Goal: Task Accomplishment & Management: Complete application form

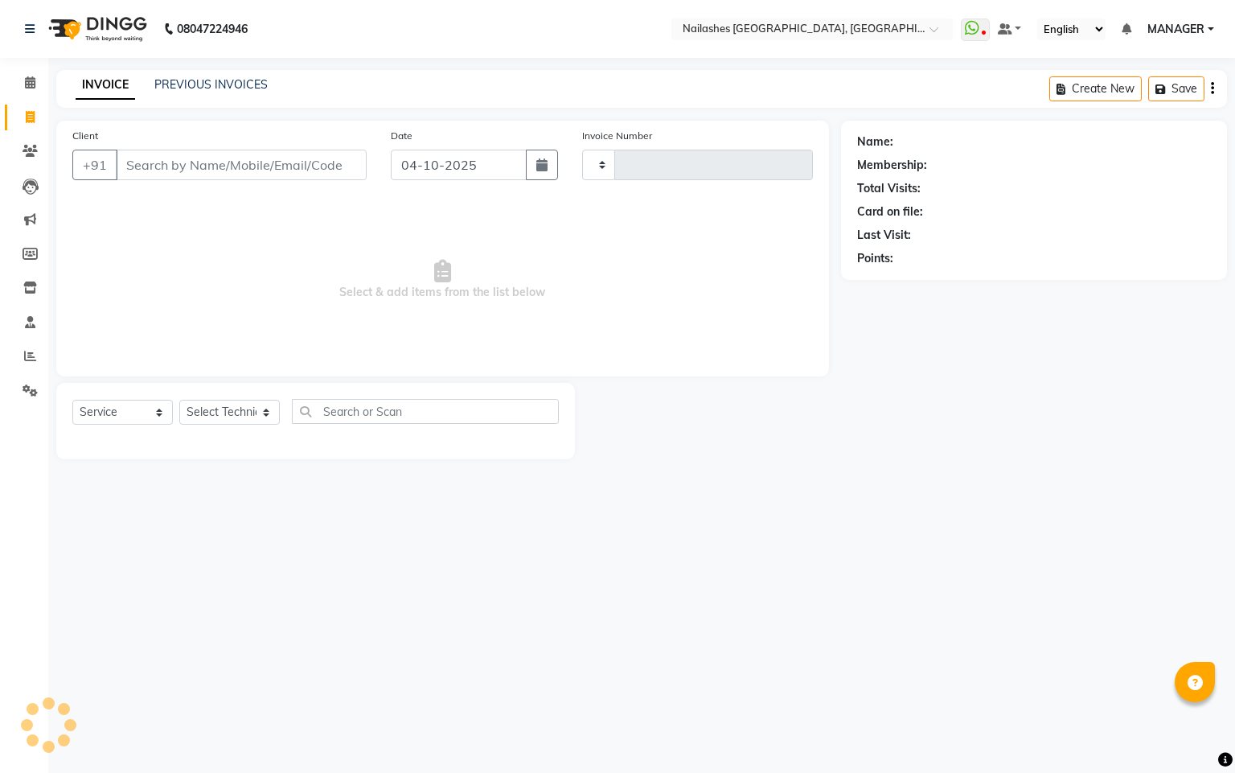
select select "service"
type input "0188"
select select "8442"
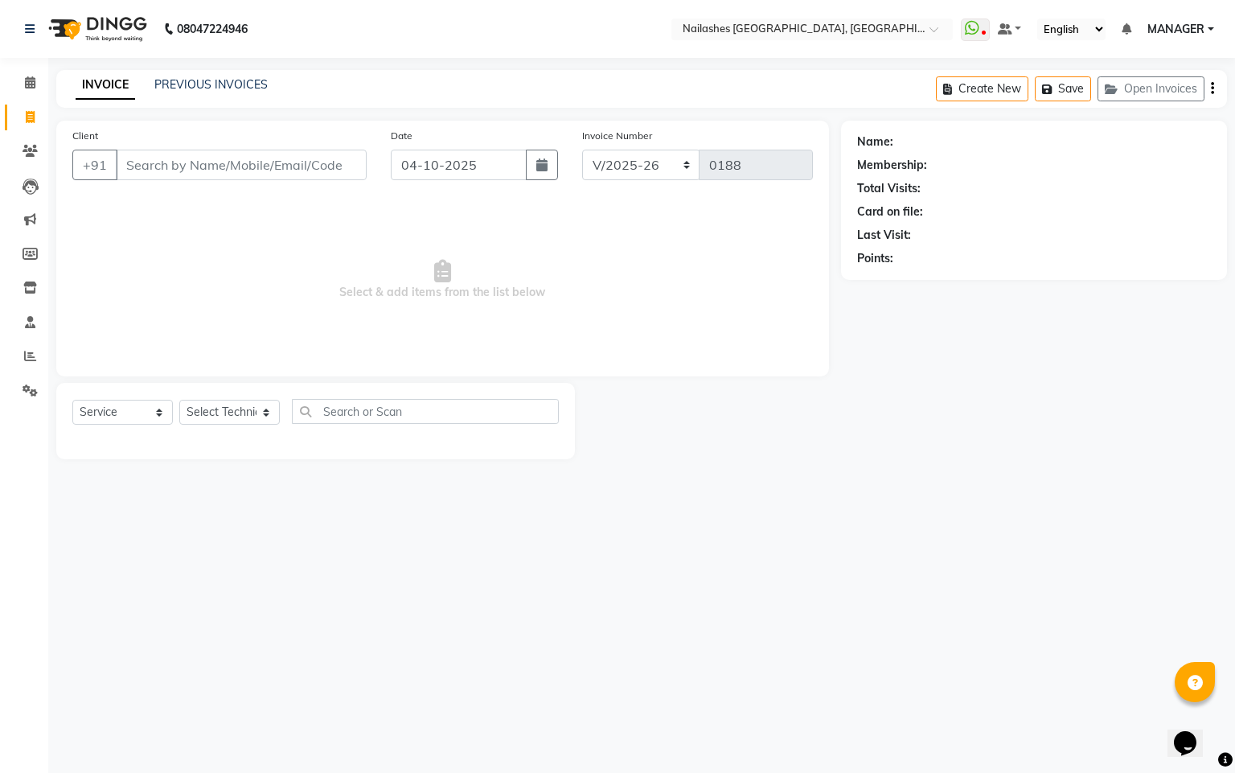
click at [167, 167] on input "Client" at bounding box center [241, 165] width 251 height 31
type input "c"
click at [35, 87] on icon at bounding box center [30, 82] width 10 height 12
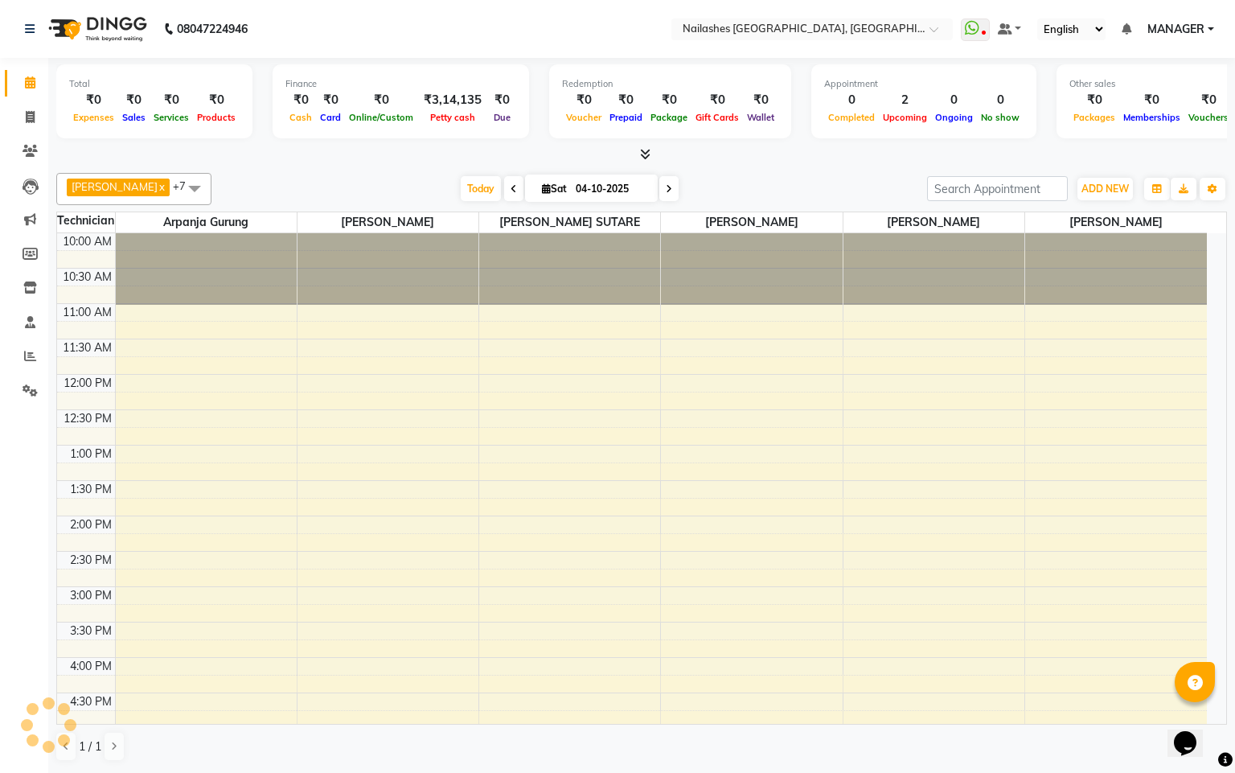
scroll to position [273, 0]
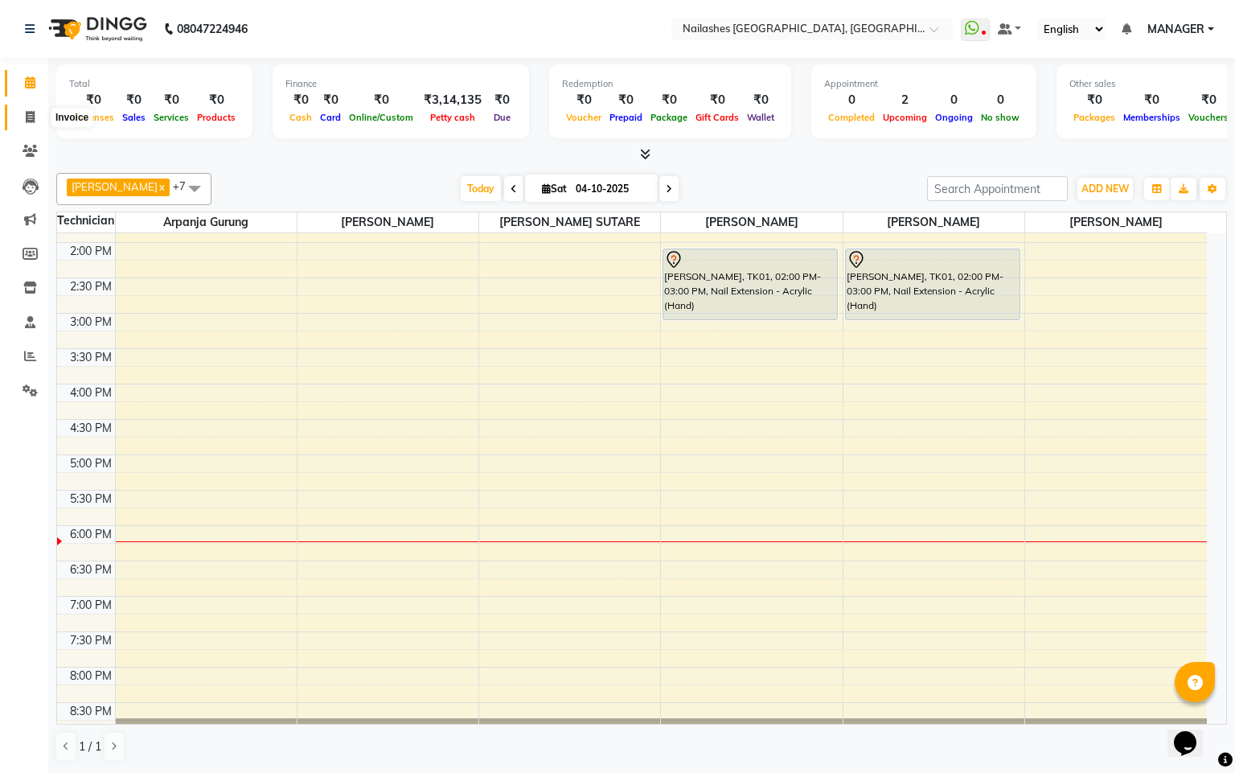
click at [31, 116] on icon at bounding box center [30, 117] width 9 height 12
select select "8442"
select select "service"
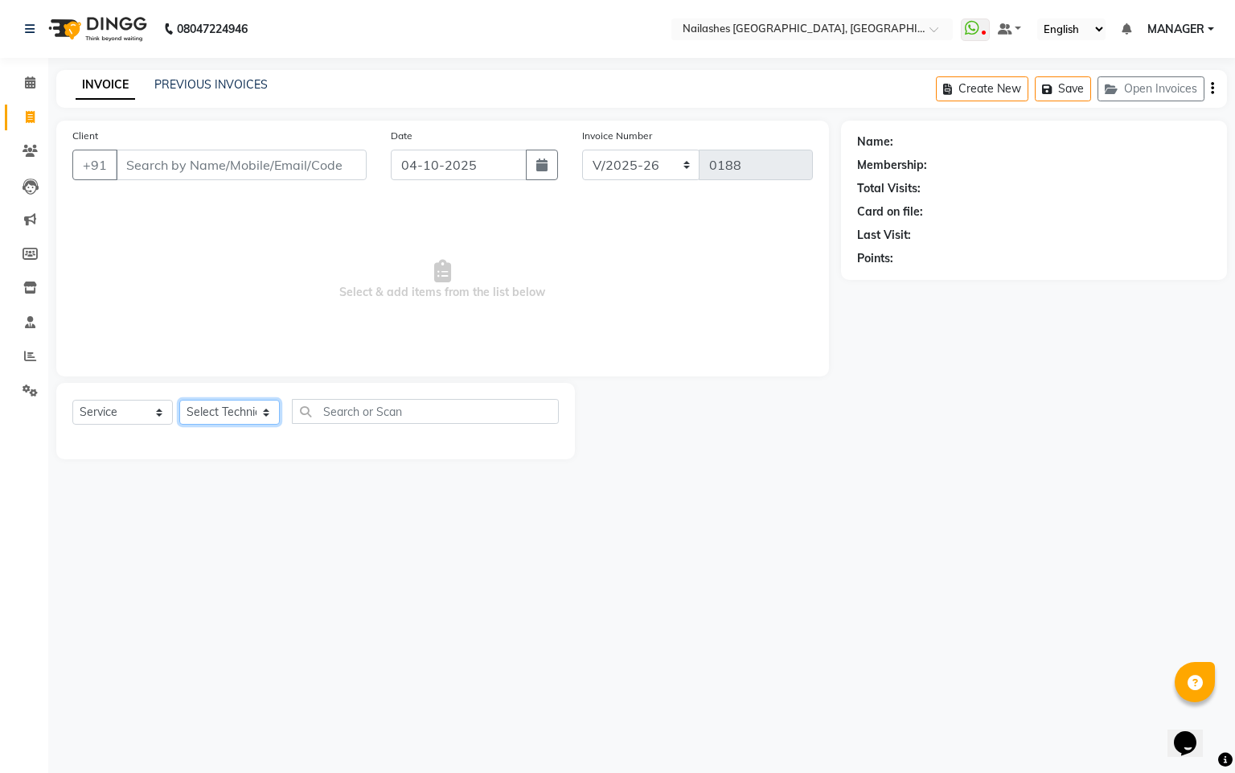
click at [266, 416] on select "Select Technician Arpanja Gurung [PERSON_NAME] [PERSON_NAME] [PERSON_NAME] MANA…" at bounding box center [229, 412] width 100 height 25
select select "83857"
click at [179, 400] on select "Select Technician Arpanja Gurung [PERSON_NAME] [PERSON_NAME] [PERSON_NAME] MANA…" at bounding box center [229, 412] width 100 height 25
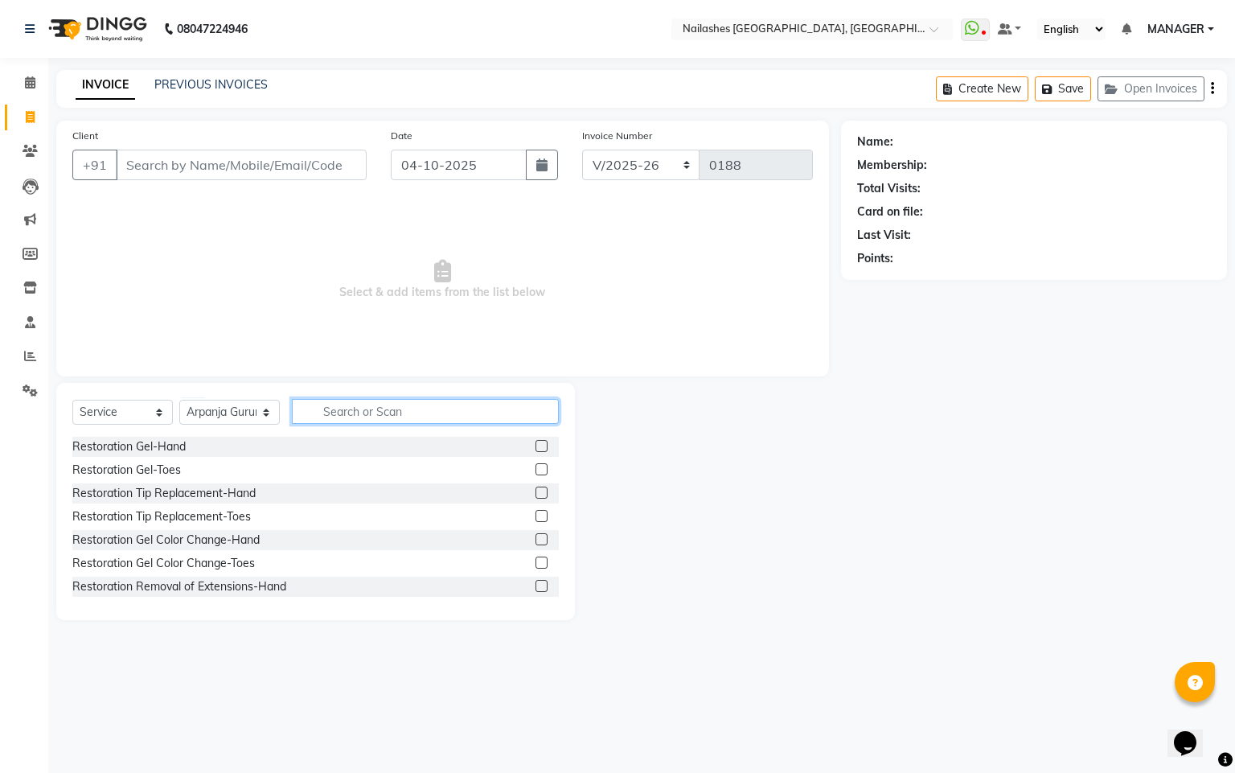
click at [388, 411] on input "text" at bounding box center [425, 411] width 267 height 25
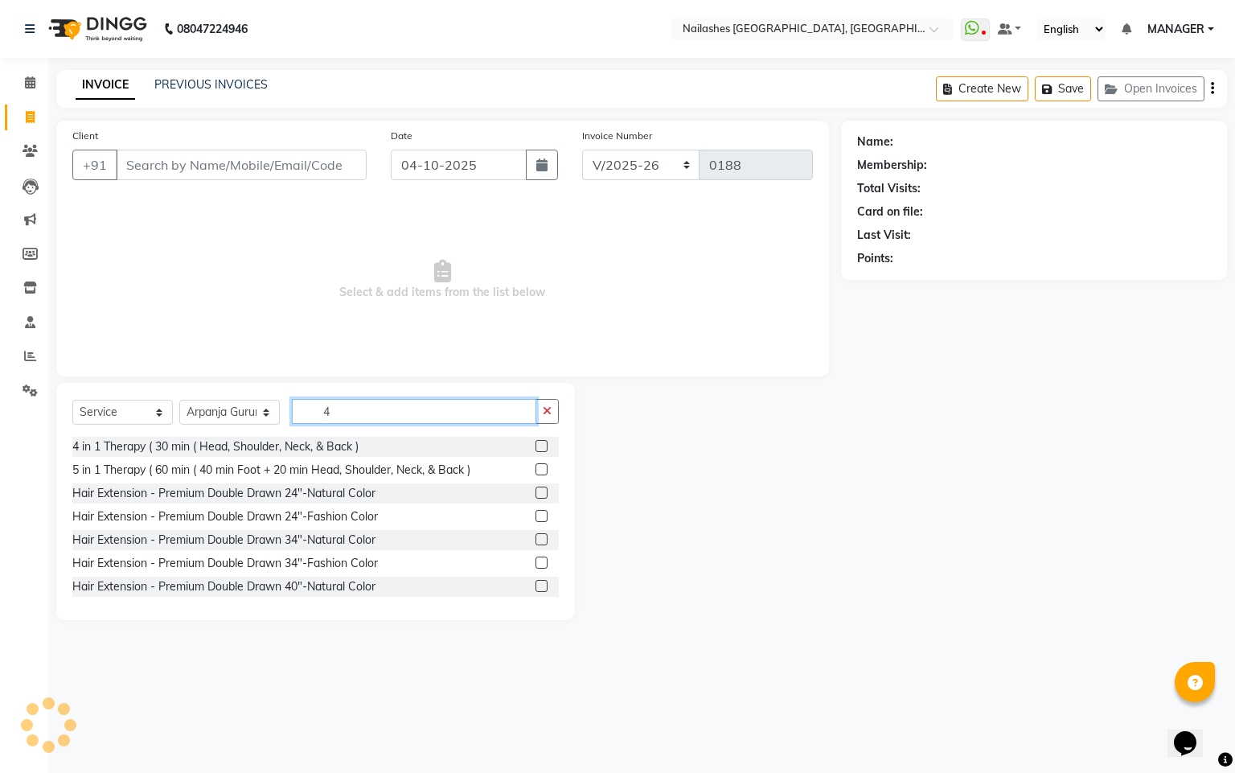
type input "4"
click at [535, 444] on label at bounding box center [541, 446] width 12 height 12
click at [535, 444] on input "checkbox" at bounding box center [540, 446] width 10 height 10
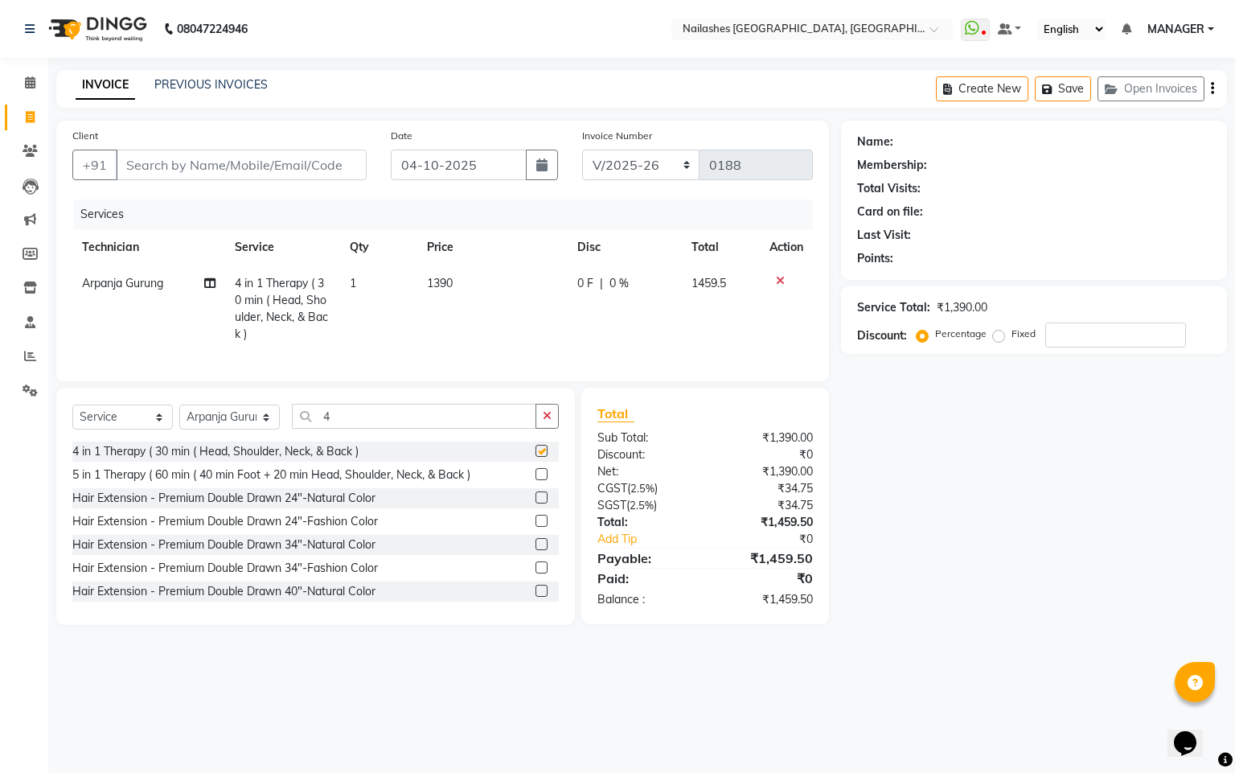
checkbox input "false"
click at [34, 83] on icon at bounding box center [30, 82] width 10 height 12
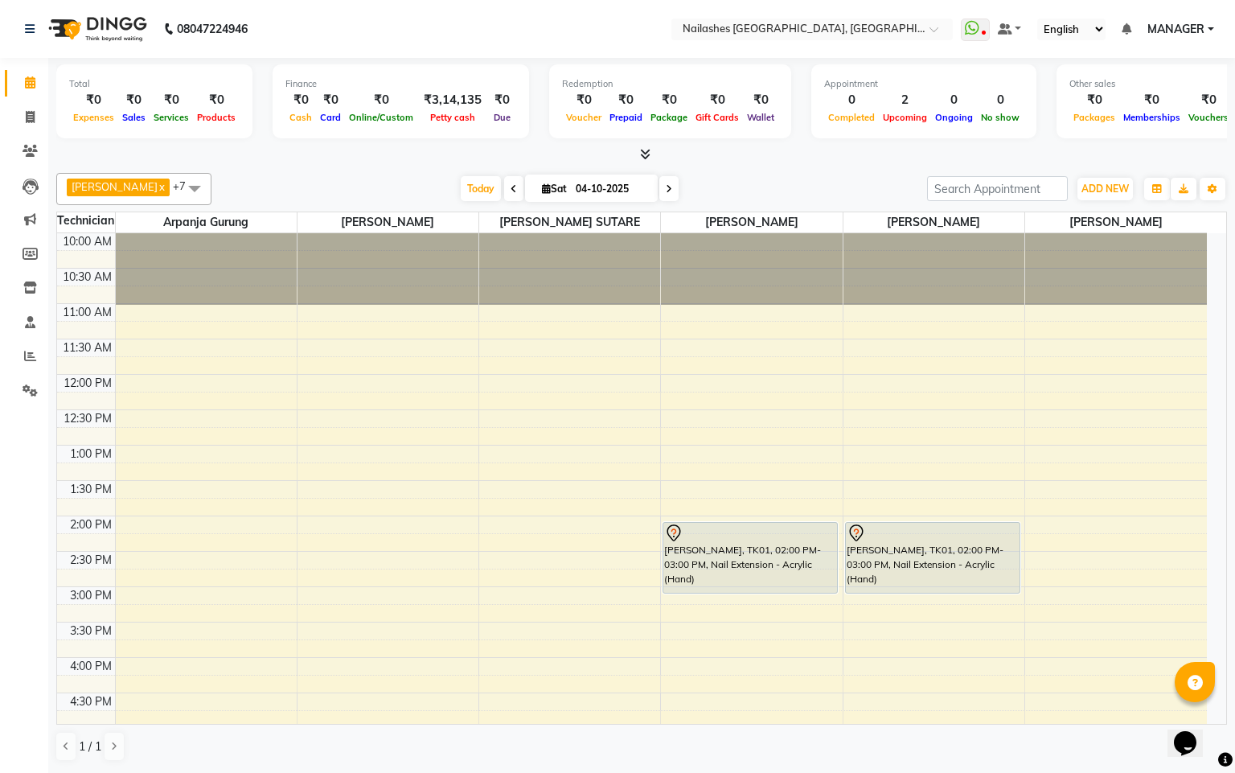
click at [659, 182] on span at bounding box center [668, 188] width 19 height 25
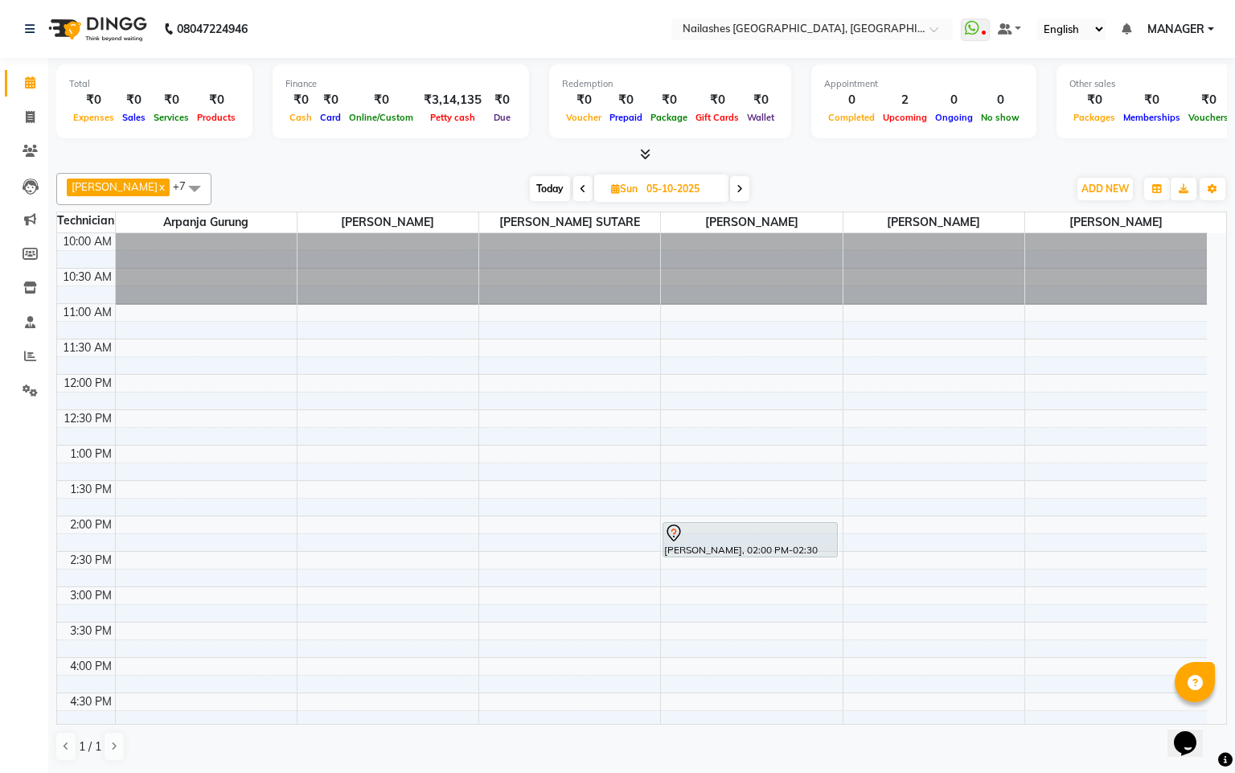
click at [573, 182] on span at bounding box center [582, 188] width 19 height 25
type input "04-10-2025"
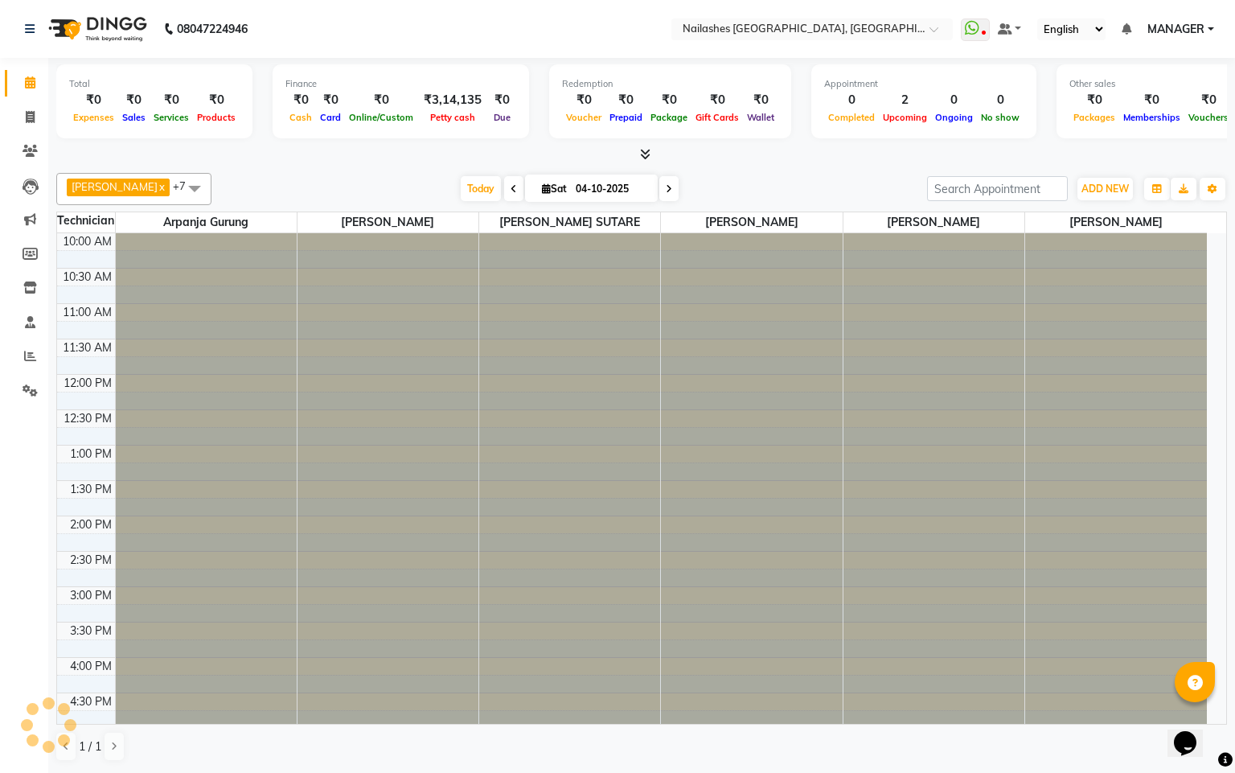
scroll to position [304, 0]
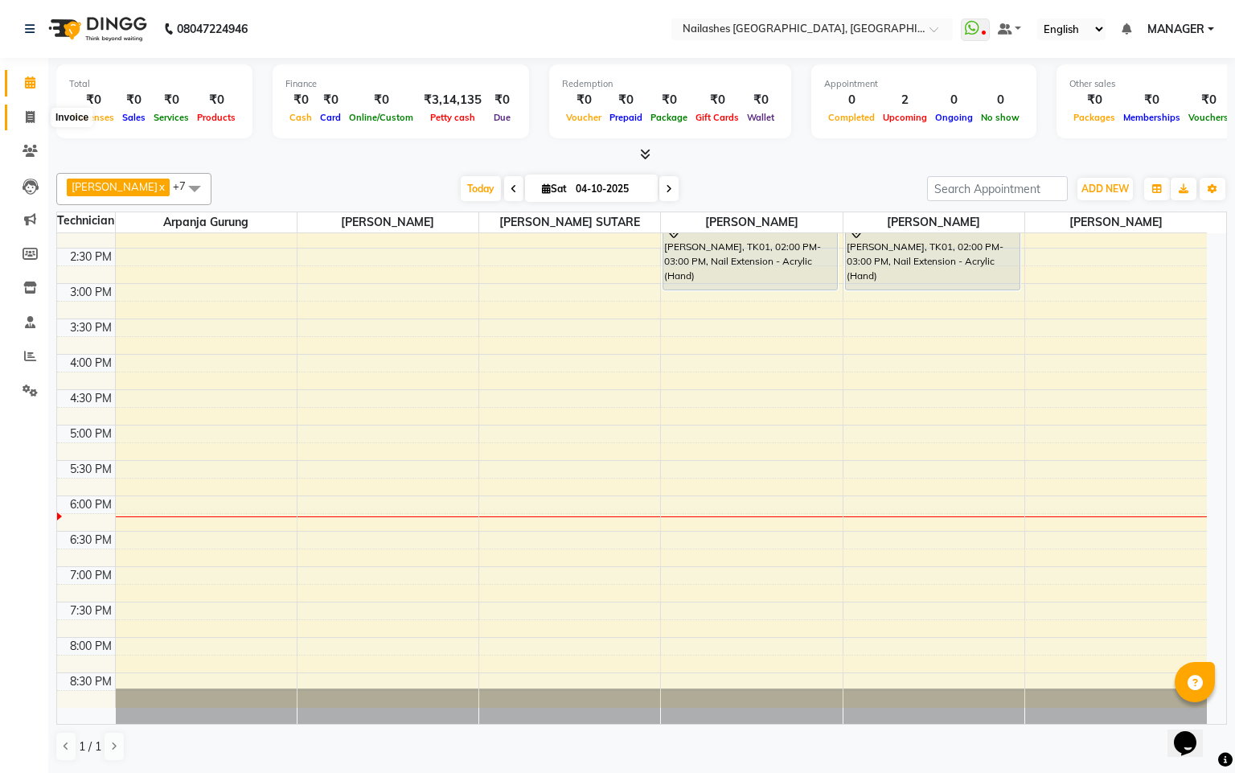
click at [31, 111] on icon at bounding box center [30, 117] width 9 height 12
select select "service"
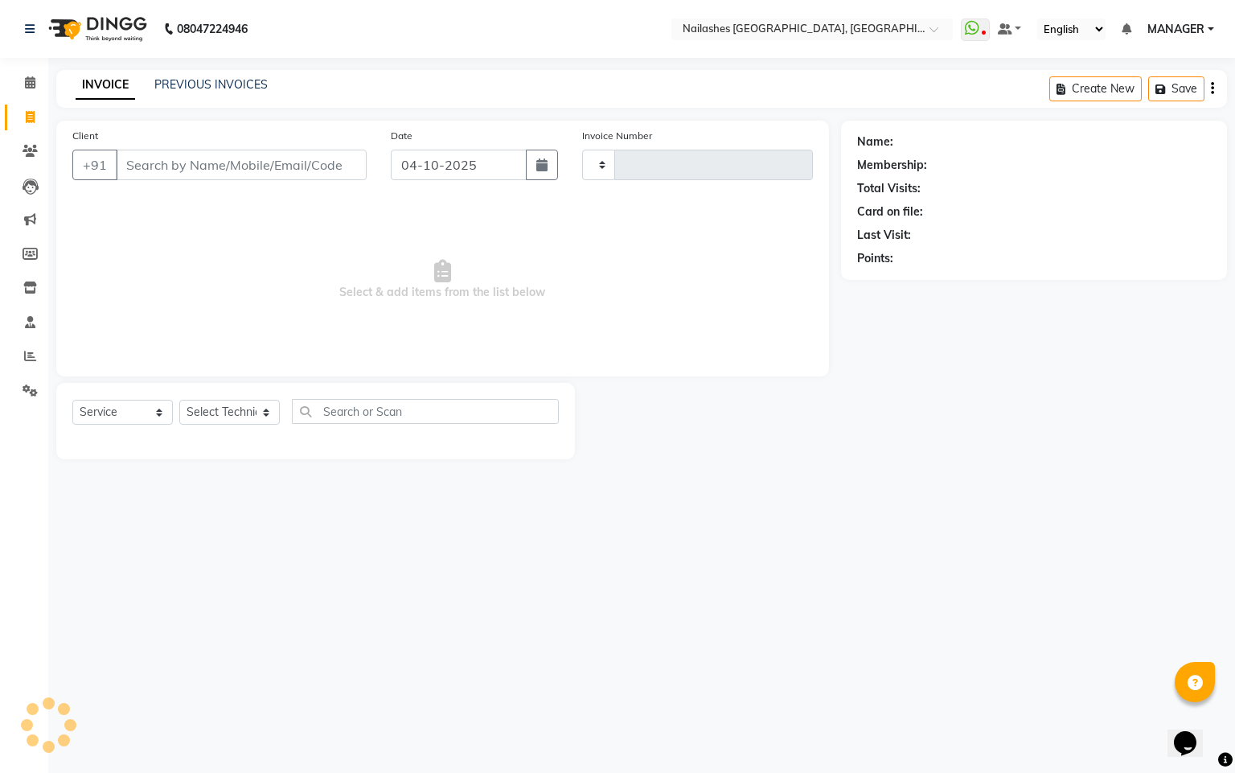
type input "0188"
select select "8442"
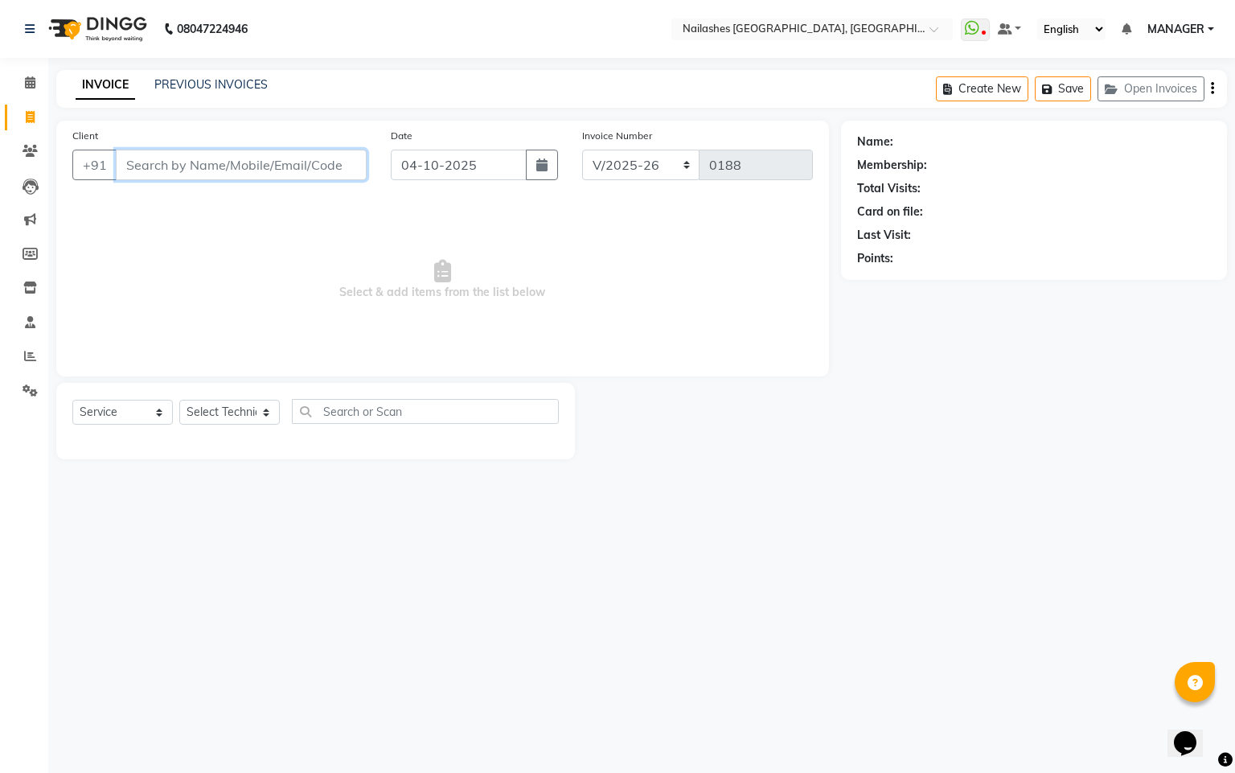
click at [331, 172] on input "Client" at bounding box center [241, 165] width 251 height 31
click at [269, 408] on select "Select Technician Arpanja Gurung [PERSON_NAME] [PERSON_NAME] [PERSON_NAME] MANA…" at bounding box center [229, 412] width 100 height 25
select select "83857"
click at [179, 400] on select "Select Technician Arpanja Gurung [PERSON_NAME] [PERSON_NAME] [PERSON_NAME] MANA…" at bounding box center [229, 412] width 100 height 25
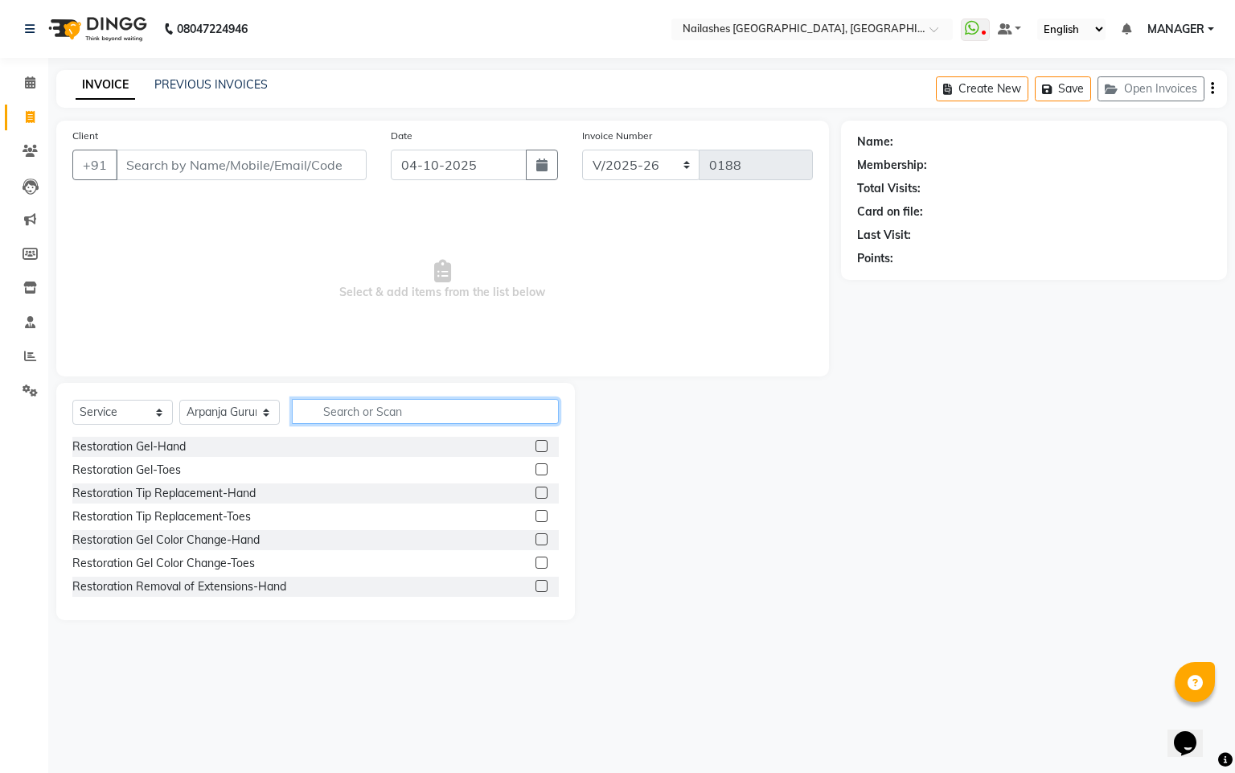
click at [374, 408] on input "text" at bounding box center [425, 411] width 267 height 25
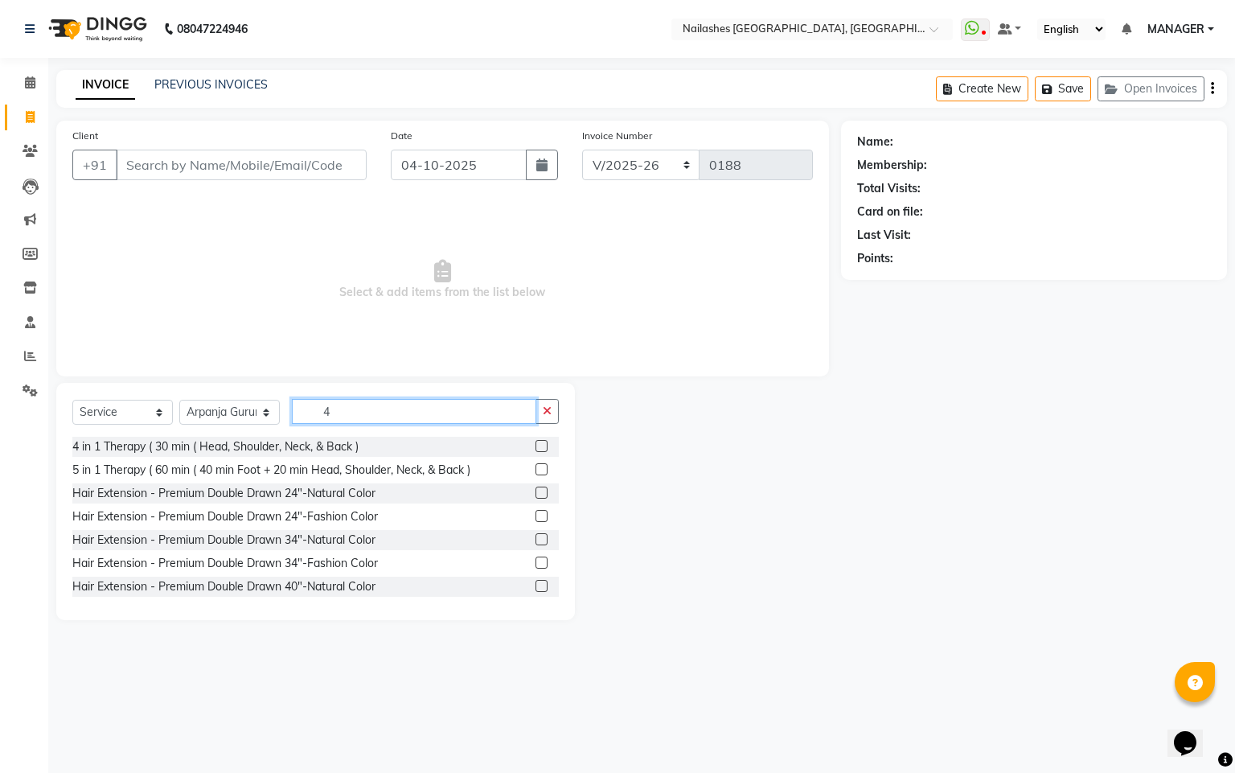
type input "4"
click at [535, 441] on label at bounding box center [541, 446] width 12 height 12
click at [535, 441] on input "checkbox" at bounding box center [540, 446] width 10 height 10
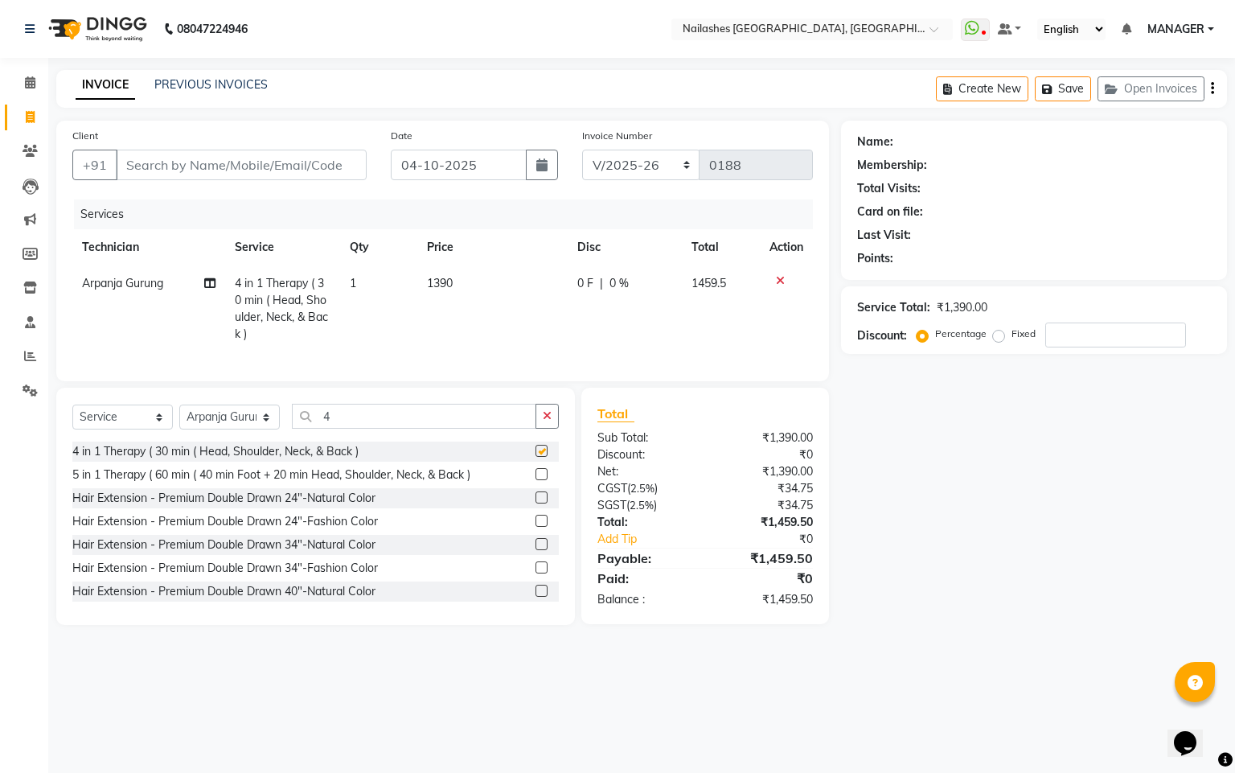
checkbox input "false"
click at [437, 282] on span "1390" at bounding box center [440, 283] width 26 height 14
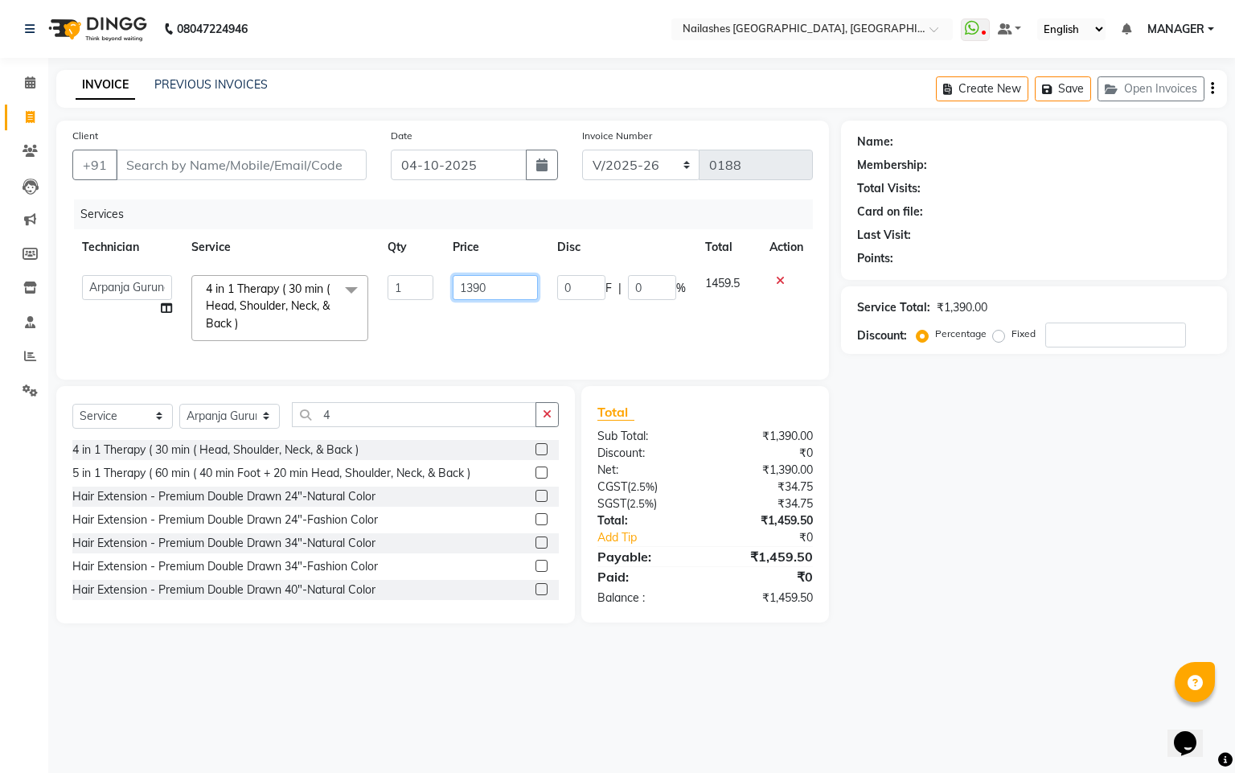
click at [511, 287] on input "1390" at bounding box center [495, 287] width 84 height 25
type input "1"
type input "1500"
click at [721, 348] on td "1459.5" at bounding box center [727, 307] width 64 height 85
click at [504, 275] on input "1500" at bounding box center [498, 287] width 87 height 25
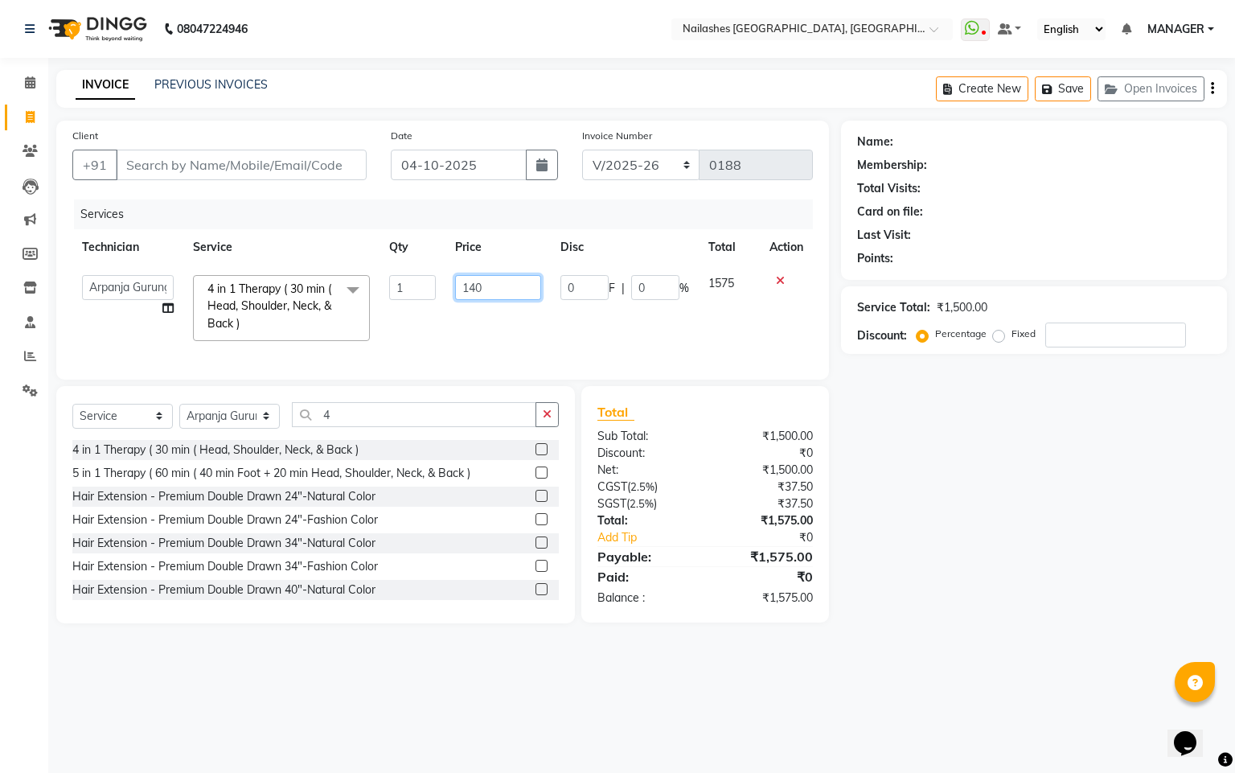
type input "1400"
click at [519, 352] on div "Services Technician Service Qty Price Disc Total Action Arpanja Gurung [PERSON_…" at bounding box center [442, 281] width 740 height 164
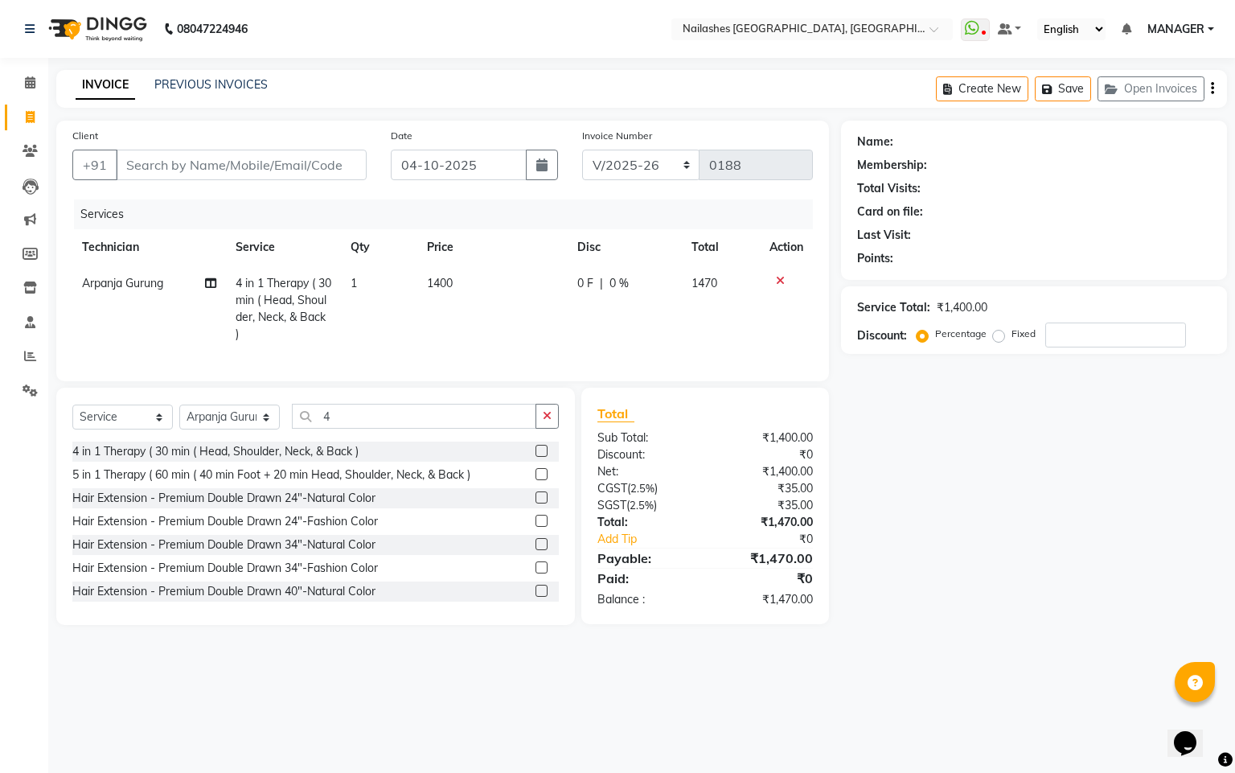
click at [461, 280] on td "1400" at bounding box center [492, 308] width 150 height 87
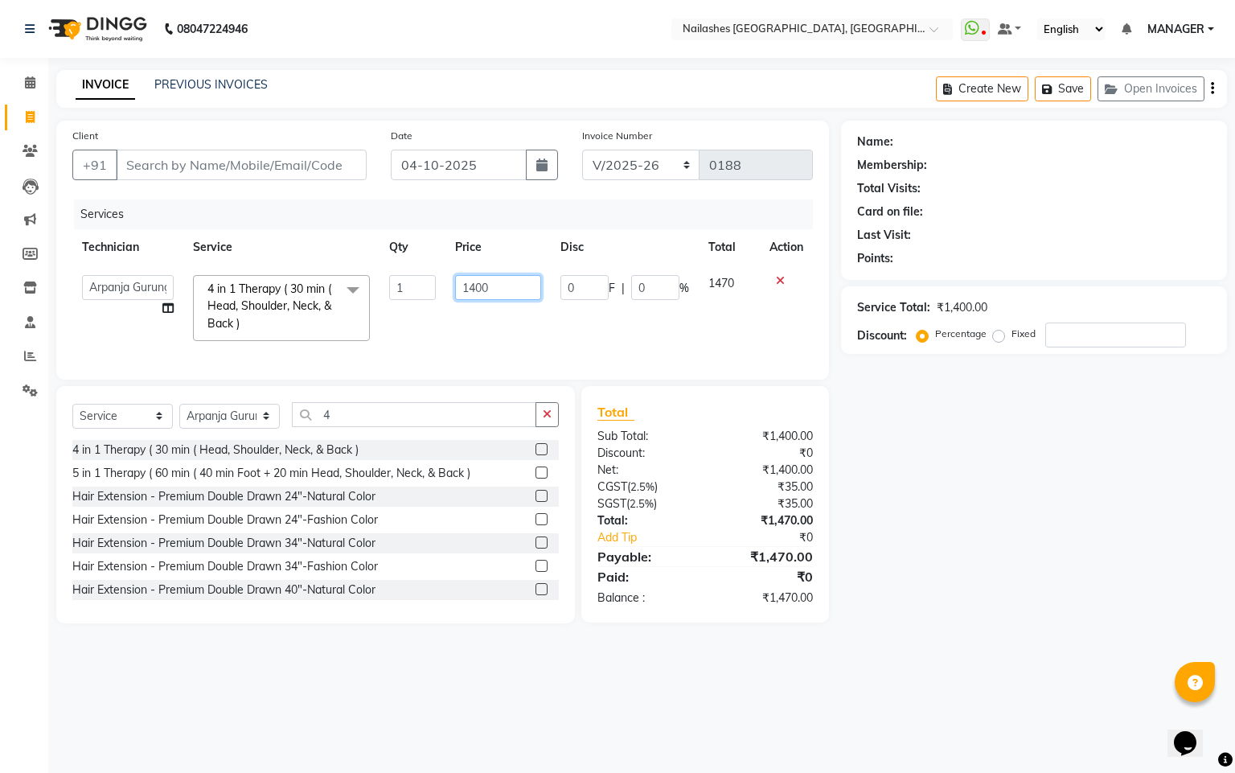
click at [493, 281] on input "1400" at bounding box center [498, 287] width 87 height 25
type input "1390"
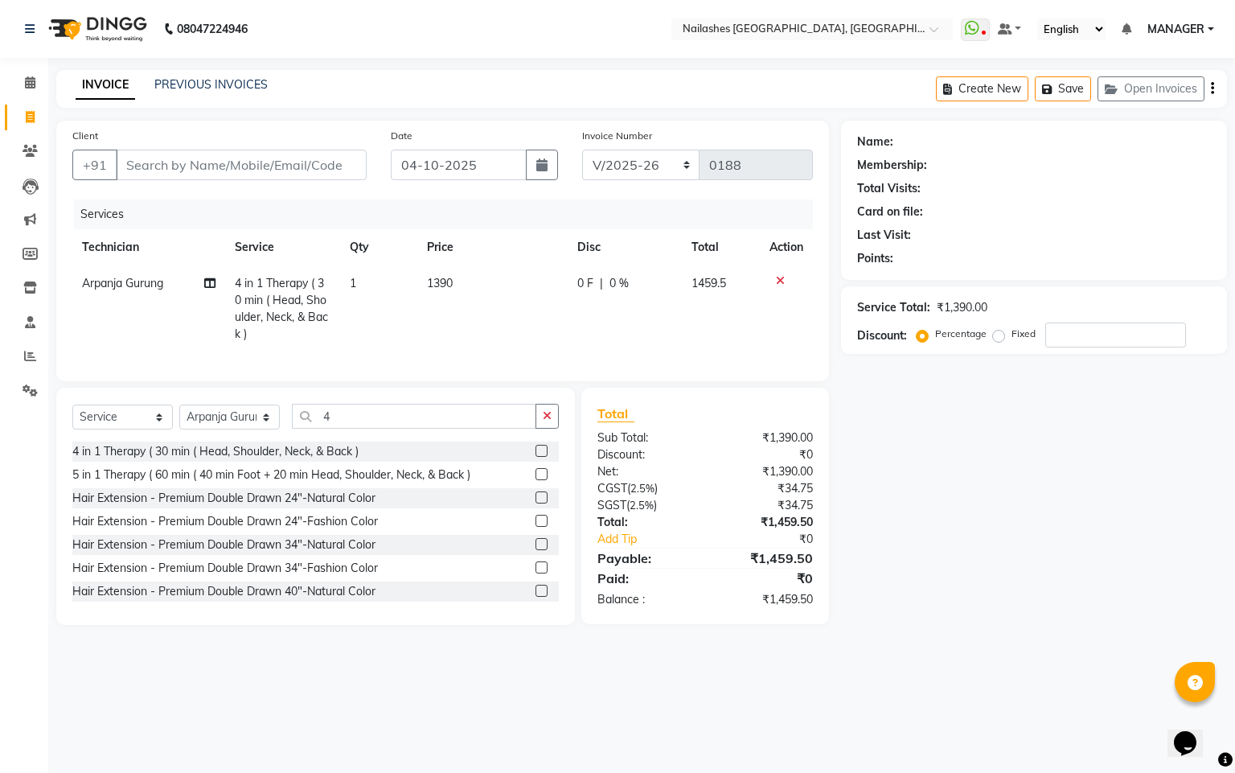
click at [572, 341] on td "0 F | 0 %" at bounding box center [625, 308] width 114 height 87
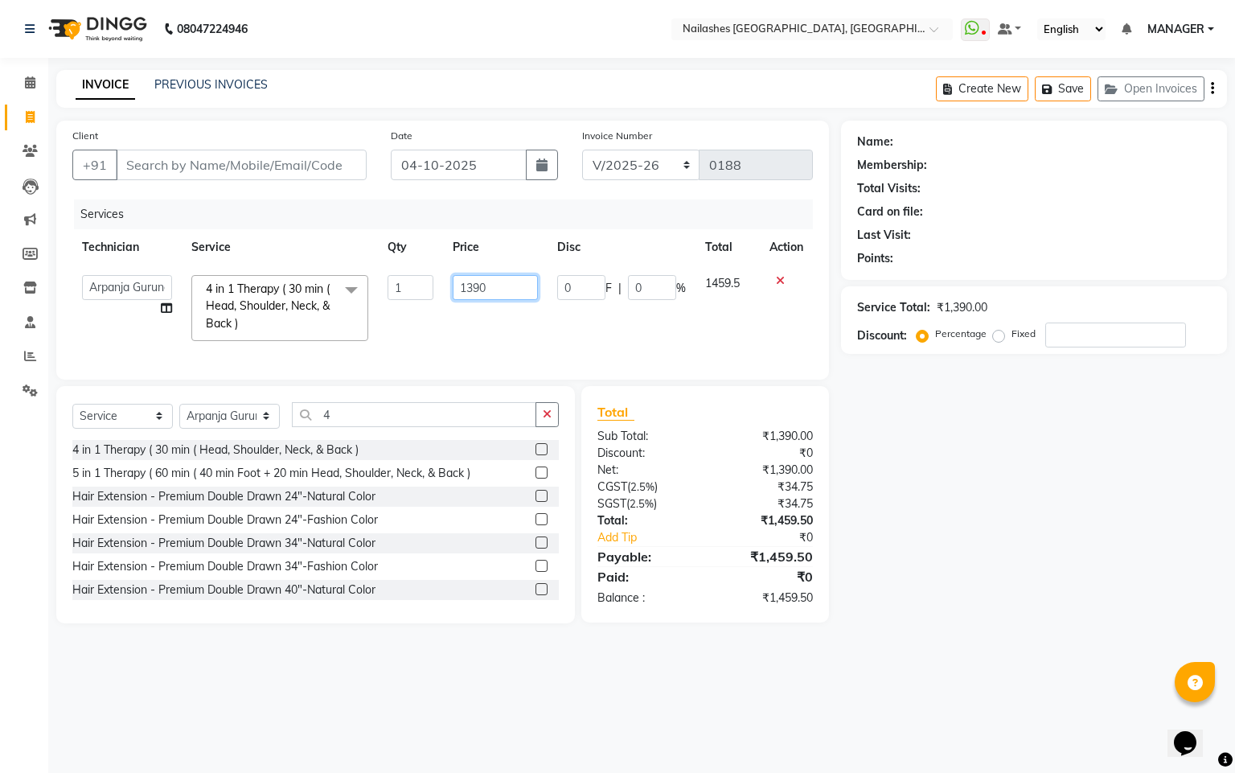
click at [516, 289] on input "1390" at bounding box center [495, 287] width 84 height 25
type input "1"
type input "1500"
click at [644, 348] on td "0 F | 0 %" at bounding box center [622, 307] width 148 height 85
click at [211, 158] on input "Client" at bounding box center [241, 165] width 251 height 31
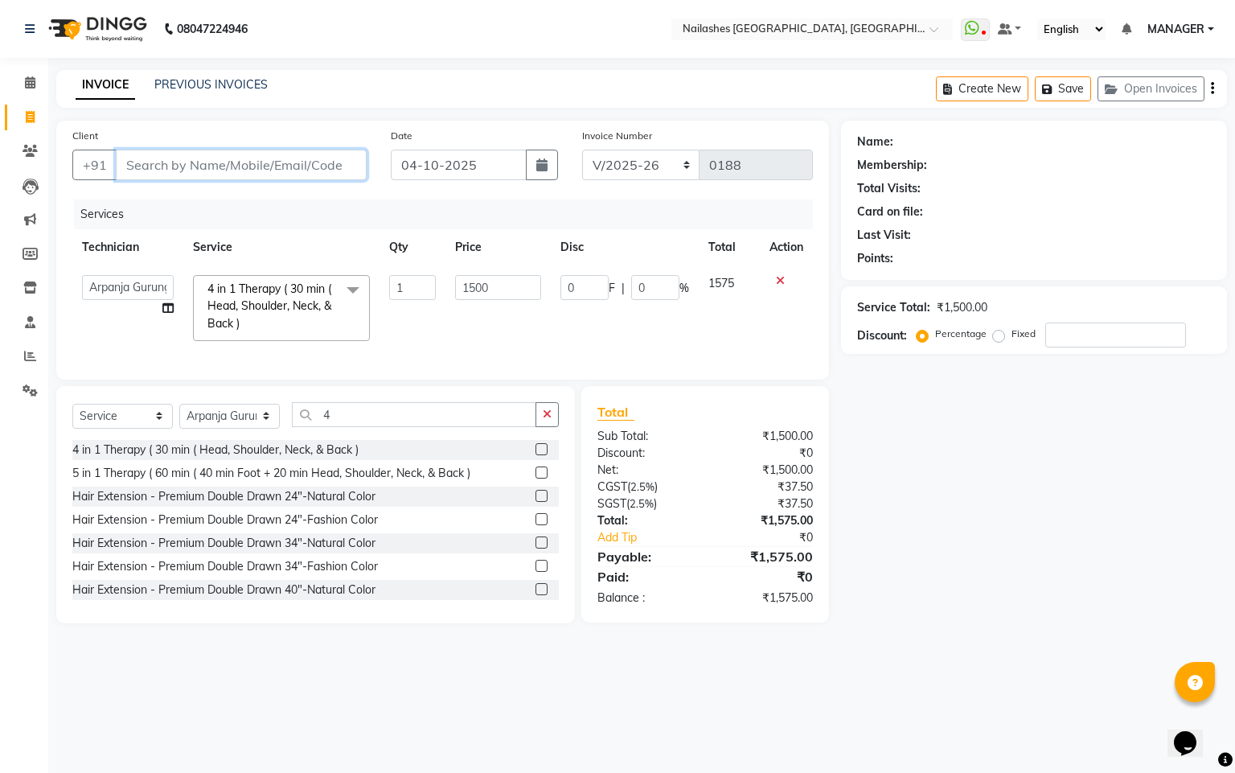
click at [299, 166] on input "Client" at bounding box center [241, 165] width 251 height 31
type input "8"
type input "0"
type input "8141616967"
click at [347, 170] on span "Add Client" at bounding box center [325, 165] width 64 height 16
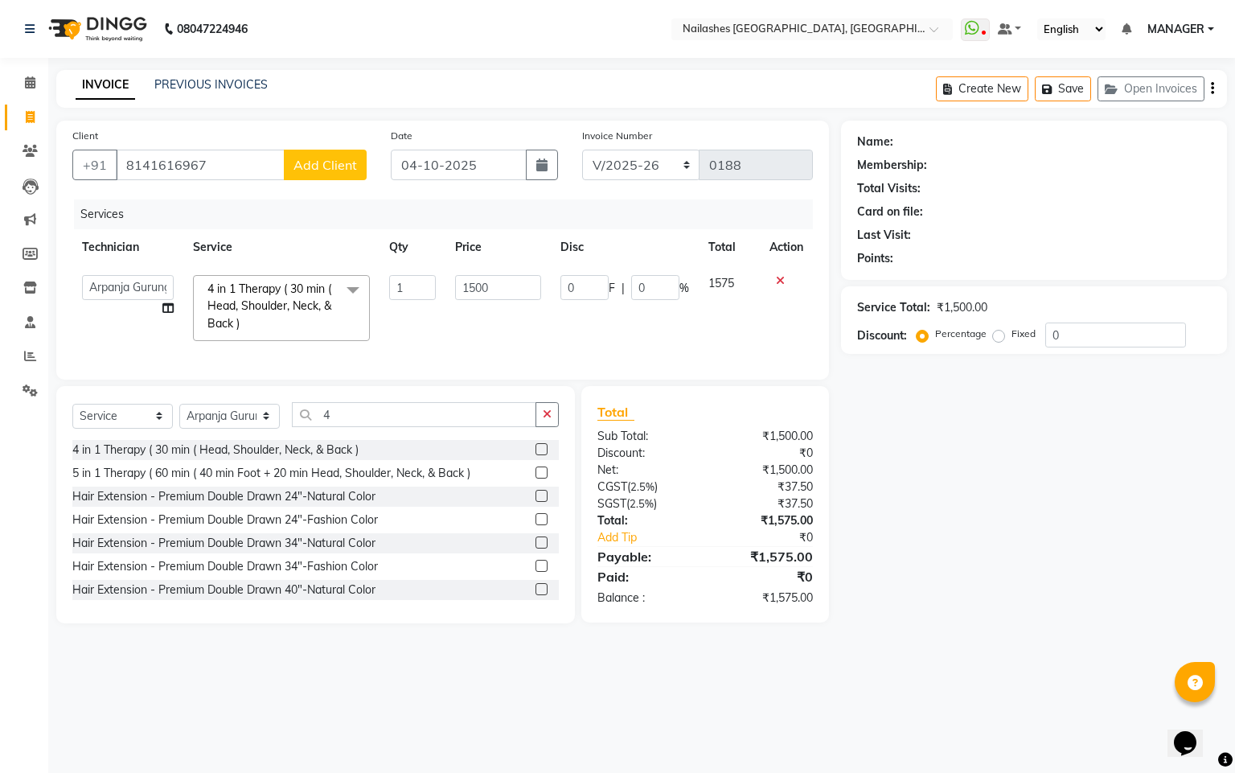
select select "21"
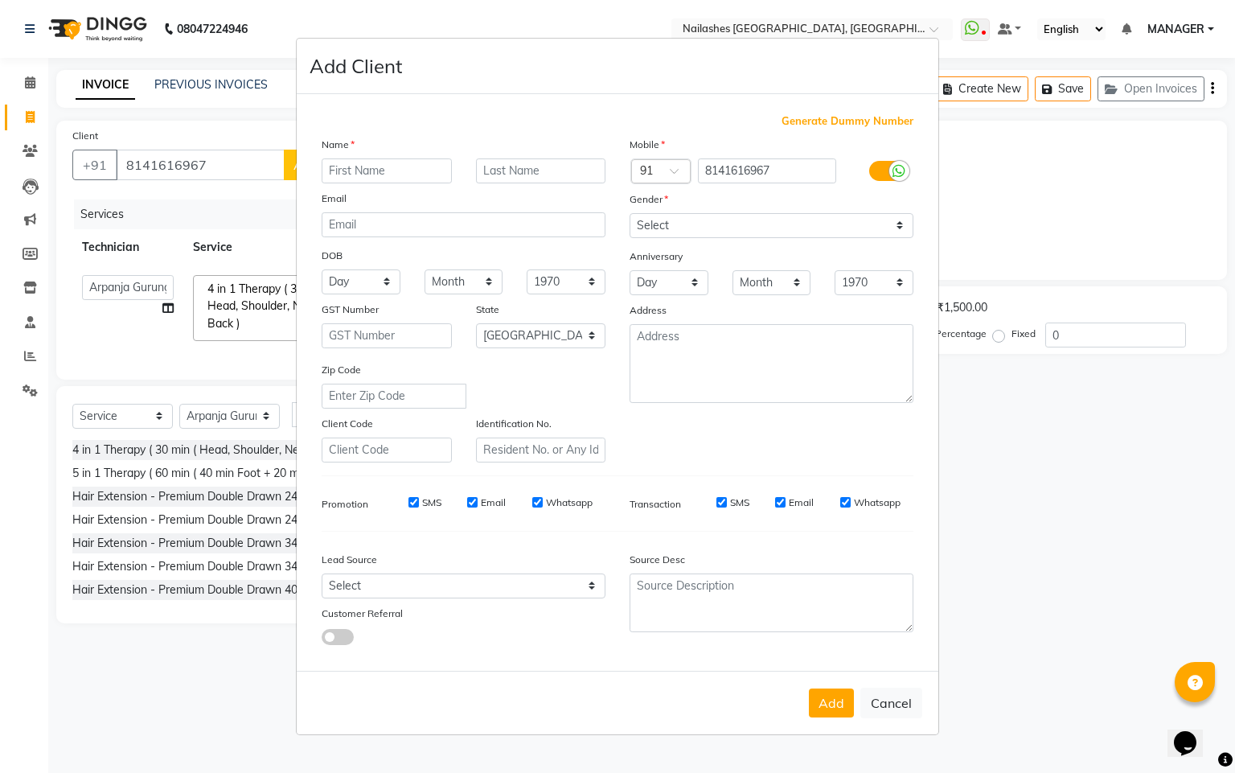
click at [396, 174] on input "text" at bounding box center [387, 170] width 130 height 25
type input "c"
type input "[PERSON_NAME]"
click at [481, 178] on input "text" at bounding box center [541, 170] width 130 height 25
type input "A"
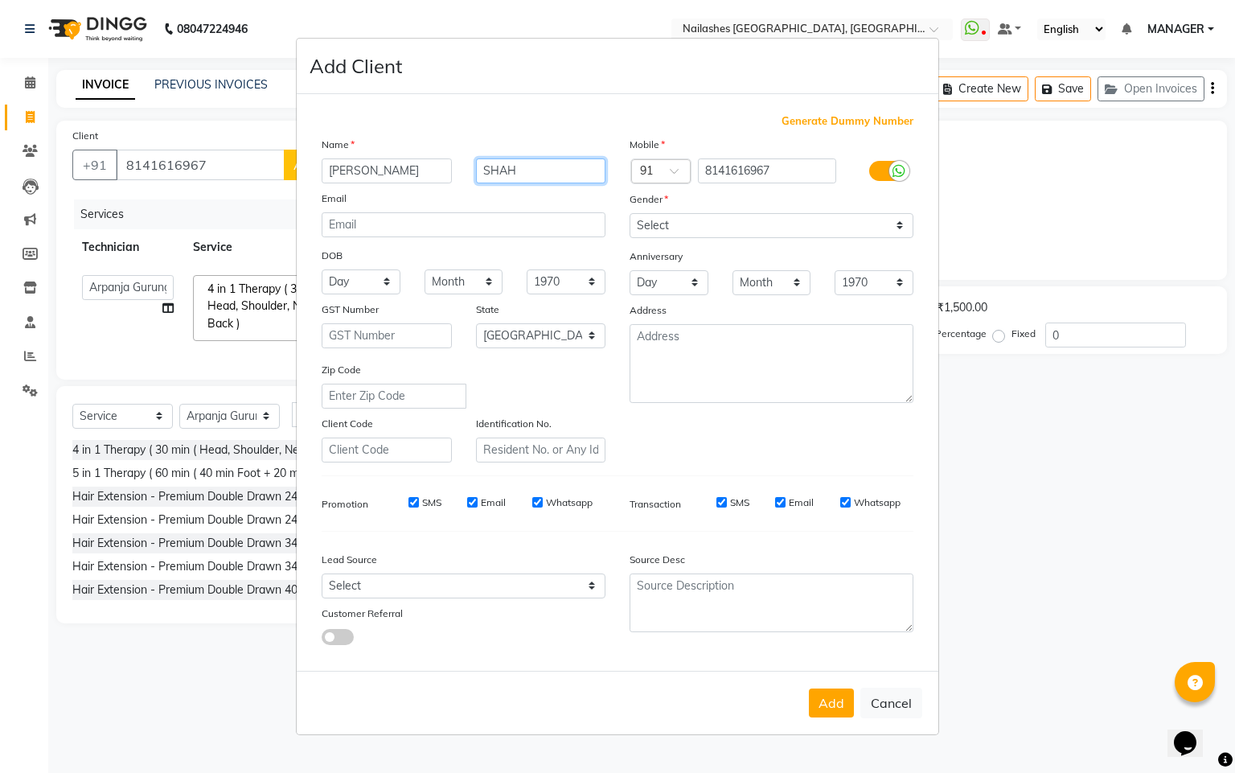
type input "SHAH"
click at [659, 215] on select "Select [DEMOGRAPHIC_DATA] [DEMOGRAPHIC_DATA] Other Prefer Not To Say" at bounding box center [772, 225] width 284 height 25
select select "[DEMOGRAPHIC_DATA]"
click at [630, 214] on select "Select [DEMOGRAPHIC_DATA] [DEMOGRAPHIC_DATA] Other Prefer Not To Say" at bounding box center [772, 225] width 284 height 25
click at [839, 691] on button "Add" at bounding box center [831, 702] width 45 height 29
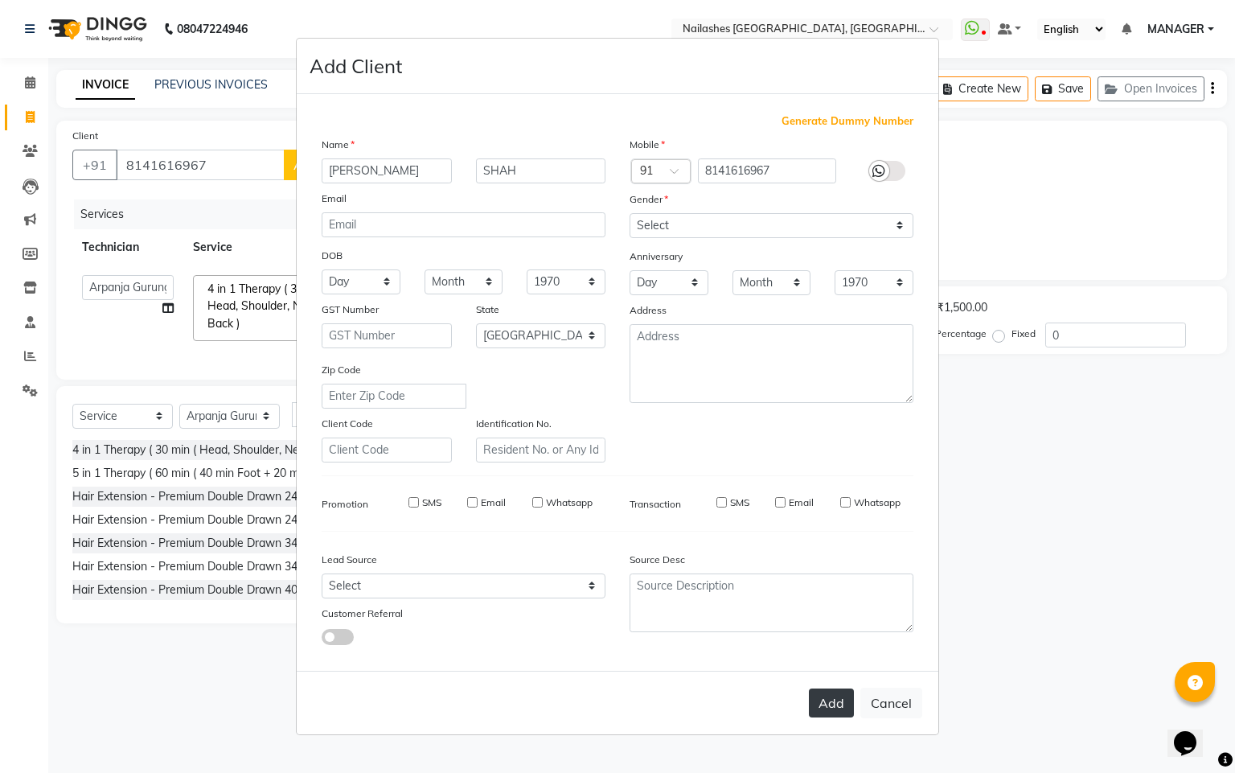
type input "81******67"
select select
select select "null"
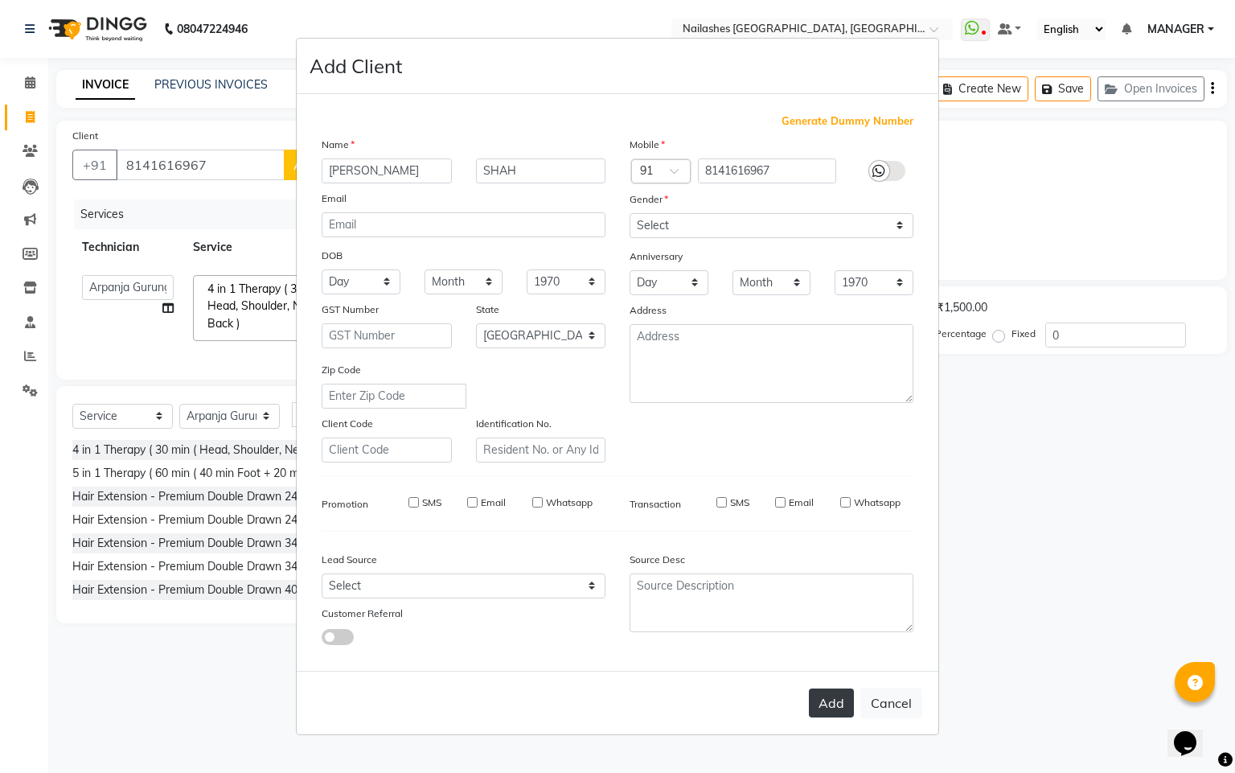
select select
checkbox input "false"
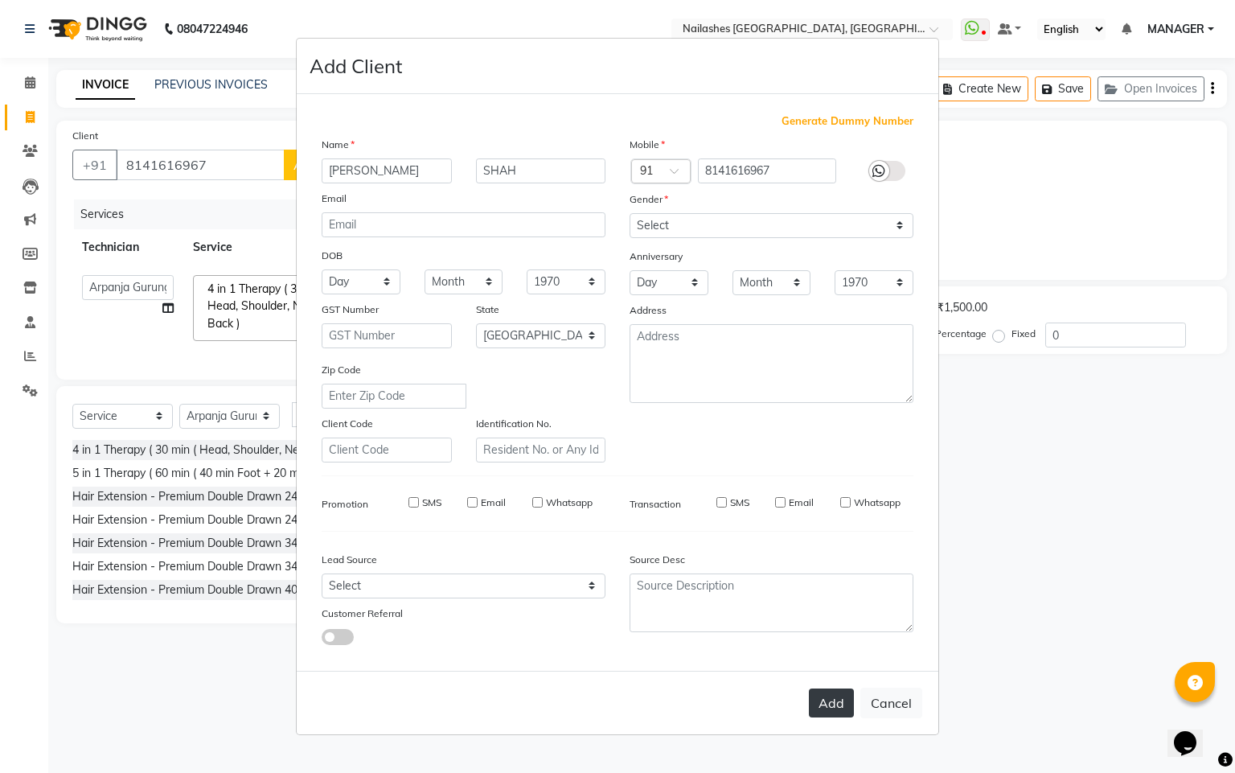
checkbox input "false"
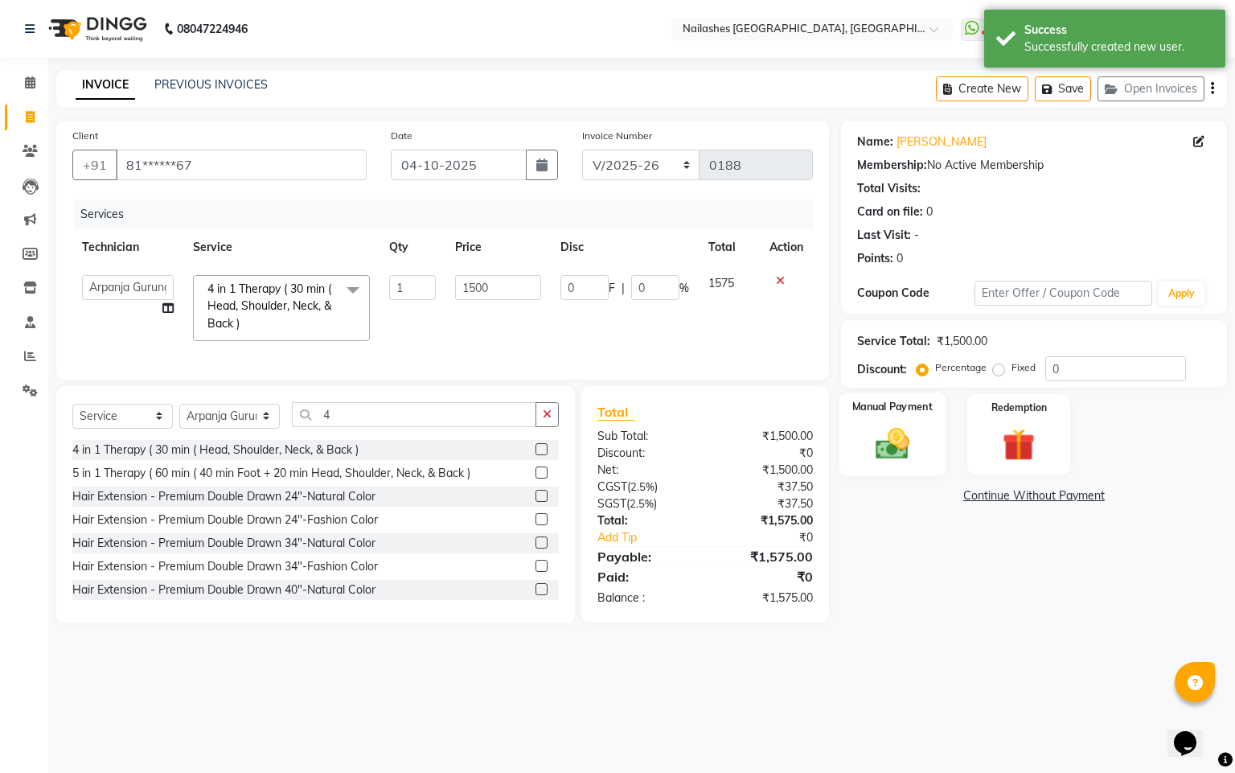
click at [907, 435] on img at bounding box center [891, 444] width 55 height 39
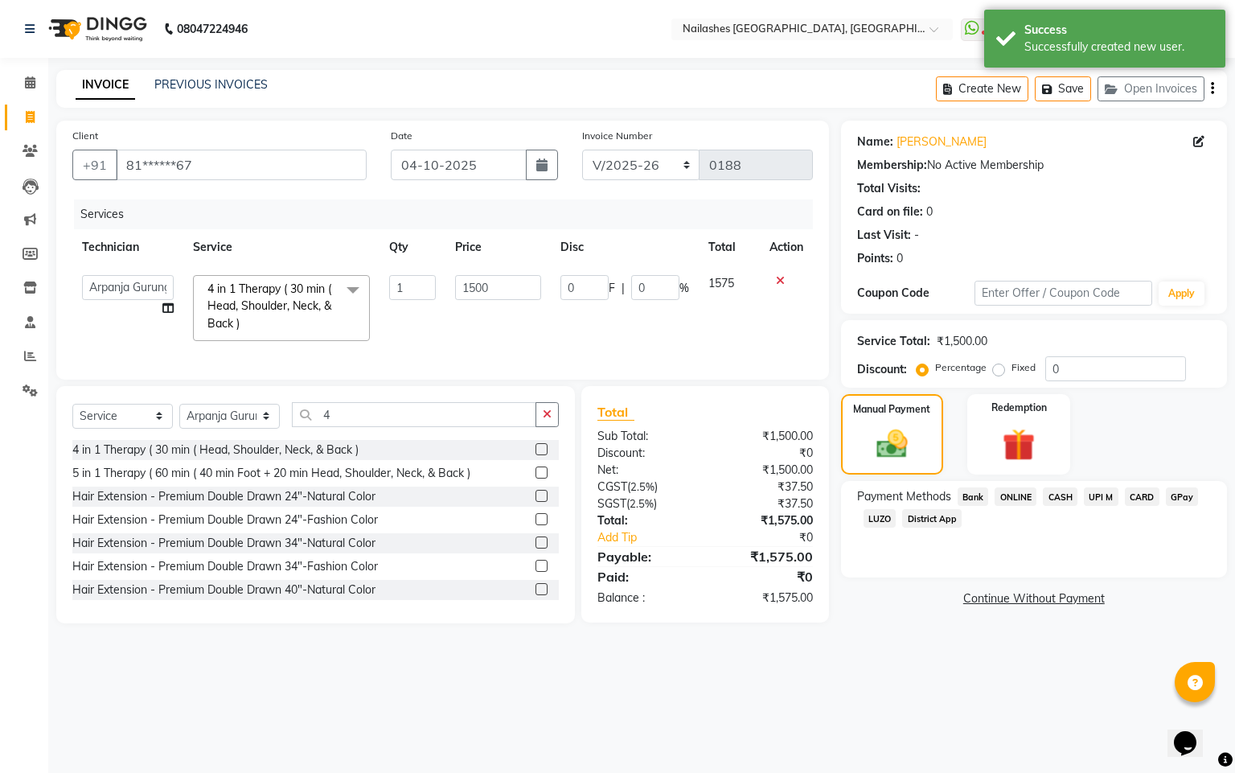
click at [1060, 495] on span "CASH" at bounding box center [1060, 496] width 35 height 18
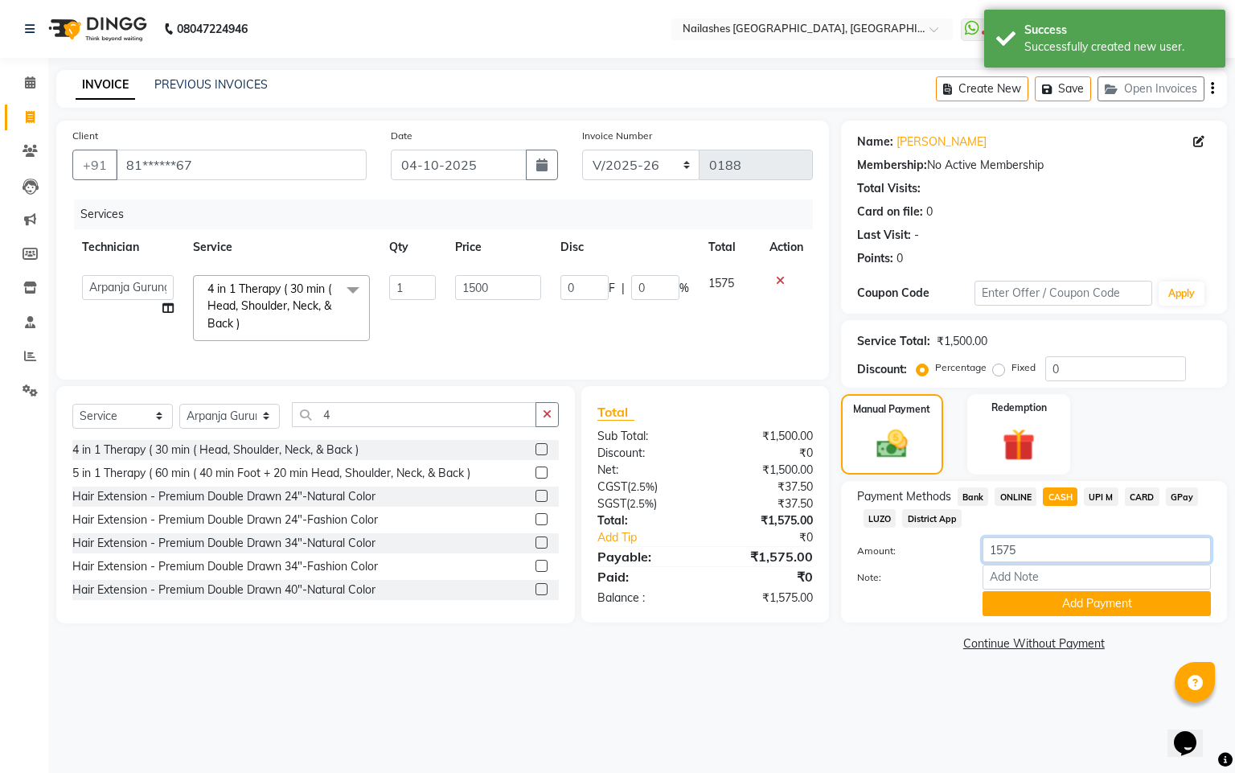
click at [1040, 548] on input "1575" at bounding box center [1096, 549] width 228 height 25
type input "1500"
click at [1064, 610] on button "Add Payment" at bounding box center [1096, 603] width 228 height 25
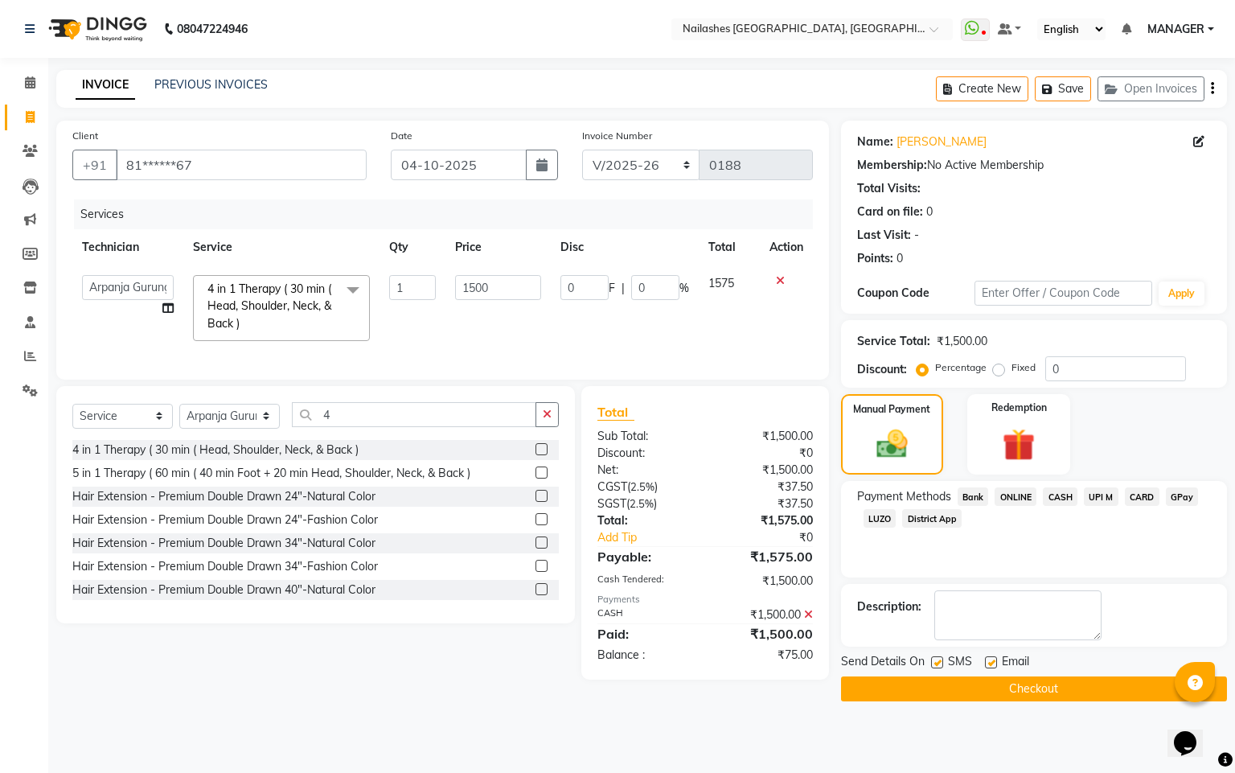
click at [1167, 494] on span "GPay" at bounding box center [1182, 496] width 33 height 18
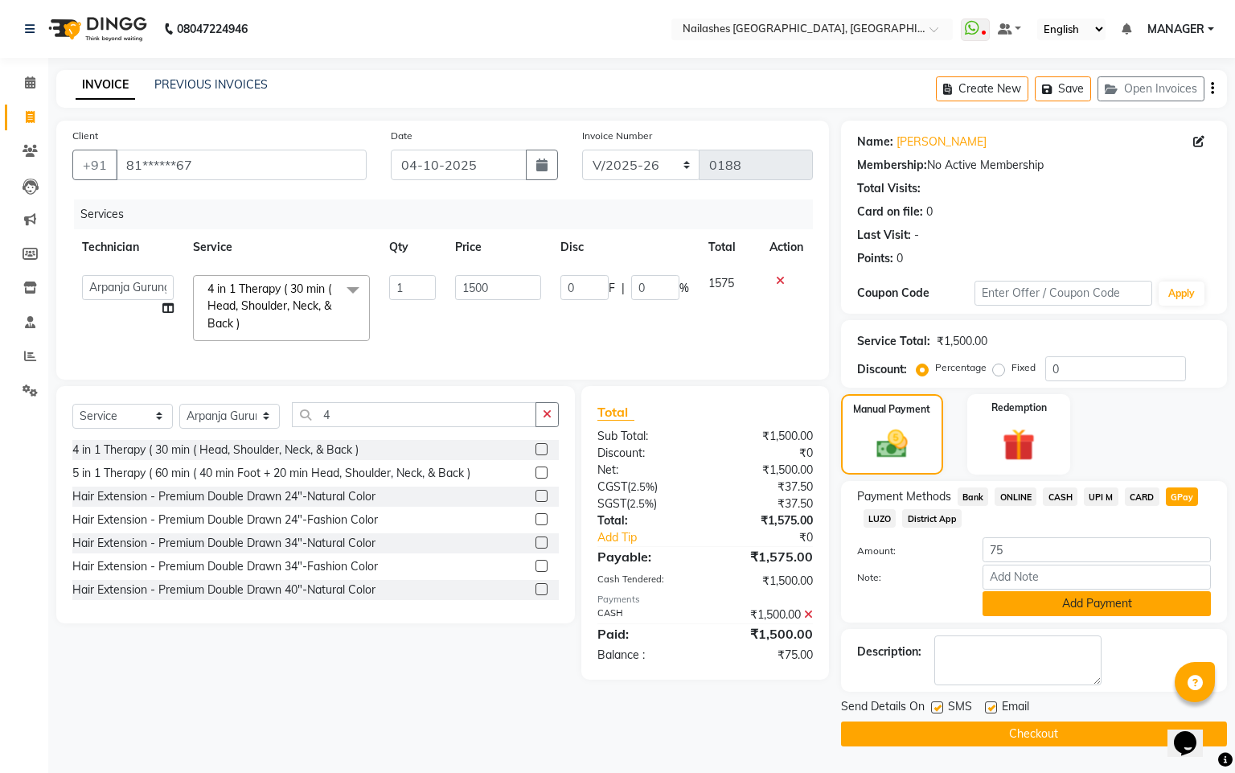
click at [1074, 604] on button "Add Payment" at bounding box center [1096, 603] width 228 height 25
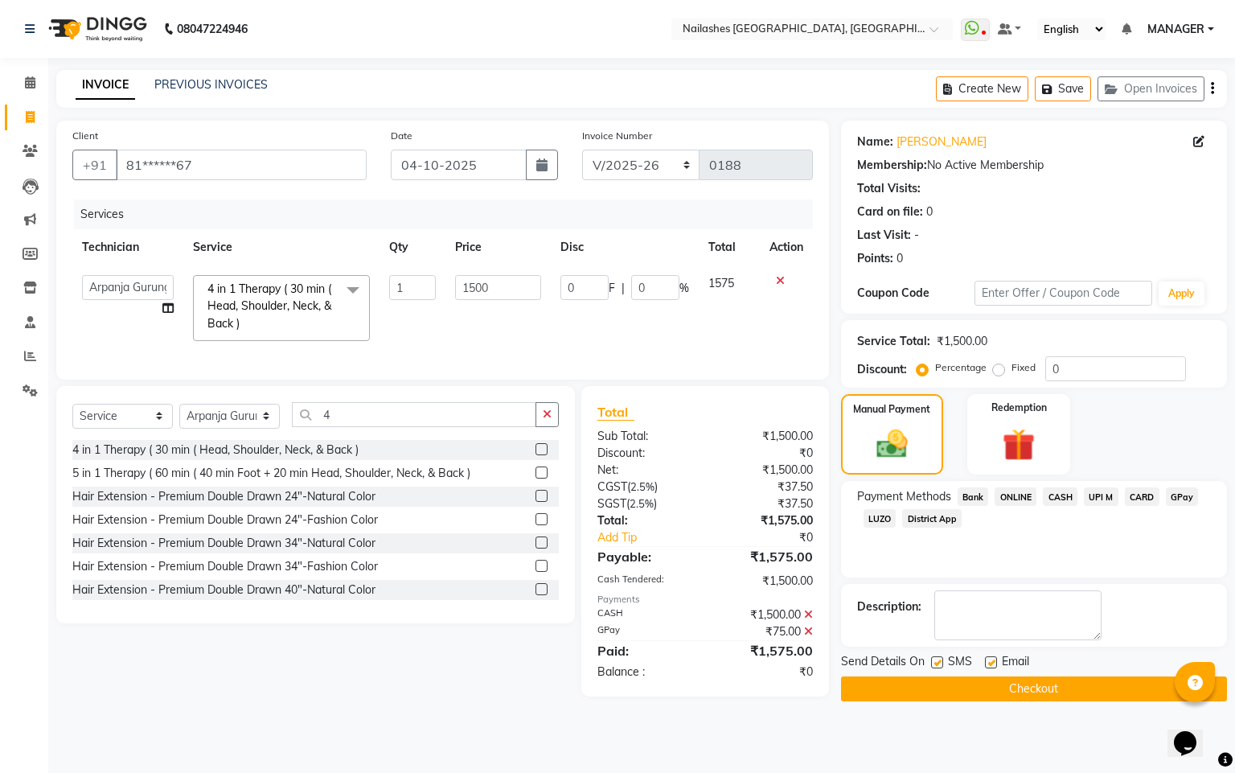
click at [1032, 688] on button "Checkout" at bounding box center [1034, 688] width 386 height 25
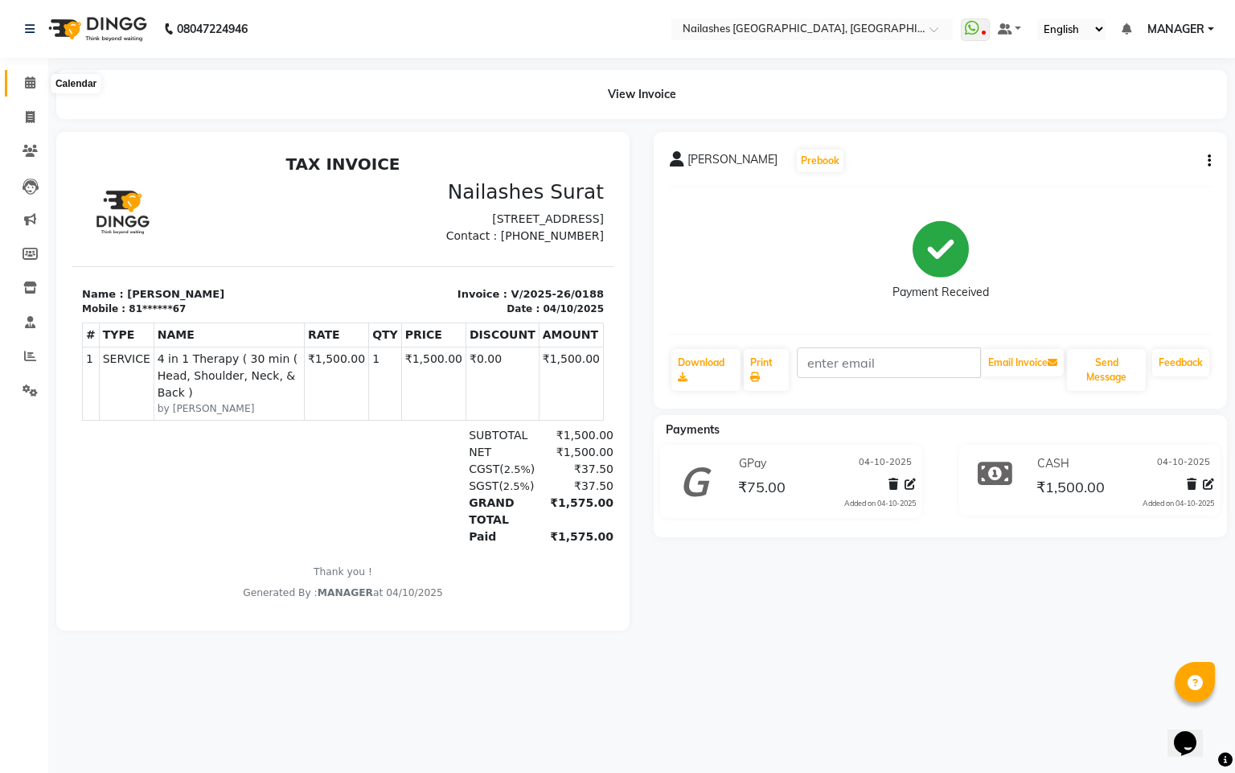
click at [34, 82] on icon at bounding box center [30, 82] width 10 height 12
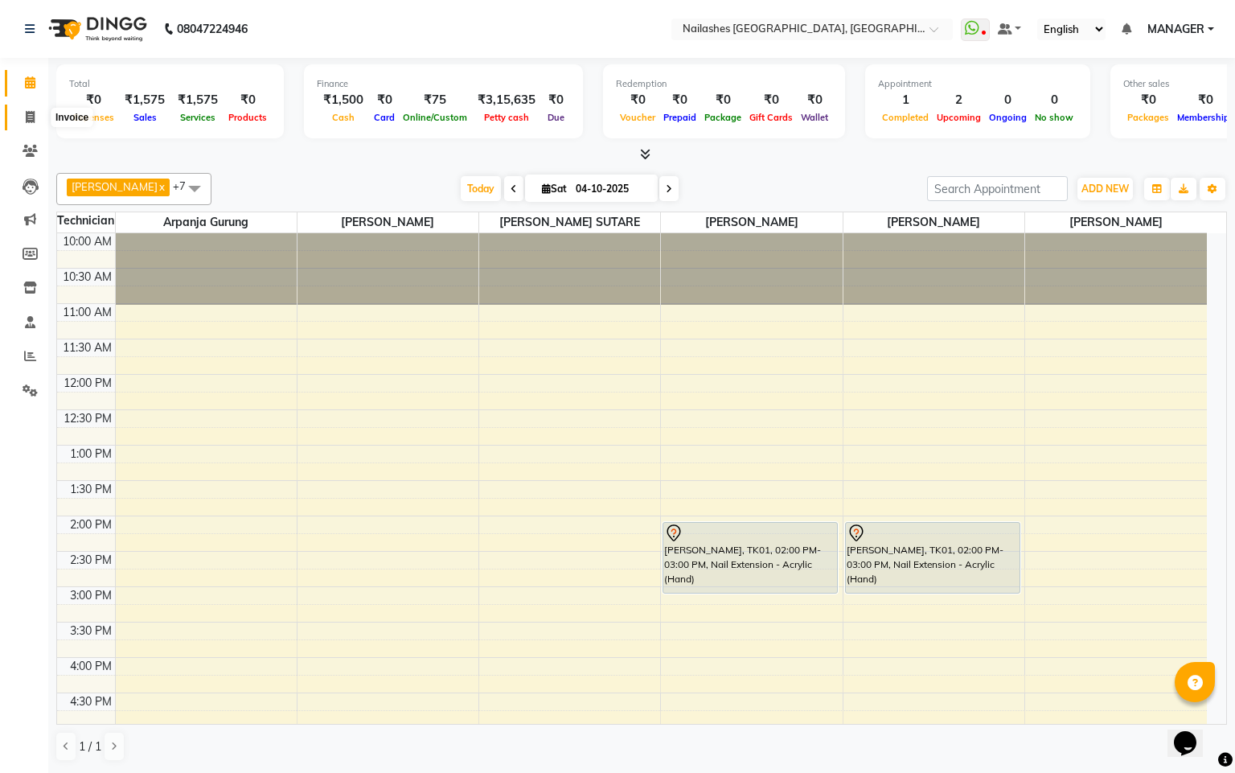
click at [32, 117] on icon at bounding box center [30, 117] width 9 height 12
select select "service"
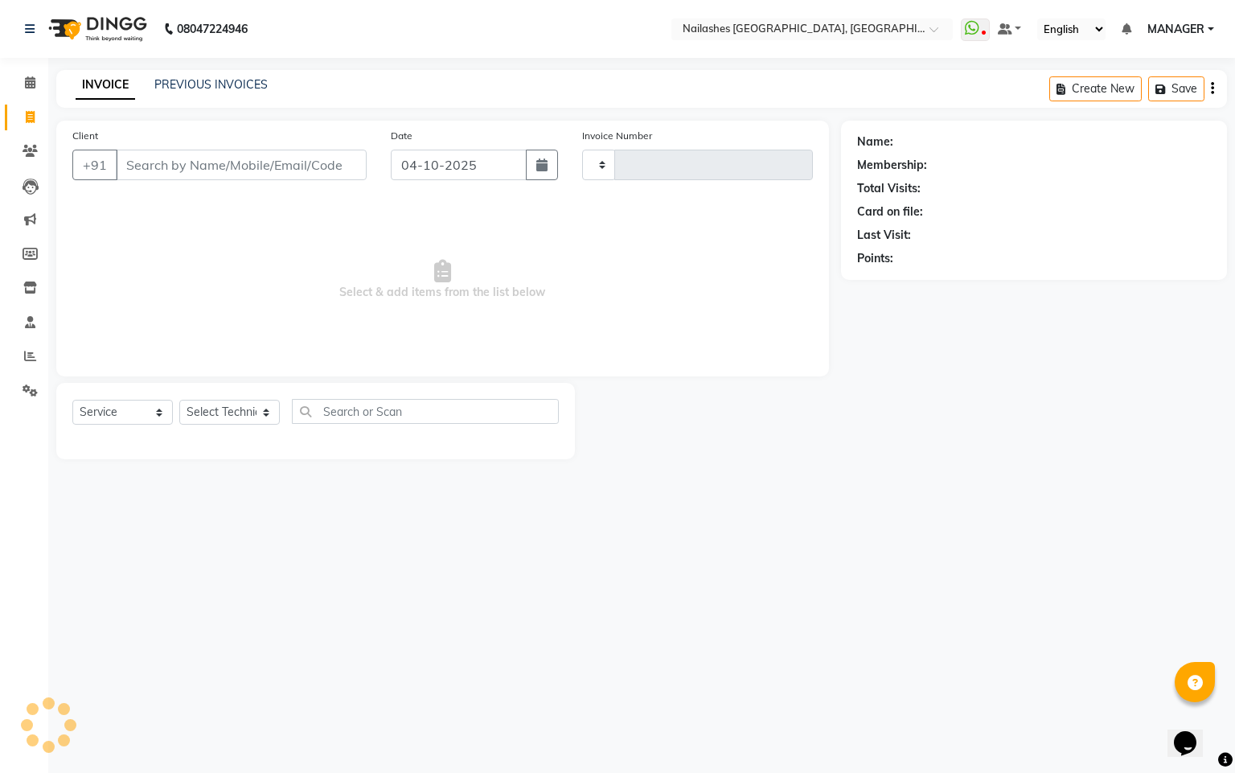
type input "0189"
select select "8442"
click at [218, 80] on link "PREVIOUS INVOICES" at bounding box center [210, 84] width 113 height 14
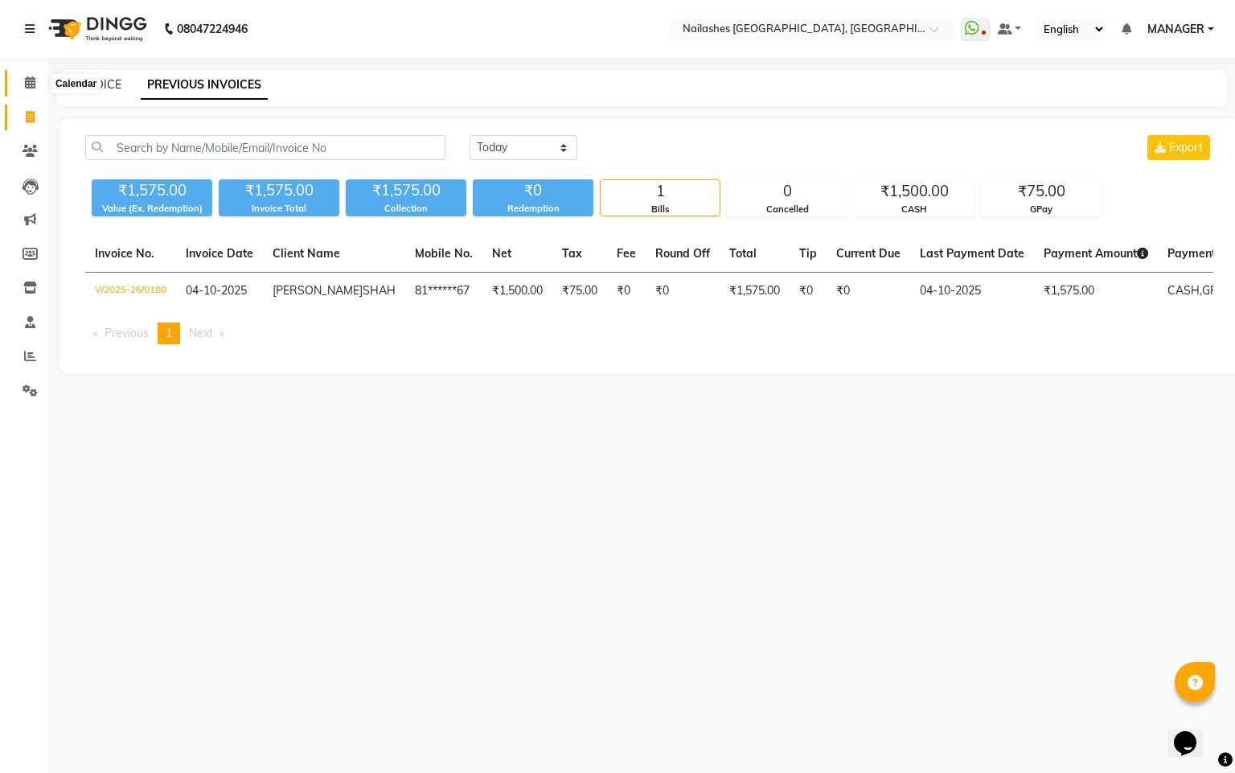
click at [17, 84] on span at bounding box center [30, 83] width 28 height 18
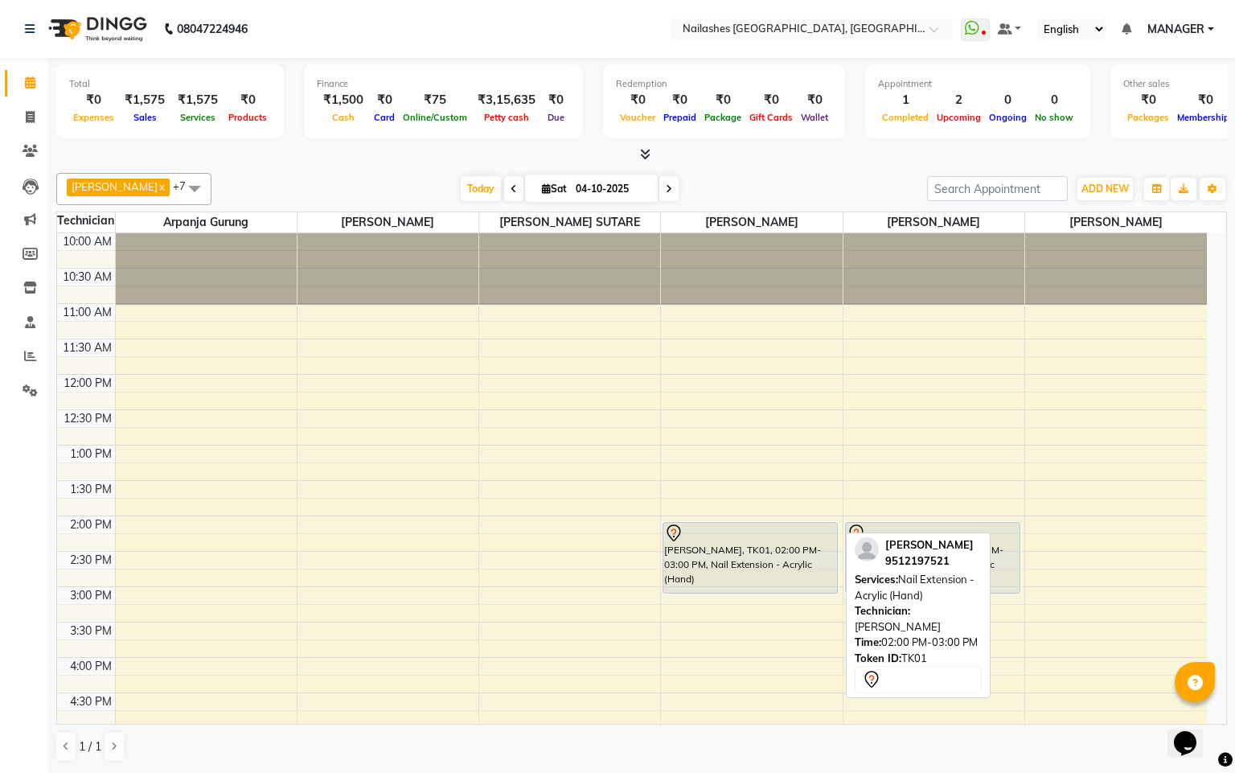
click at [797, 541] on div at bounding box center [750, 532] width 172 height 19
select select "7"
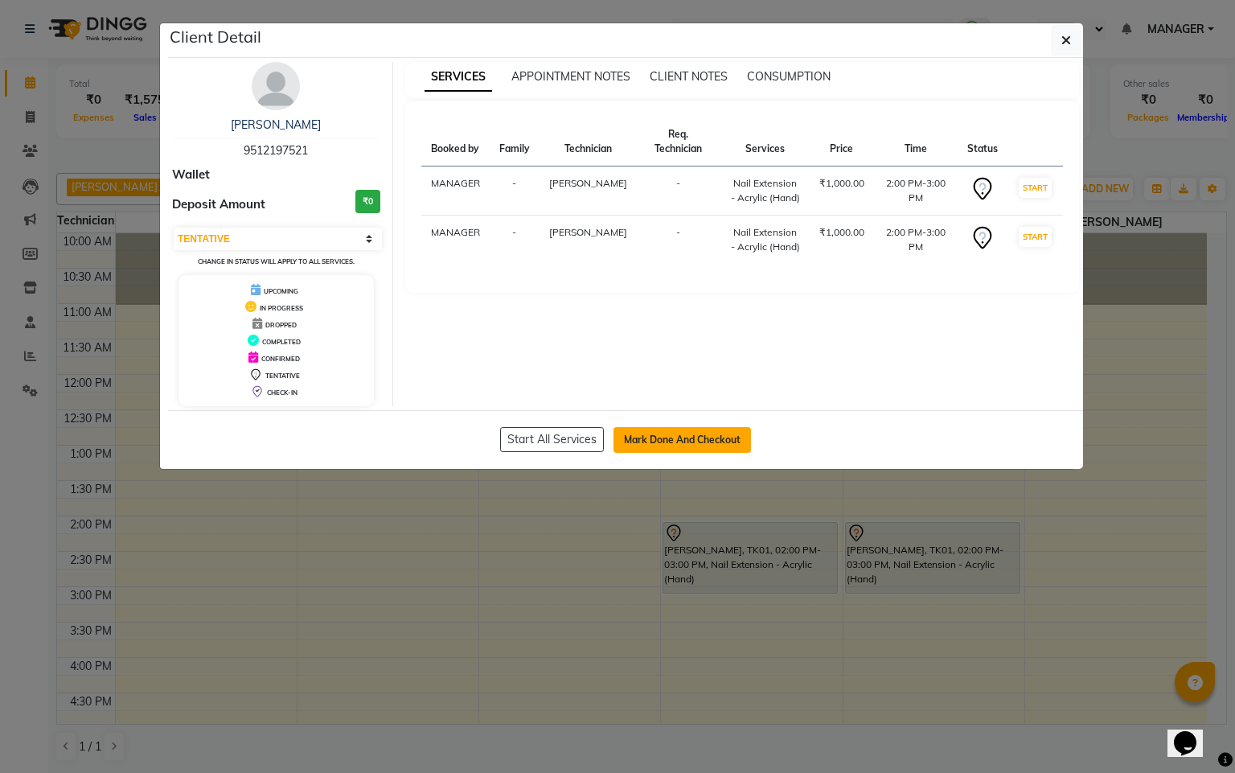
click at [671, 437] on button "Mark Done And Checkout" at bounding box center [681, 440] width 137 height 26
select select "8442"
select select "service"
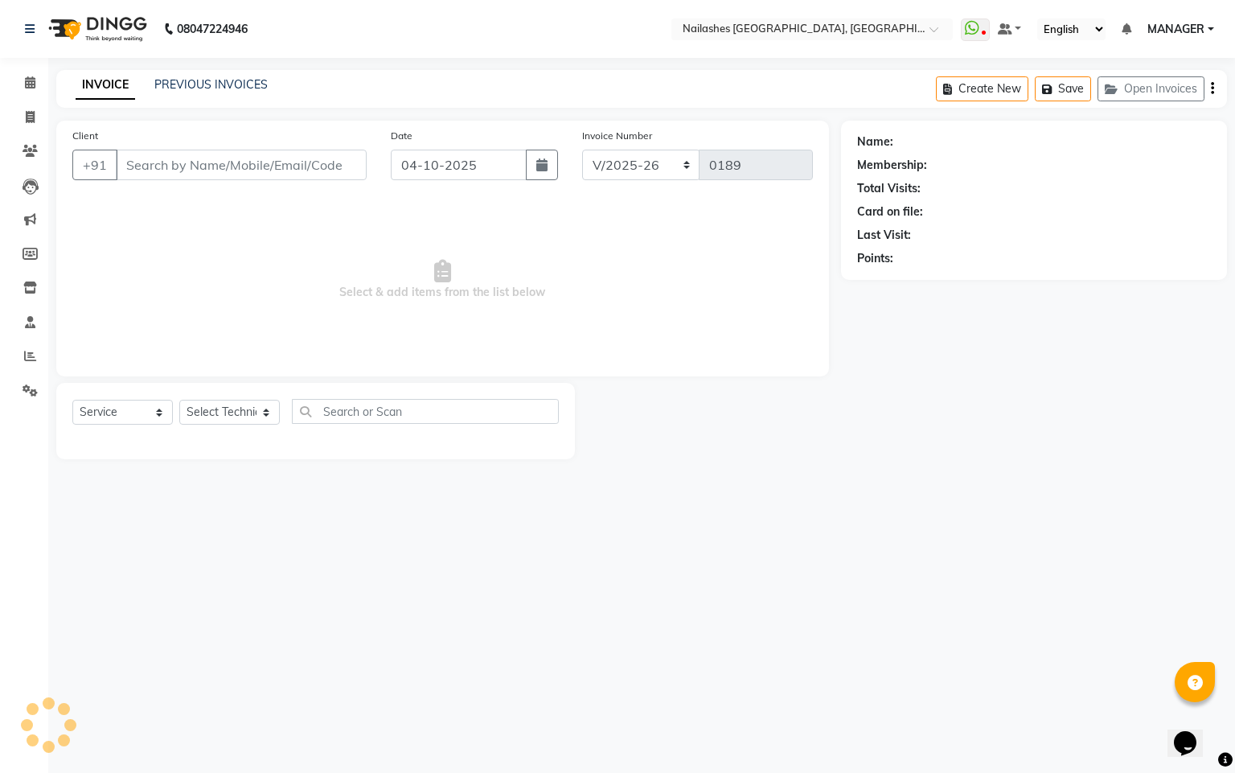
select select "select"
type input "95******21"
select select "92218"
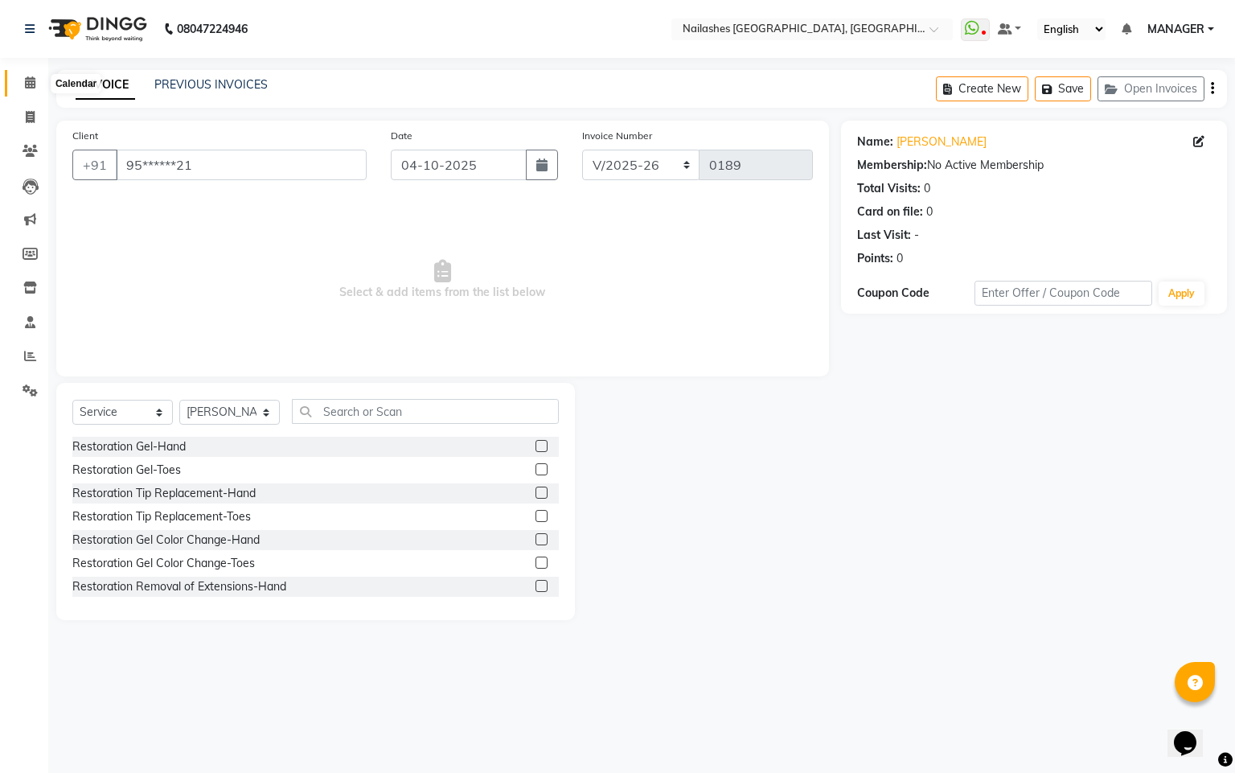
click at [25, 84] on icon at bounding box center [30, 82] width 10 height 12
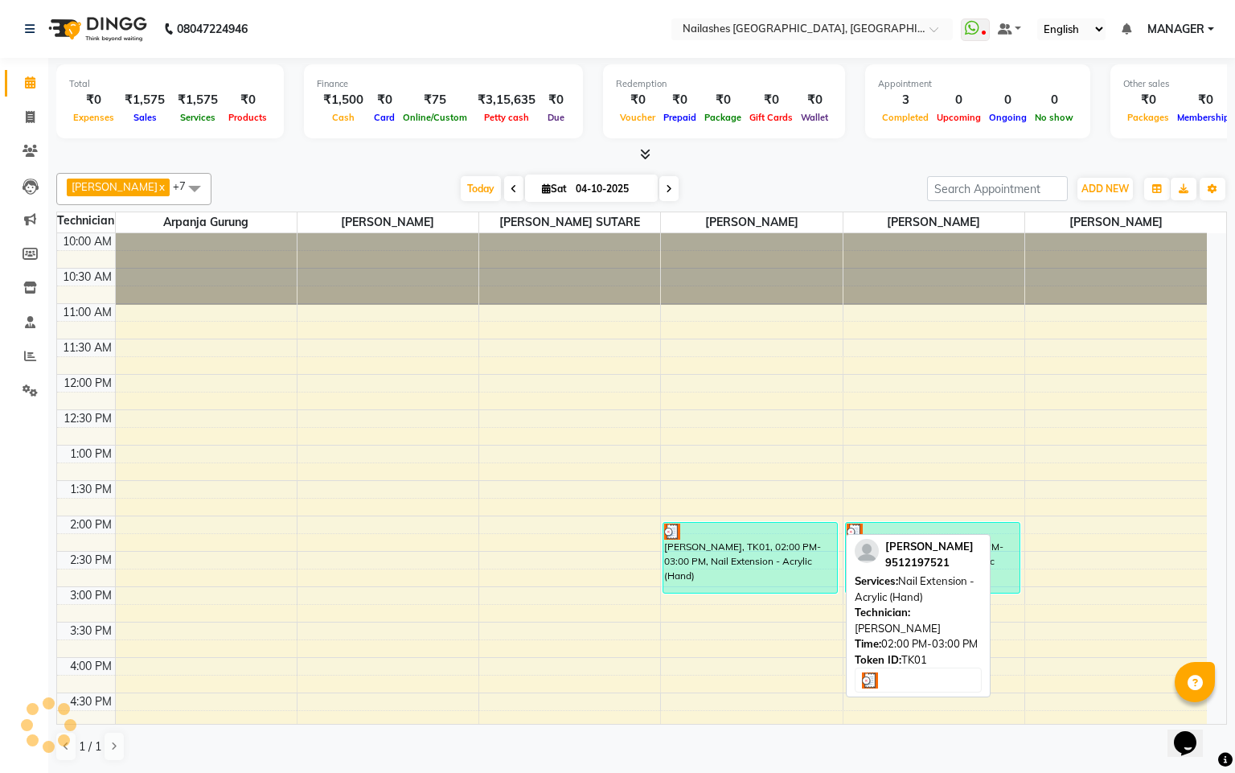
click at [740, 564] on div "[PERSON_NAME], TK01, 02:00 PM-03:00 PM, Nail Extension - Acrylic (Hand)" at bounding box center [750, 558] width 174 height 70
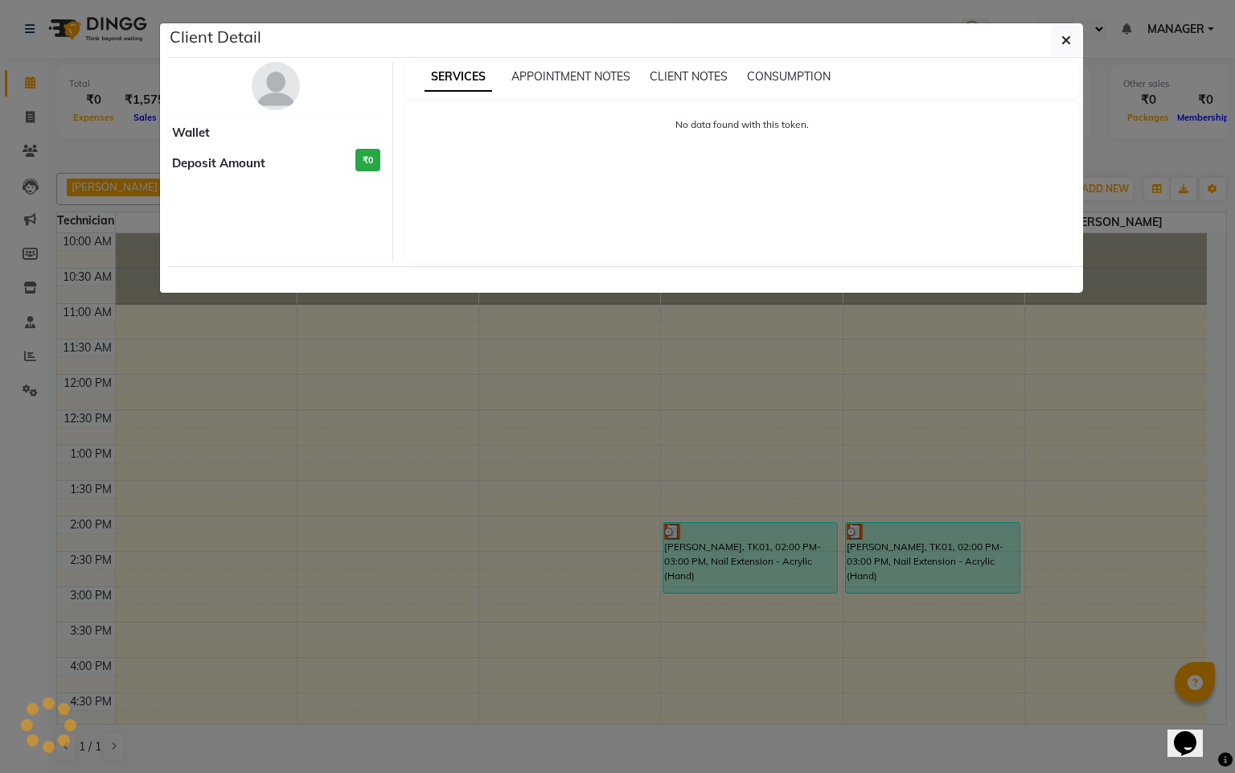
select select "3"
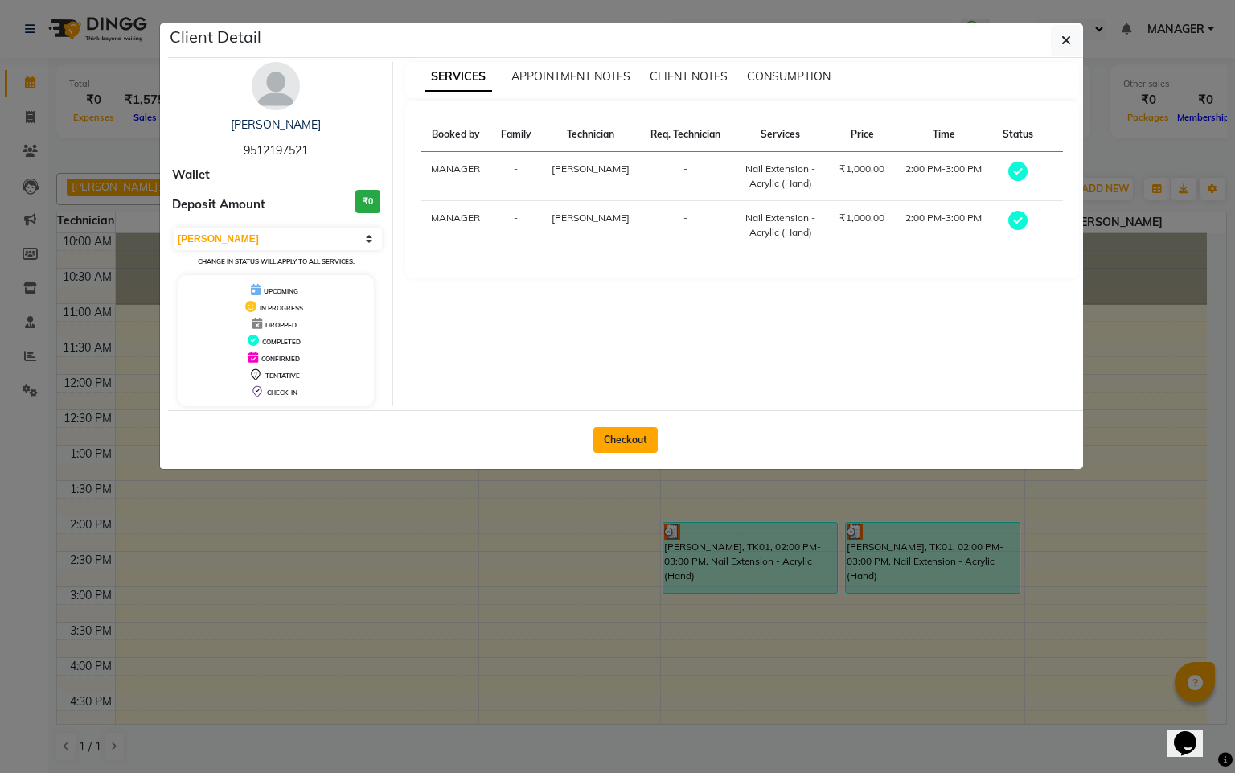
click at [613, 434] on button "Checkout" at bounding box center [625, 440] width 64 height 26
select select "service"
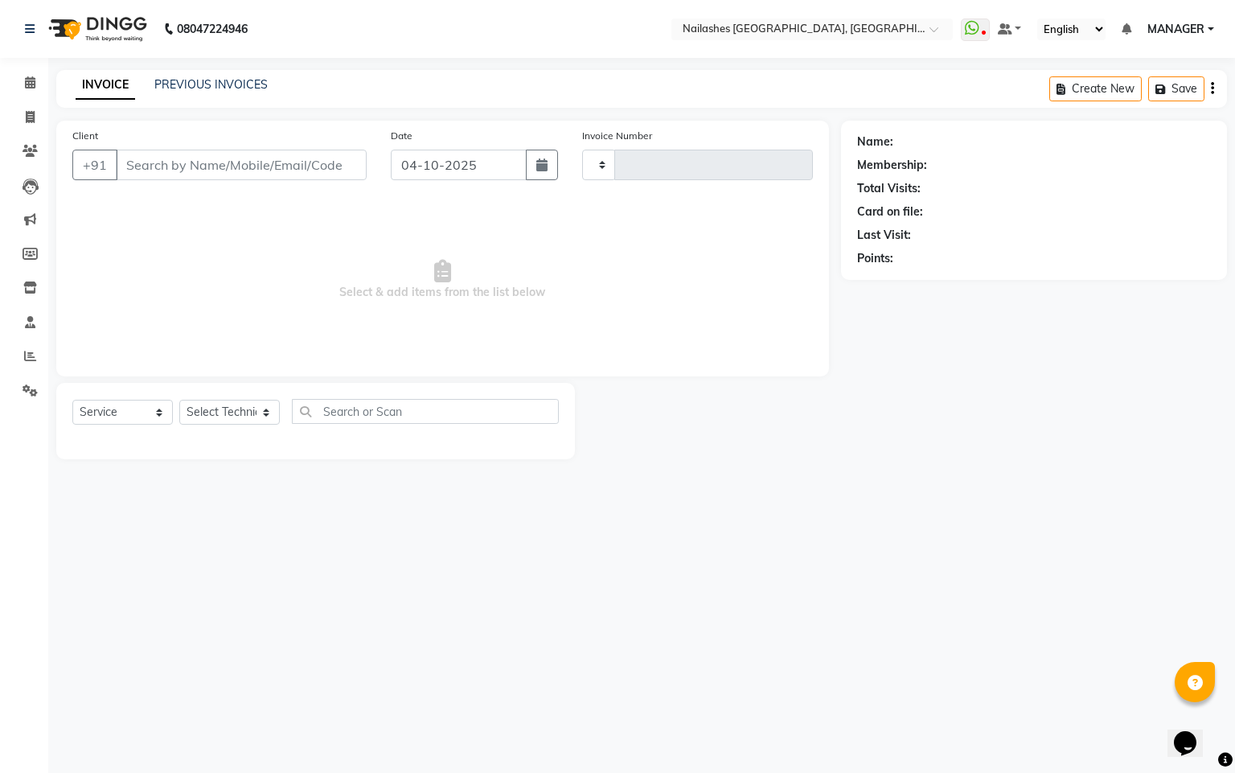
type input "0189"
select select "8442"
type input "95******21"
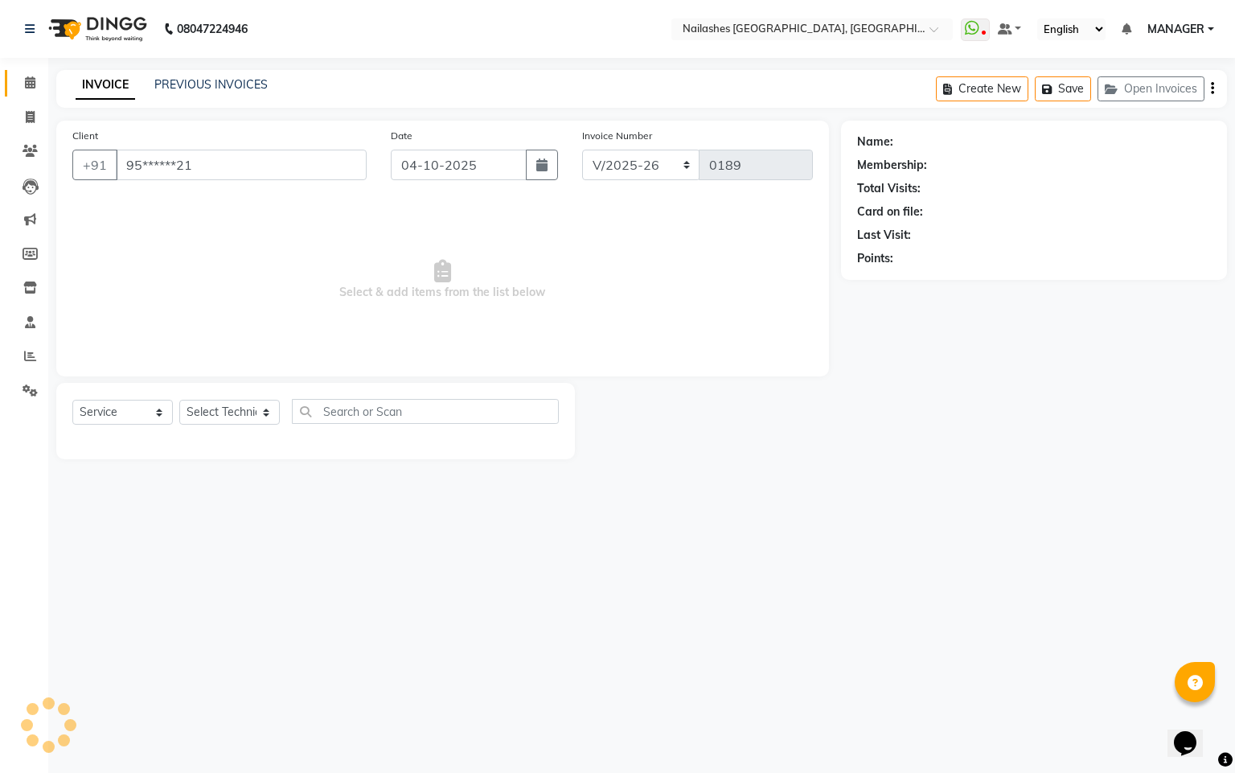
select select "92218"
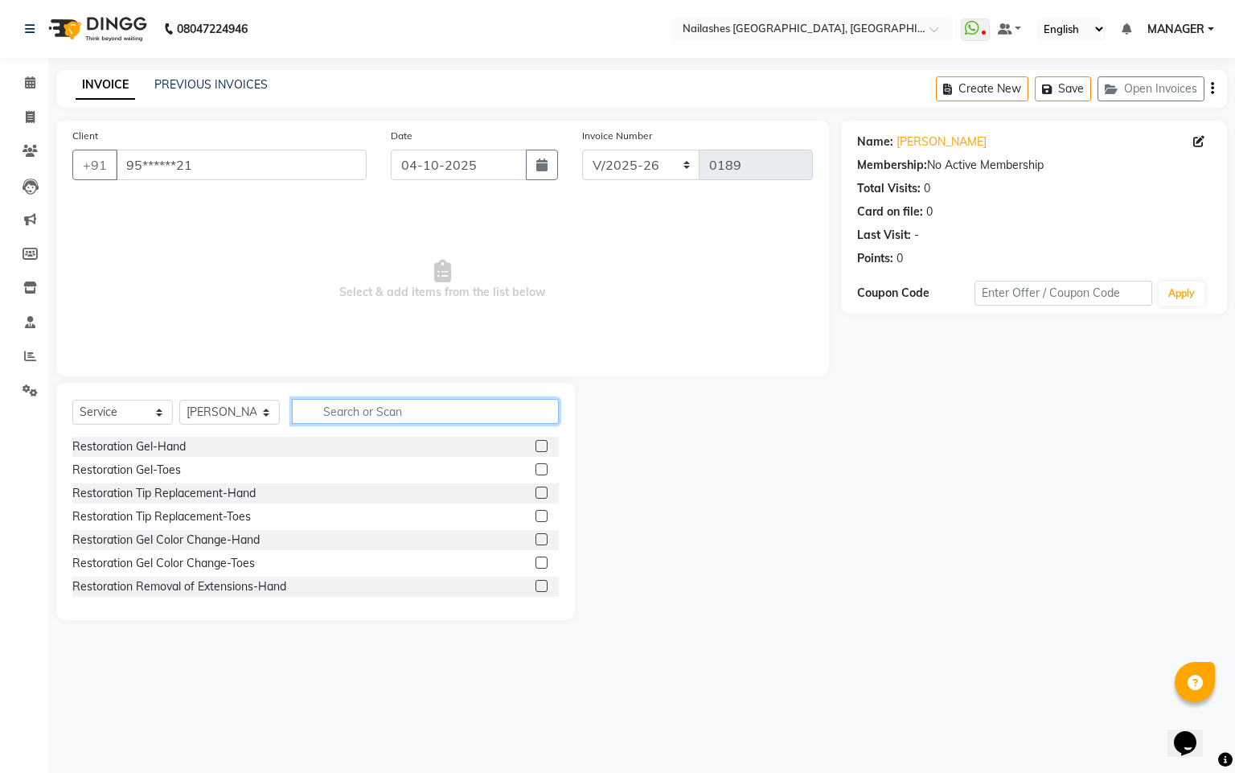
click at [358, 416] on input "text" at bounding box center [425, 411] width 267 height 25
click at [384, 413] on input "text" at bounding box center [425, 411] width 267 height 25
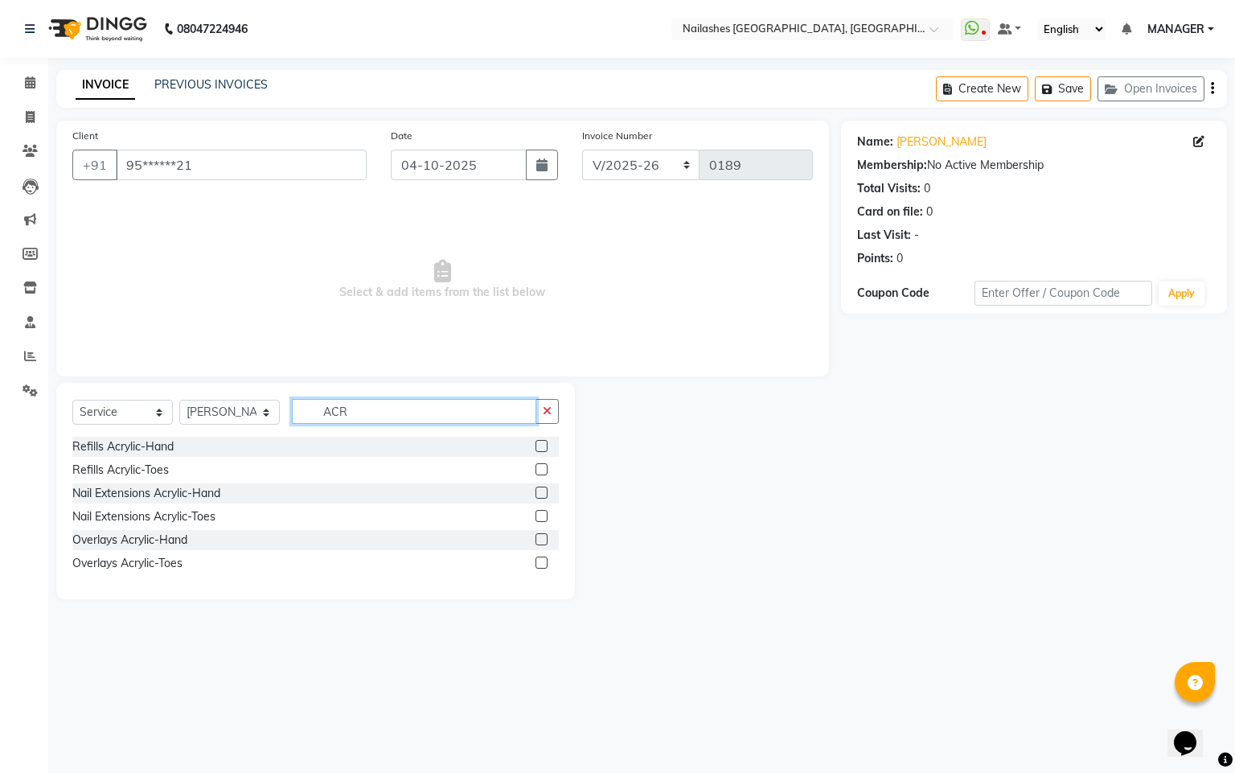
type input "ACR"
click at [539, 490] on label at bounding box center [541, 492] width 12 height 12
click at [539, 490] on input "checkbox" at bounding box center [540, 493] width 10 height 10
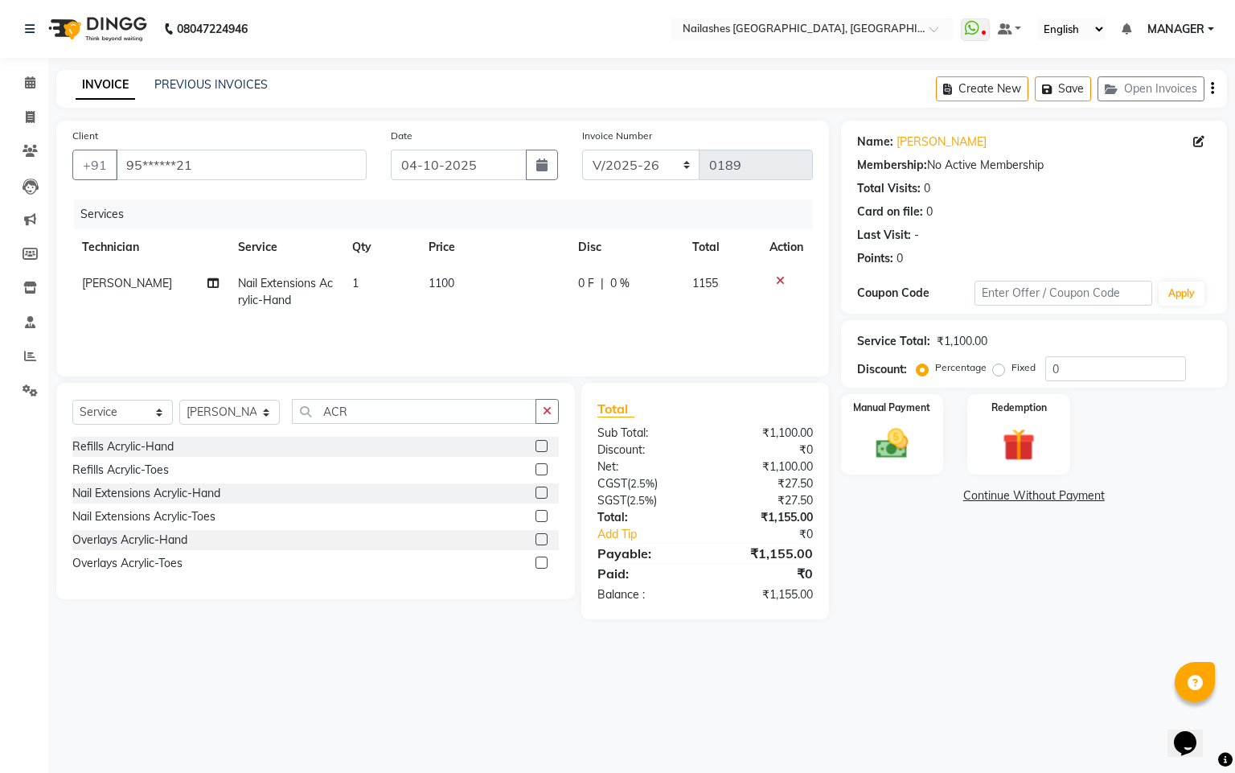
click at [541, 495] on label at bounding box center [541, 492] width 12 height 12
click at [541, 495] on input "checkbox" at bounding box center [540, 493] width 10 height 10
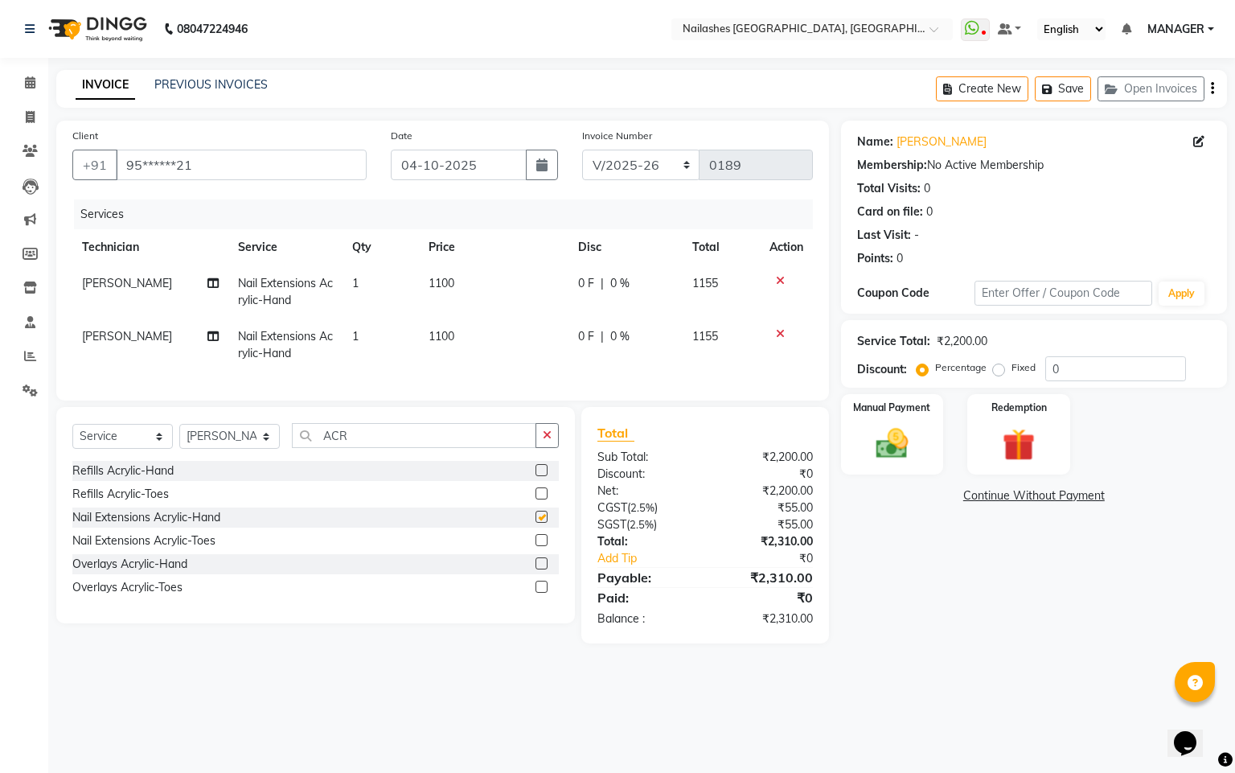
checkbox input "false"
click at [468, 445] on input "ACR" at bounding box center [414, 435] width 244 height 25
type input "A"
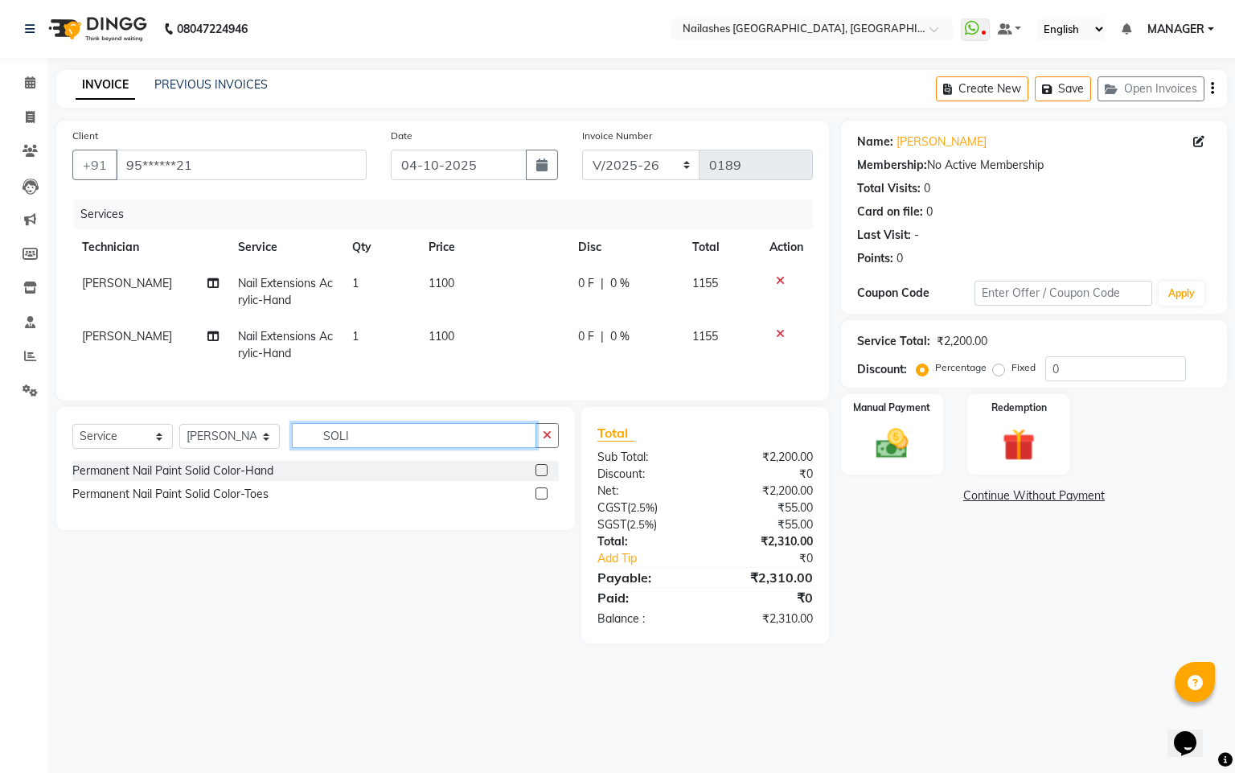
type input "SOLI"
click at [540, 476] on label at bounding box center [541, 470] width 12 height 12
click at [540, 476] on input "checkbox" at bounding box center [540, 471] width 10 height 10
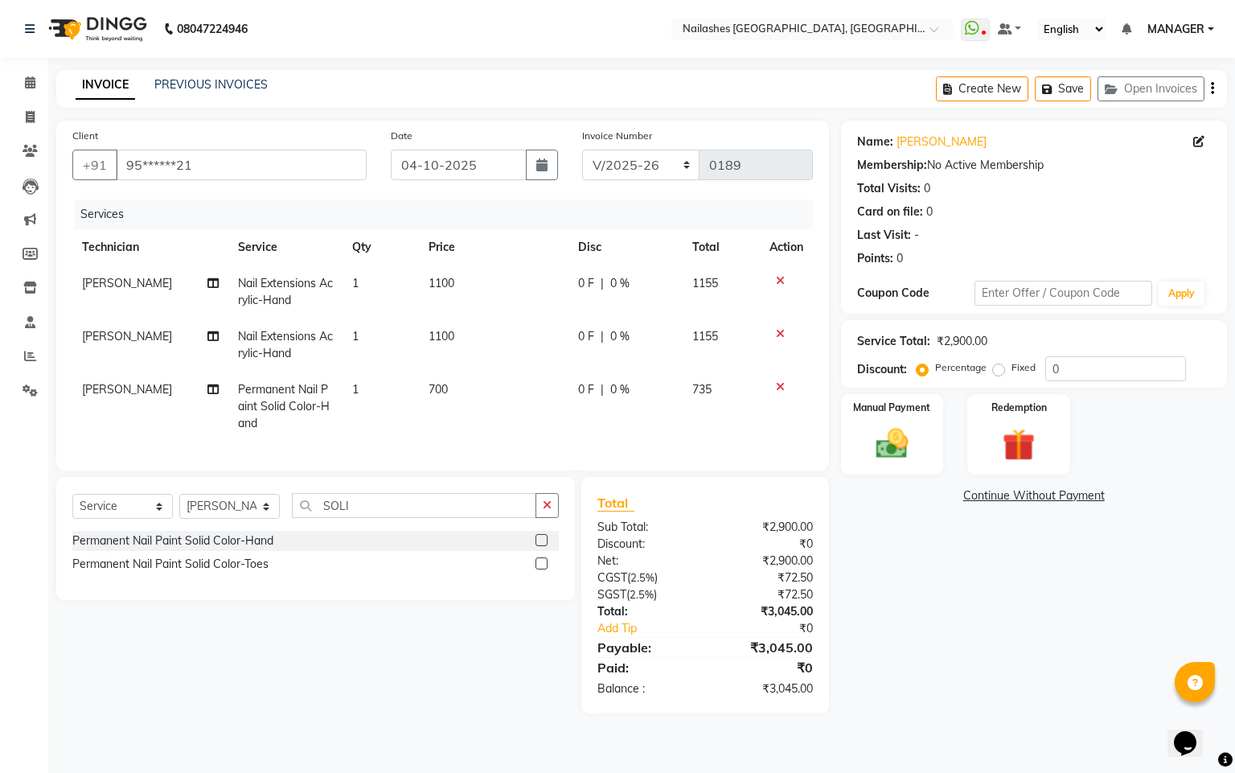
click at [540, 546] on label at bounding box center [541, 540] width 12 height 12
click at [540, 546] on input "checkbox" at bounding box center [540, 540] width 10 height 10
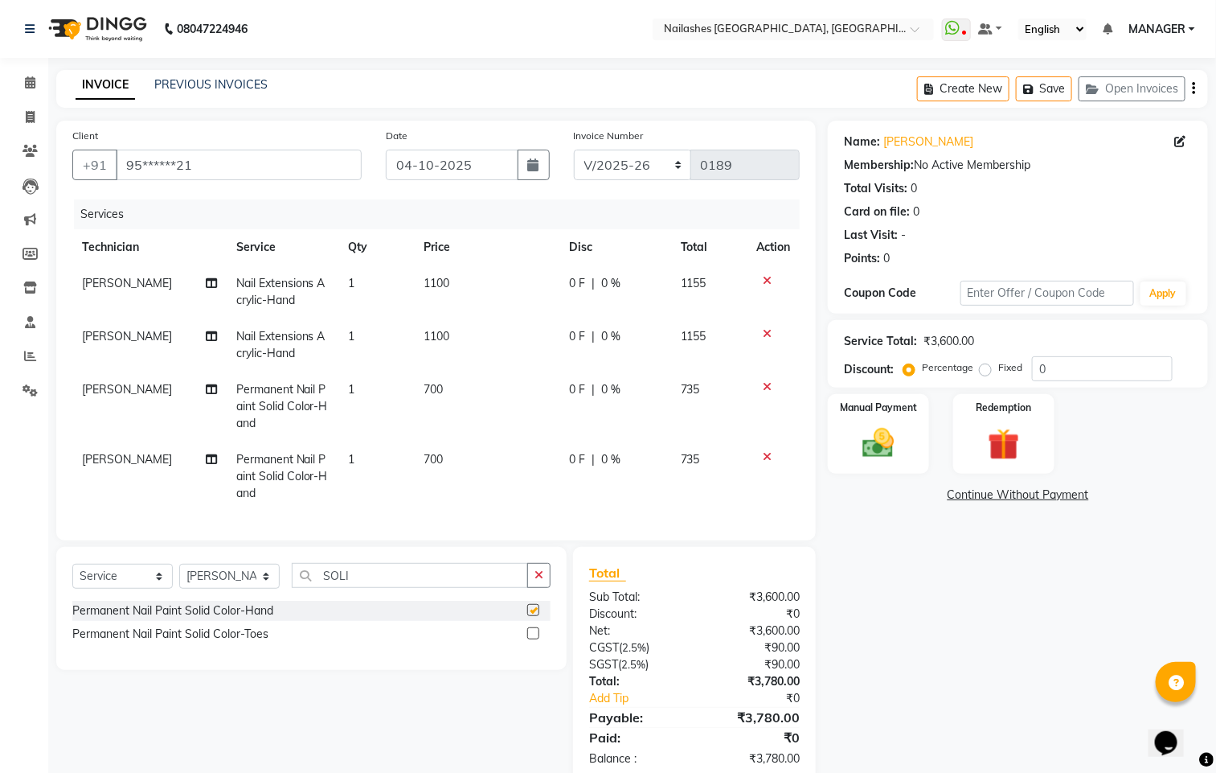
checkbox input "false"
click at [429, 588] on input "SOLI" at bounding box center [410, 575] width 236 height 25
type input "S"
type input "GLI"
click at [534, 616] on label at bounding box center [533, 610] width 12 height 12
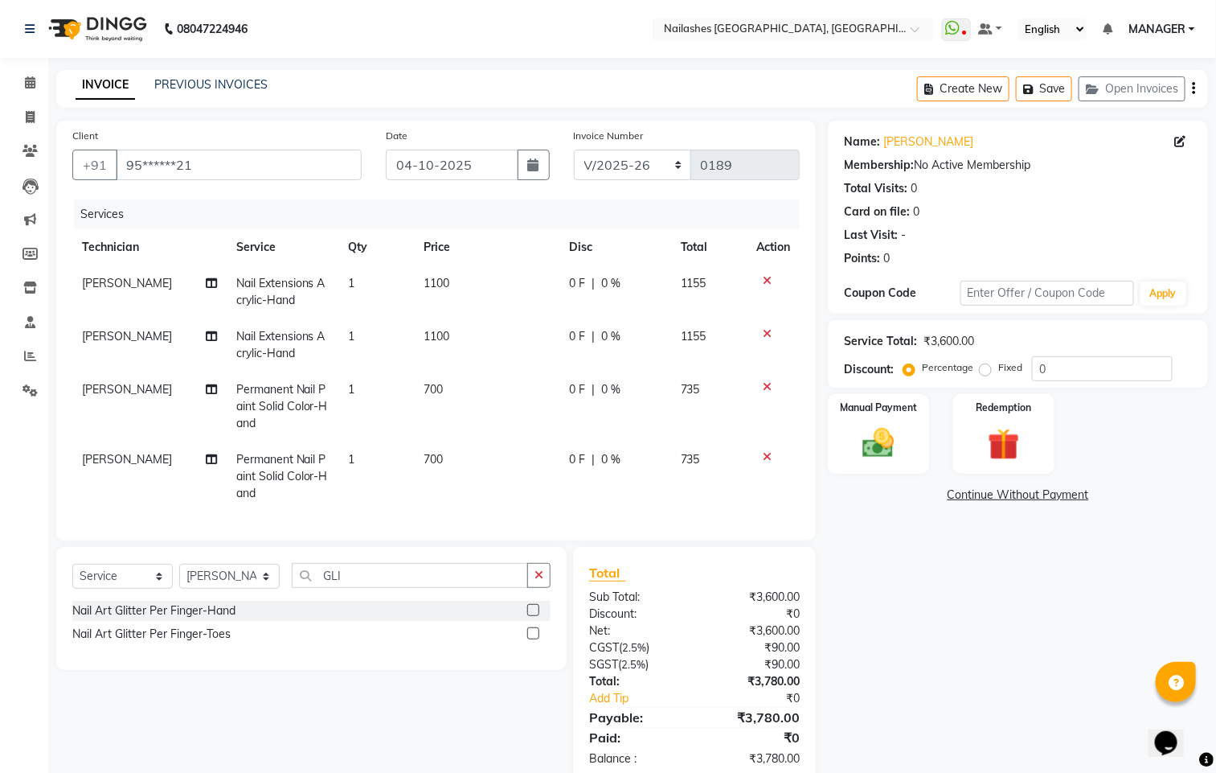
click at [534, 616] on input "checkbox" at bounding box center [532, 610] width 10 height 10
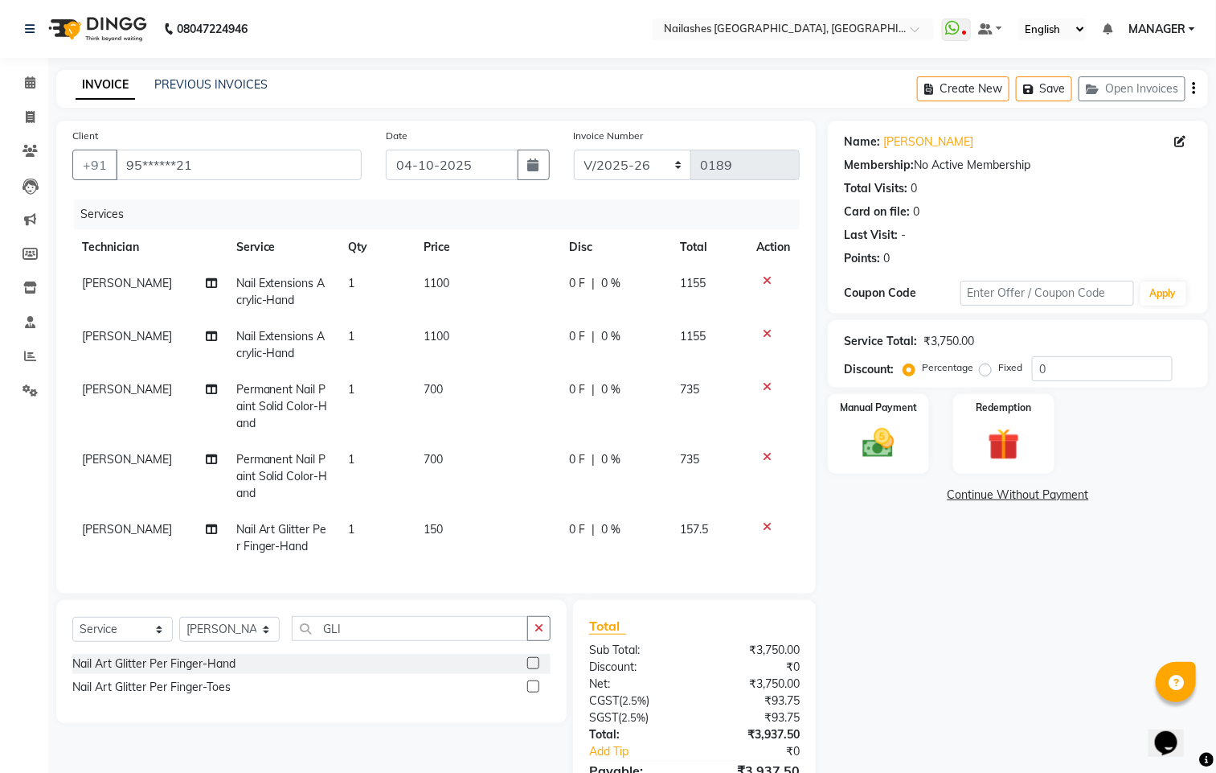
click at [536, 669] on label at bounding box center [533, 663] width 12 height 12
click at [536, 669] on input "checkbox" at bounding box center [532, 663] width 10 height 10
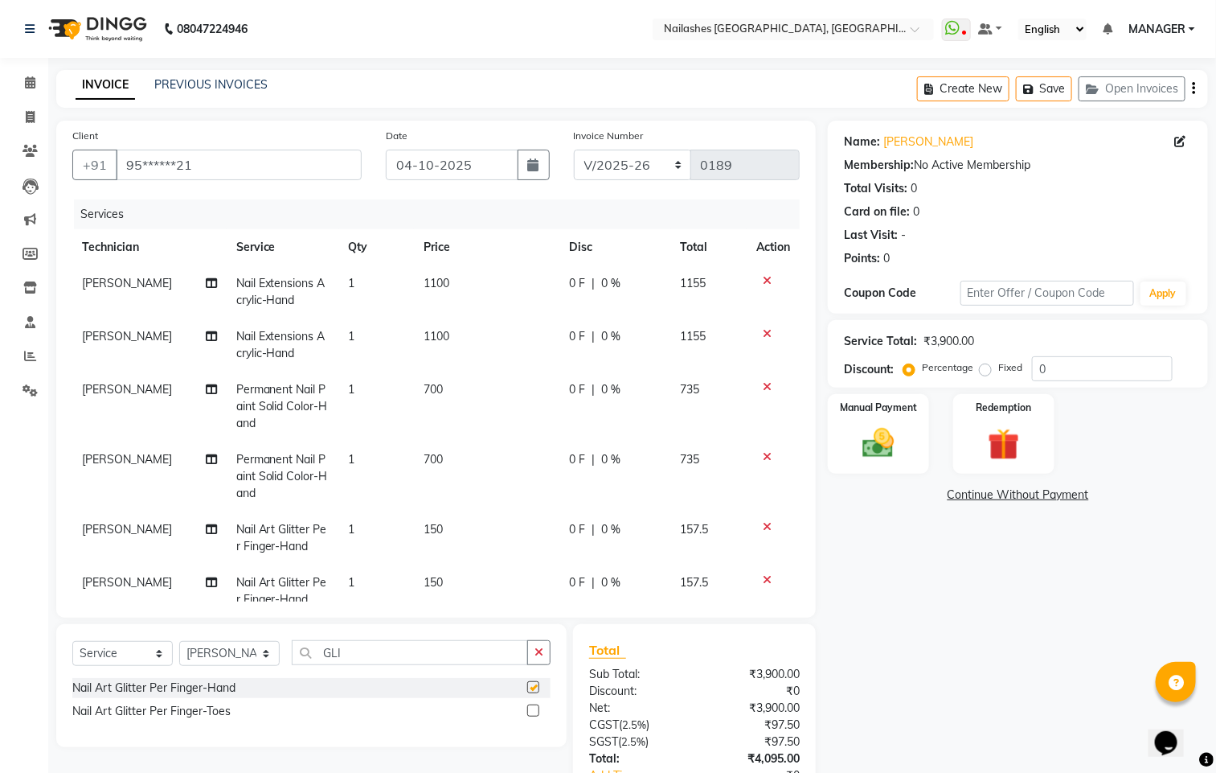
checkbox input "false"
drag, startPoint x: 432, startPoint y: 661, endPoint x: 434, endPoint y: 652, distance: 9.2
click at [432, 659] on input "GLI" at bounding box center [410, 652] width 236 height 25
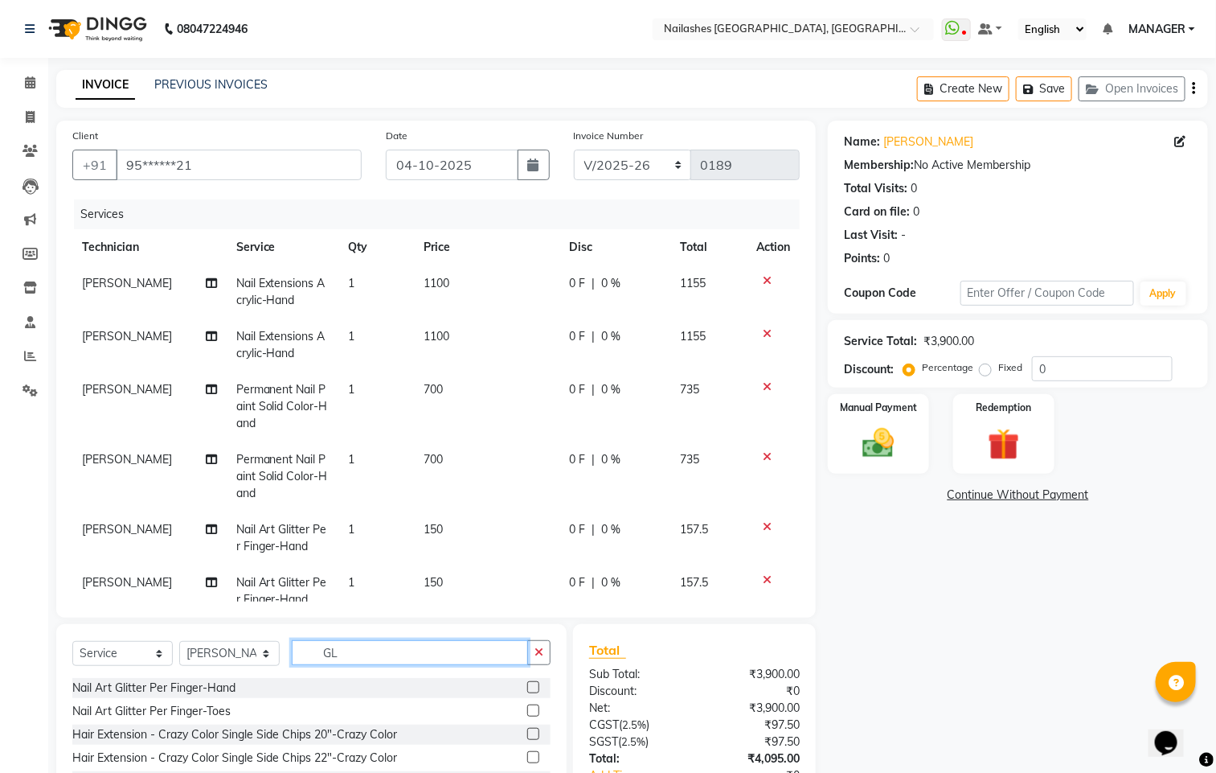
type input "G"
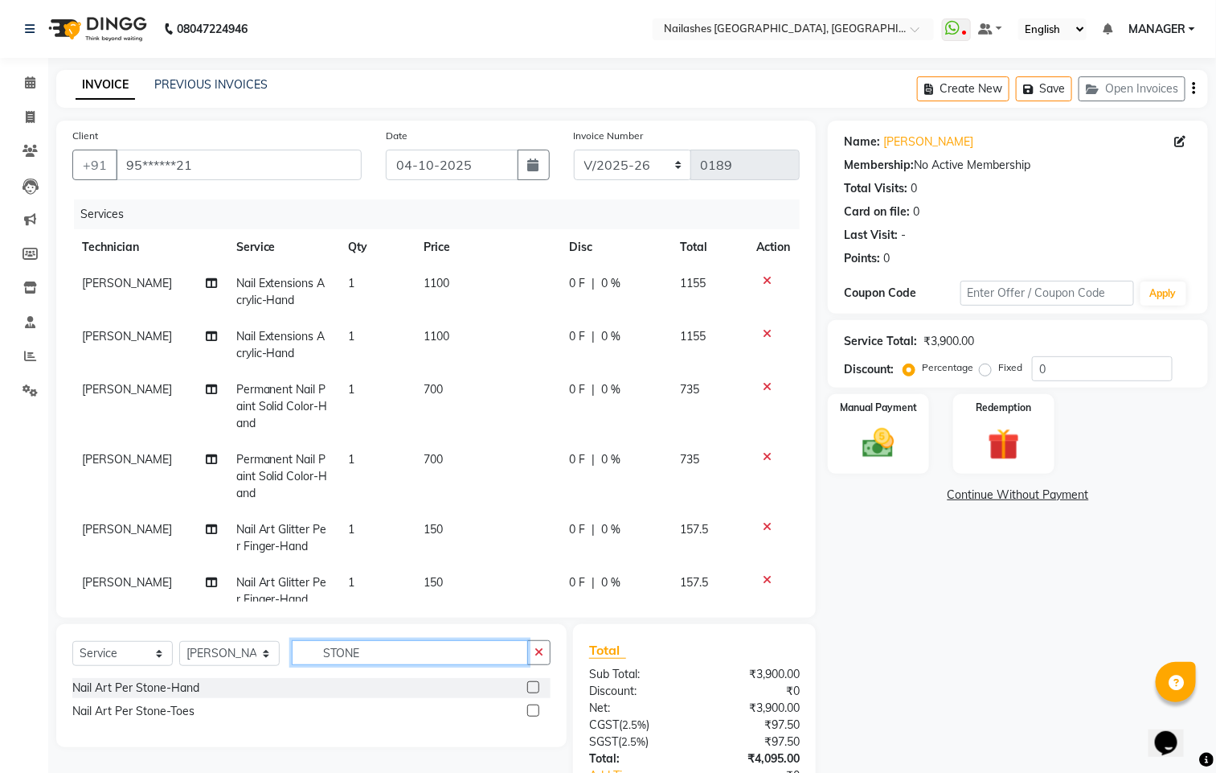
type input "STONE"
click at [531, 683] on label at bounding box center [533, 687] width 12 height 12
click at [531, 683] on input "checkbox" at bounding box center [532, 688] width 10 height 10
checkbox input "false"
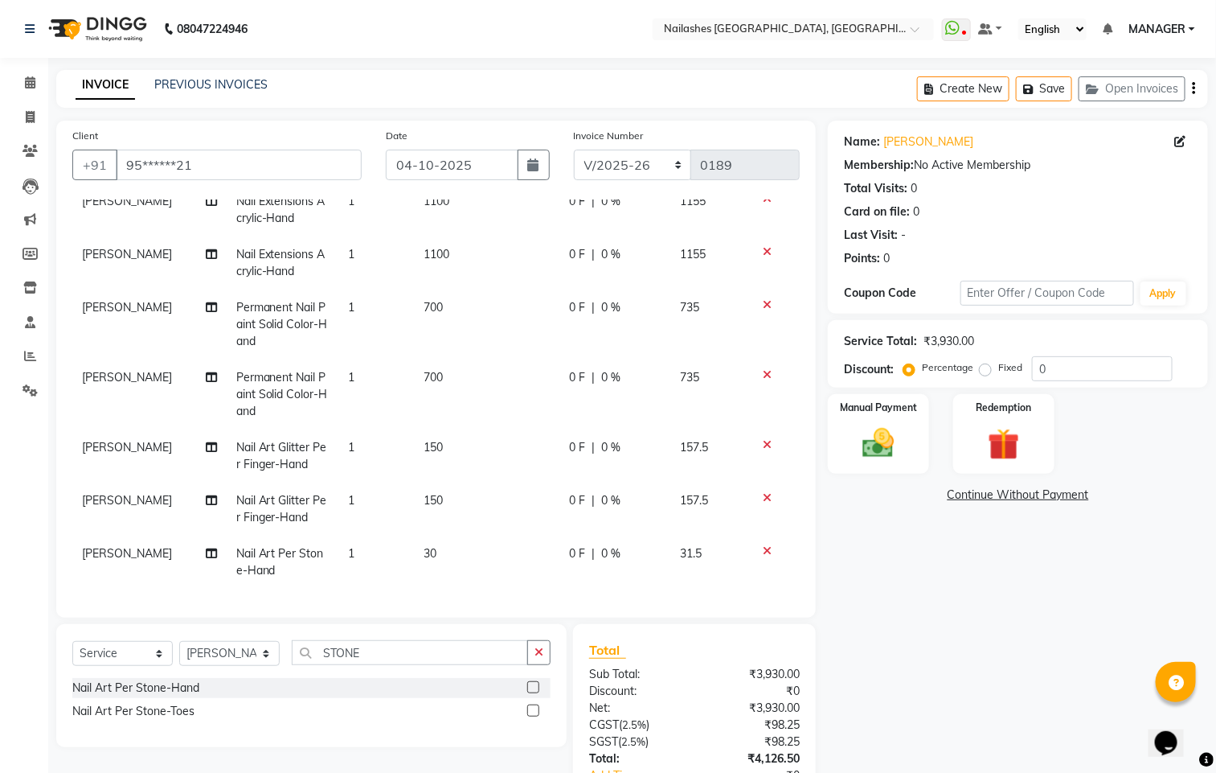
click at [451, 429] on td "150" at bounding box center [487, 455] width 146 height 53
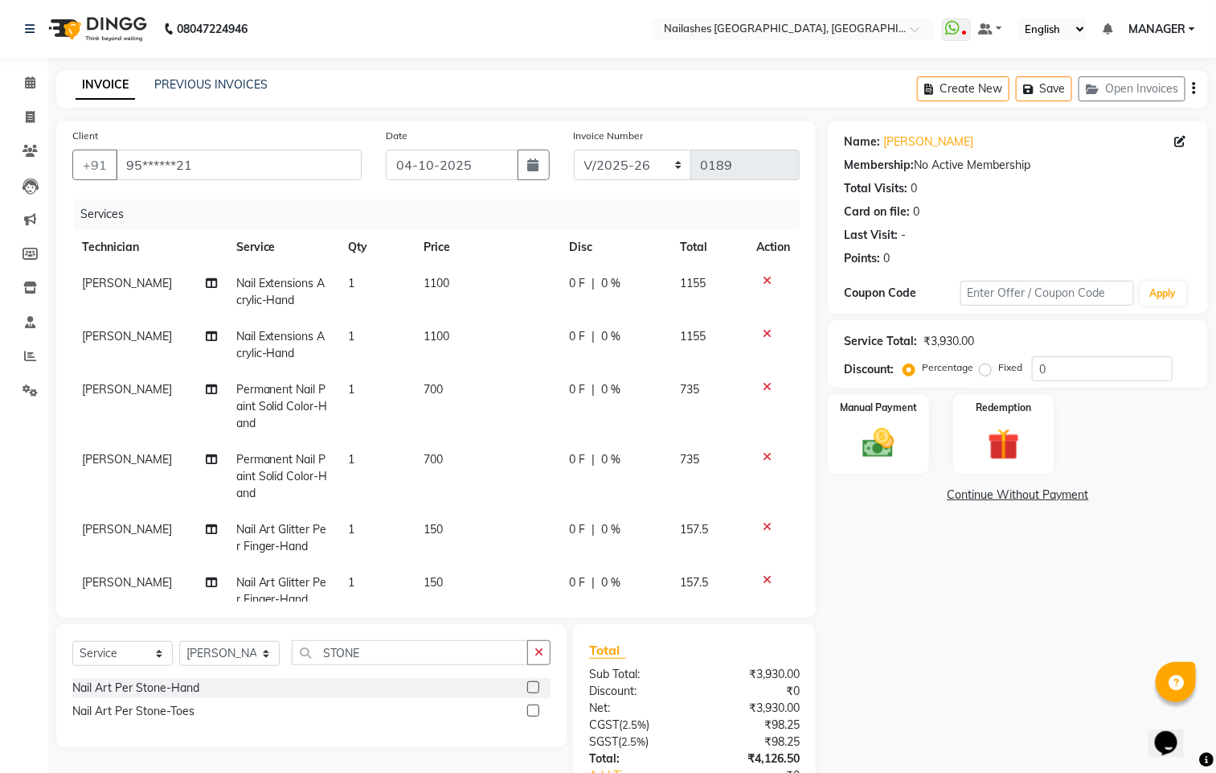
select select "92218"
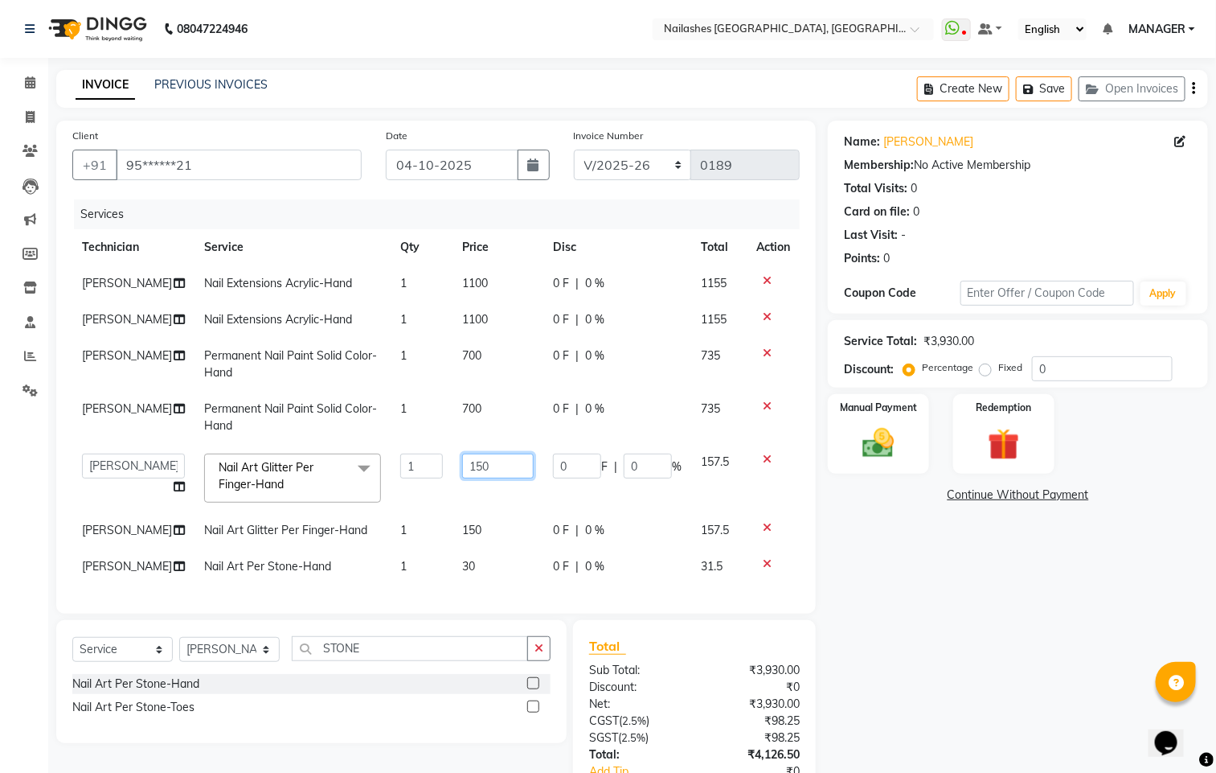
click at [495, 464] on input "150" at bounding box center [498, 465] width 72 height 25
type input "1"
type input "300"
click at [478, 531] on tbody "[PERSON_NAME] Nail Extensions Acrylic-Hand 1 1100 0 F | 0 % 1155 [PERSON_NAME] …" at bounding box center [436, 424] width 728 height 319
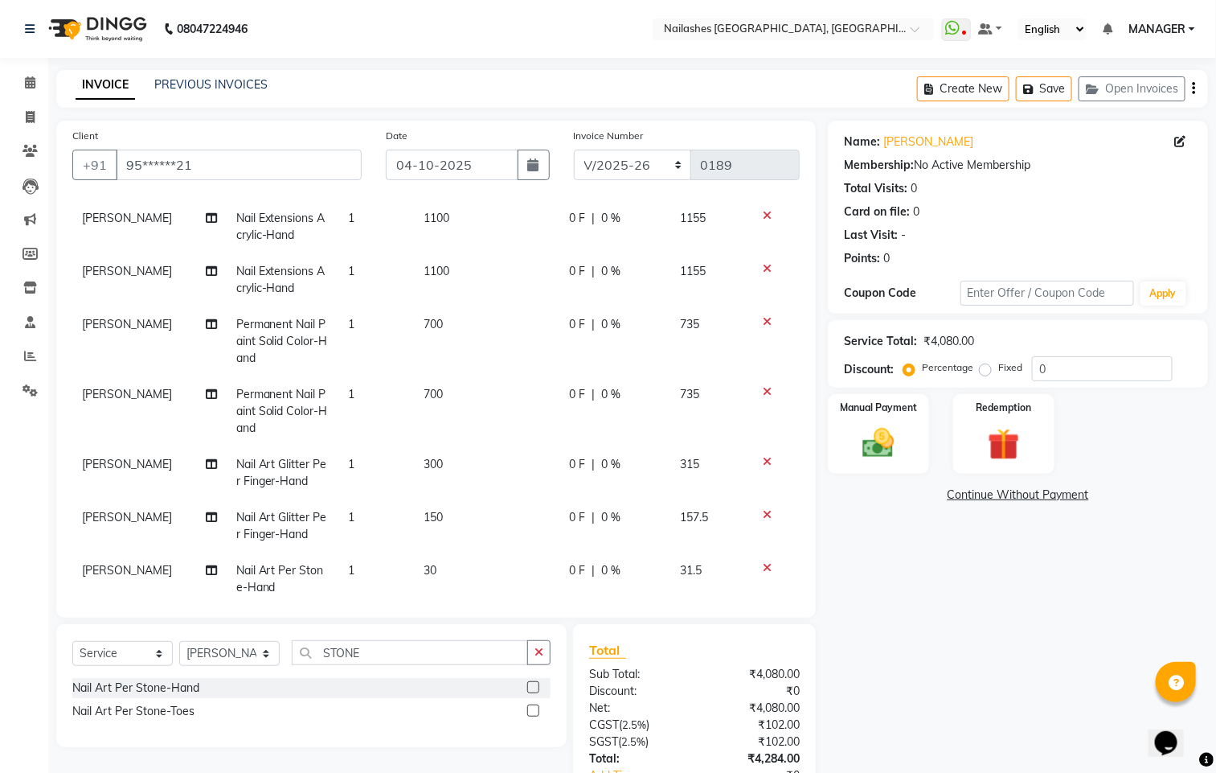
scroll to position [100, 0]
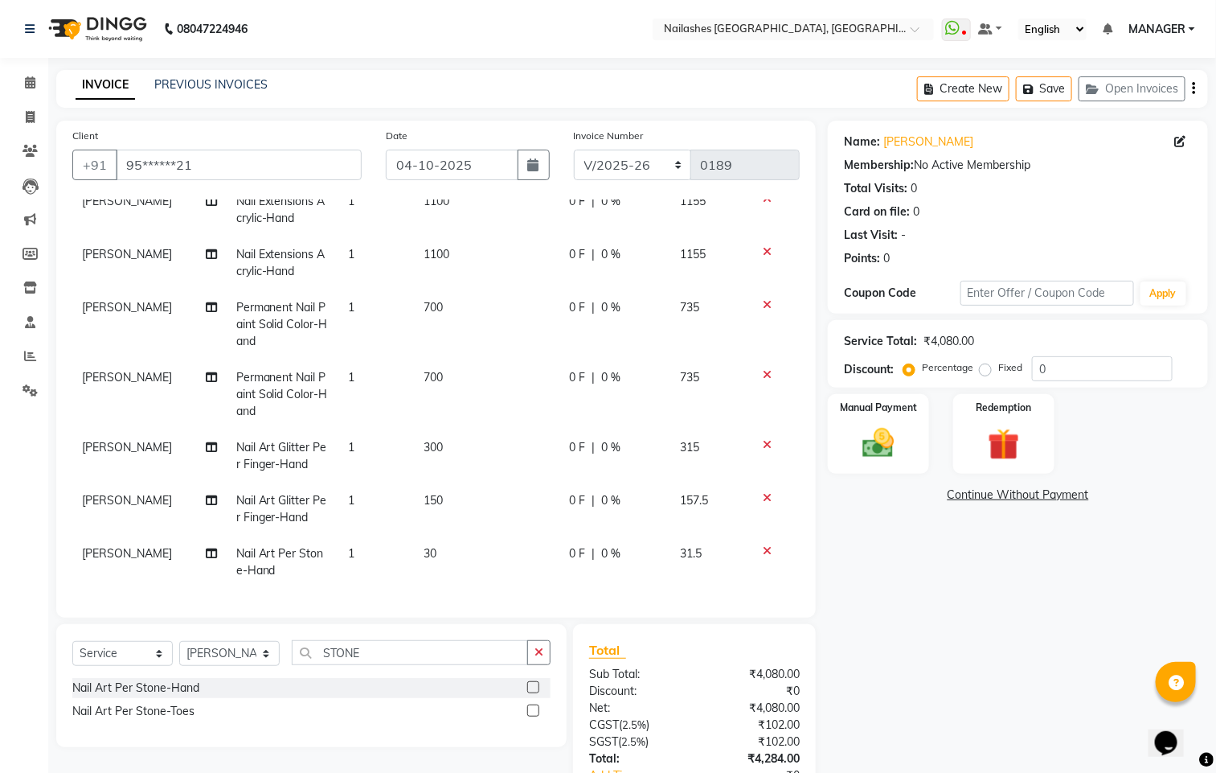
click at [445, 482] on td "150" at bounding box center [487, 508] width 146 height 53
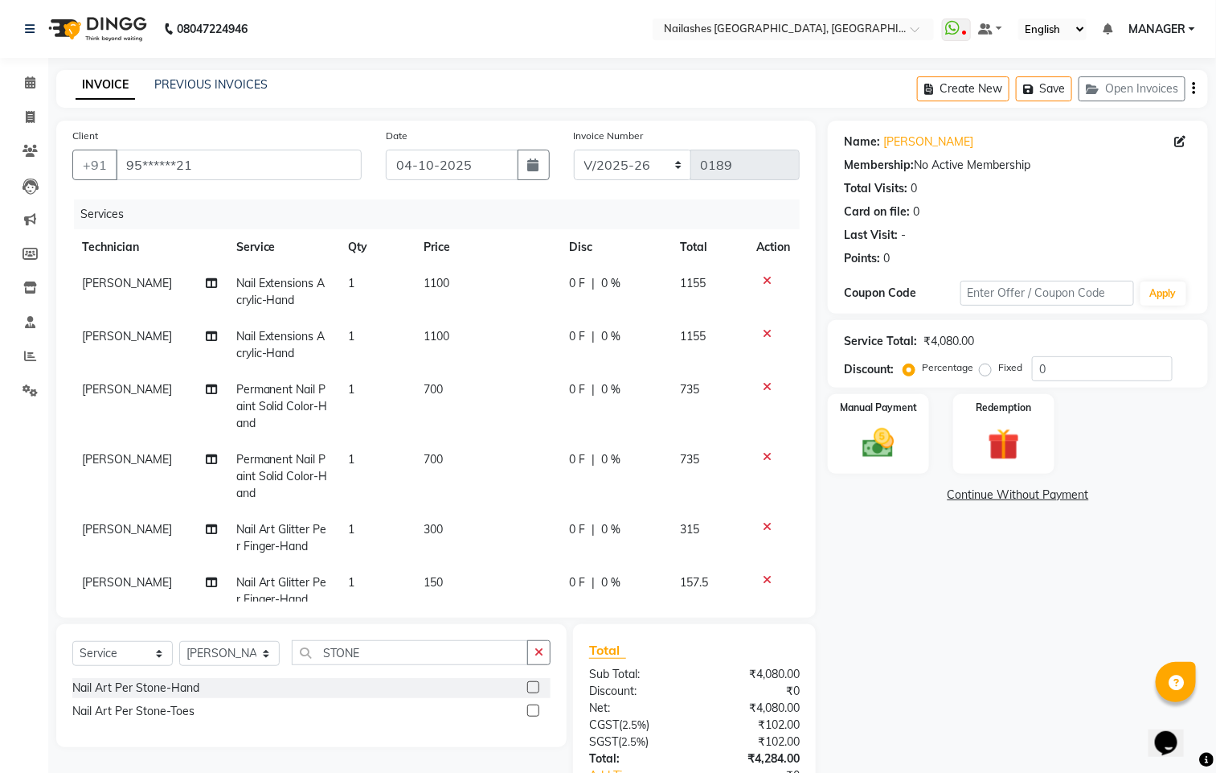
select select "92218"
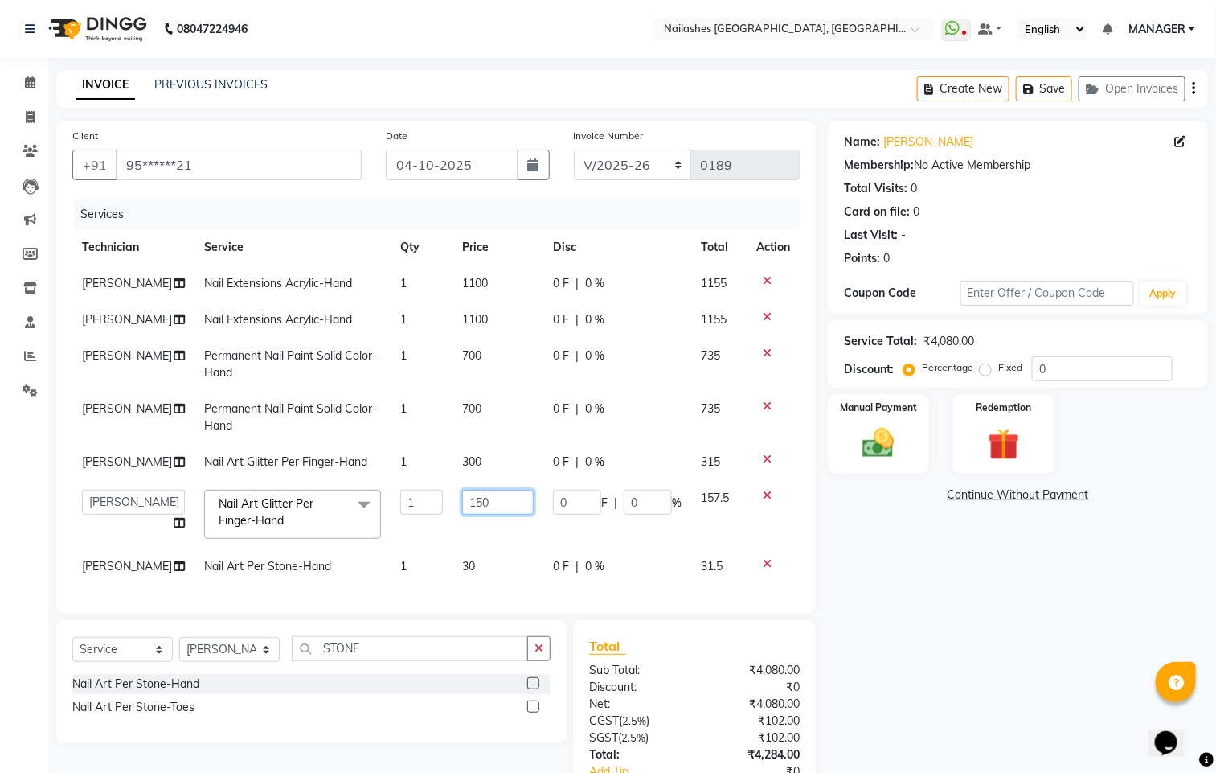
click at [492, 498] on input "150" at bounding box center [498, 502] width 72 height 25
type input "1"
type input "300"
click at [473, 565] on tbody "[PERSON_NAME] Nail Extensions Acrylic-Hand 1 1100 0 F | 0 % 1155 [PERSON_NAME] …" at bounding box center [436, 424] width 728 height 319
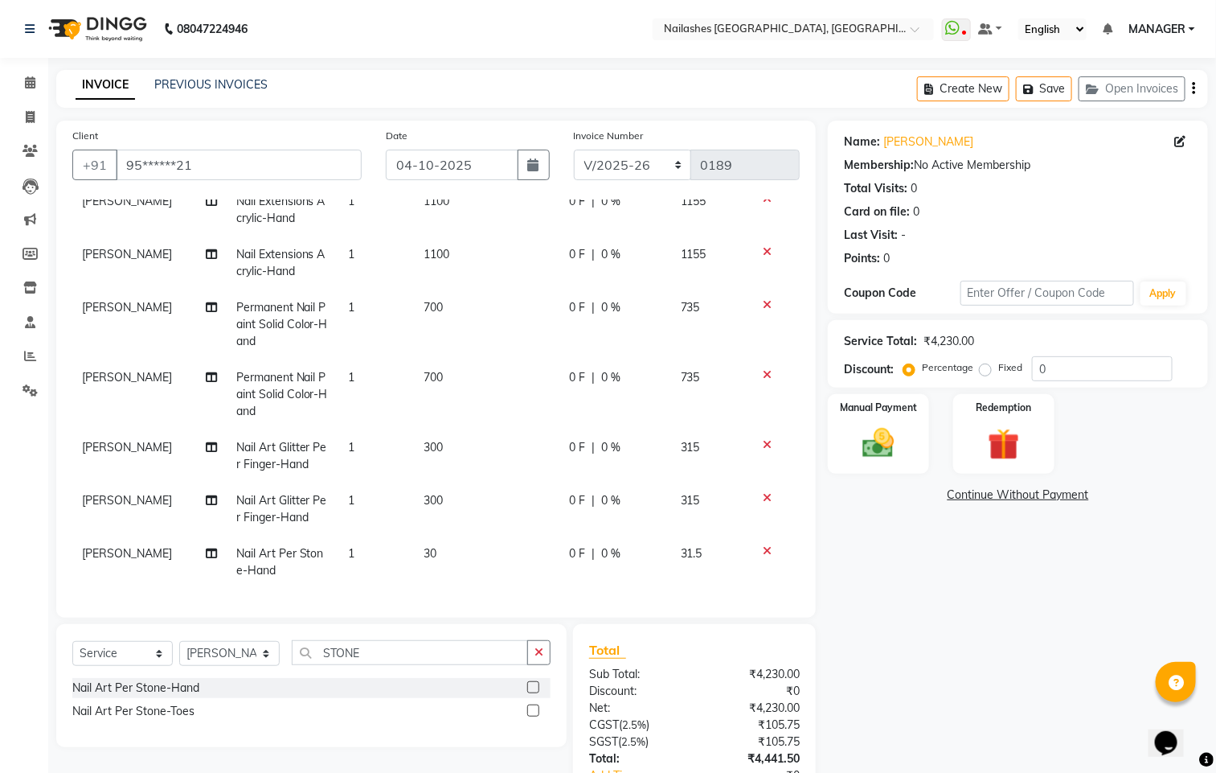
scroll to position [100, 0]
click at [437, 535] on td "30" at bounding box center [487, 561] width 146 height 53
select select "92218"
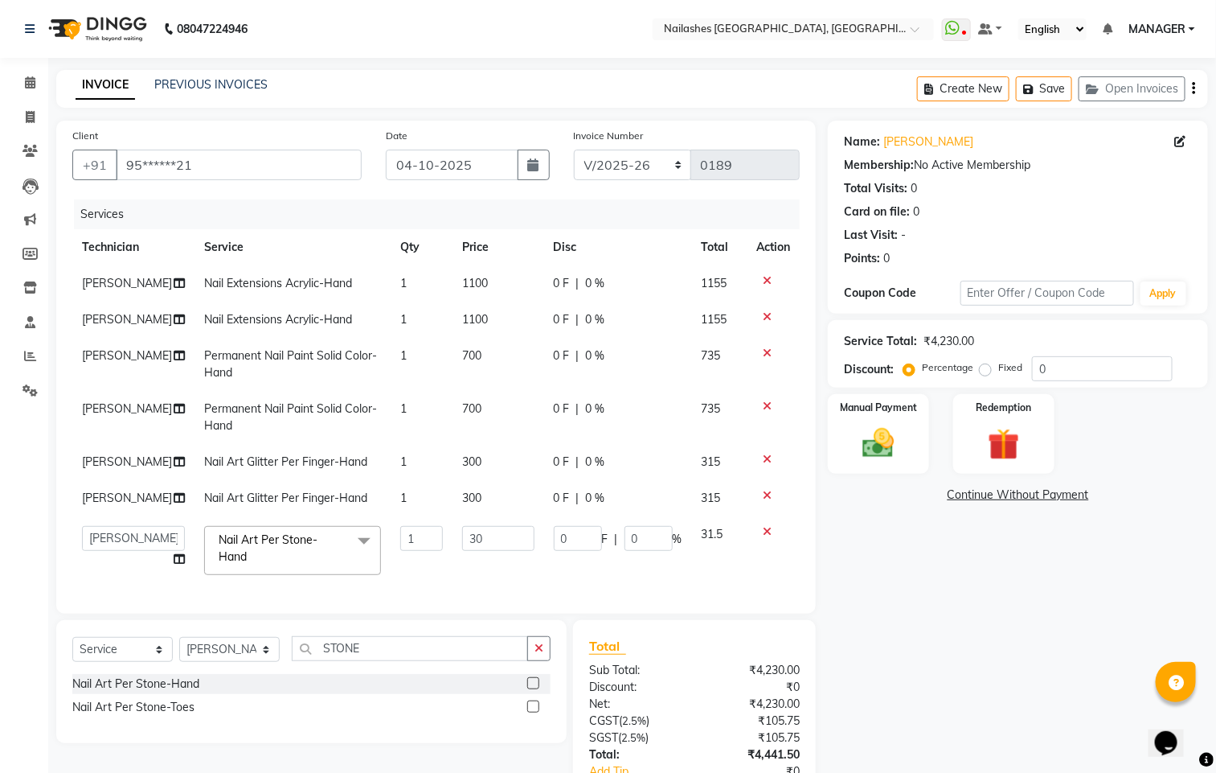
scroll to position [0, 0]
click at [490, 538] on input "30" at bounding box center [498, 538] width 72 height 25
type input "3"
type input "200"
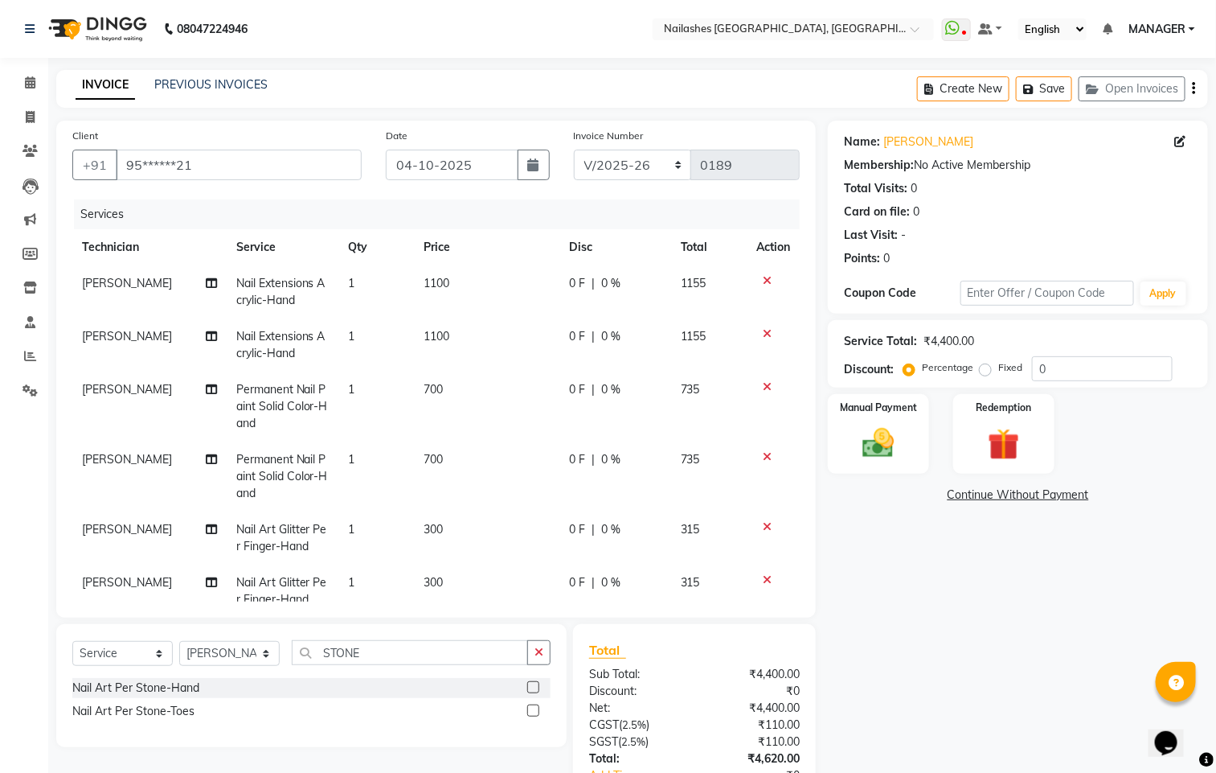
click at [515, 585] on div "Services Technician Service Qty Price Disc Total Action [PERSON_NAME] Nail Exte…" at bounding box center [436, 400] width 728 height 402
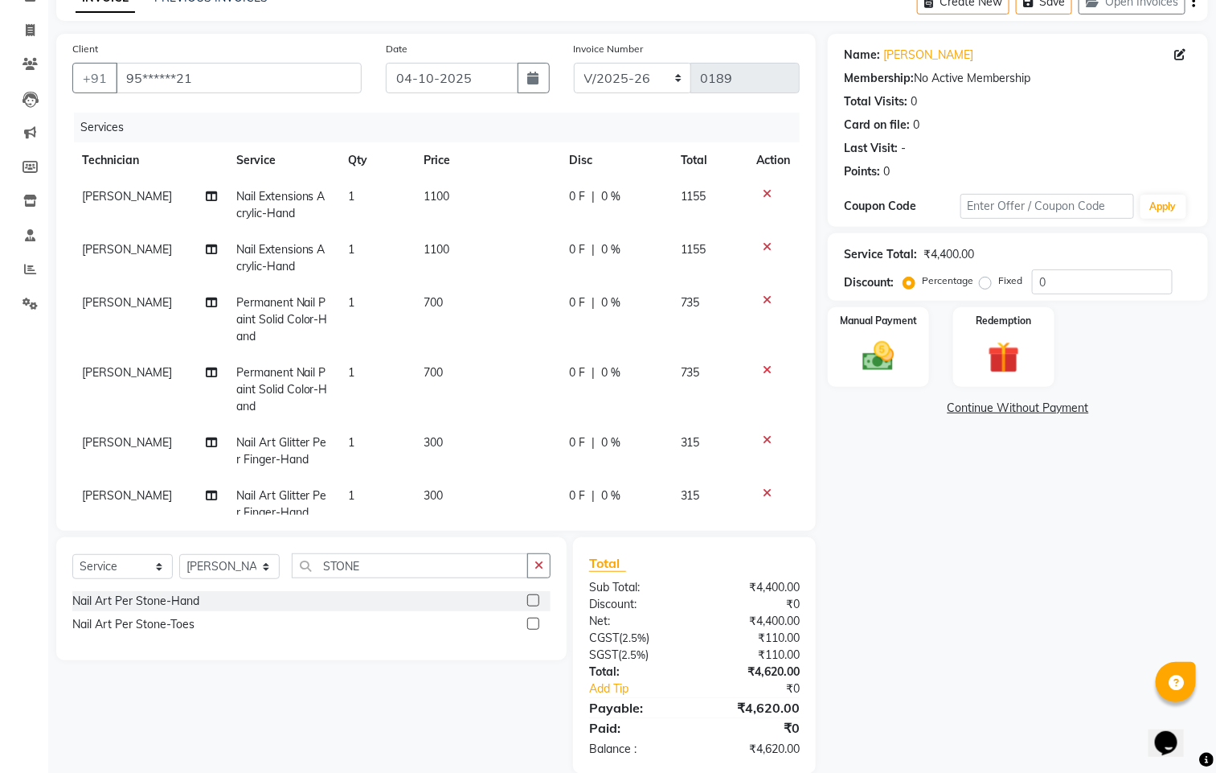
scroll to position [112, 0]
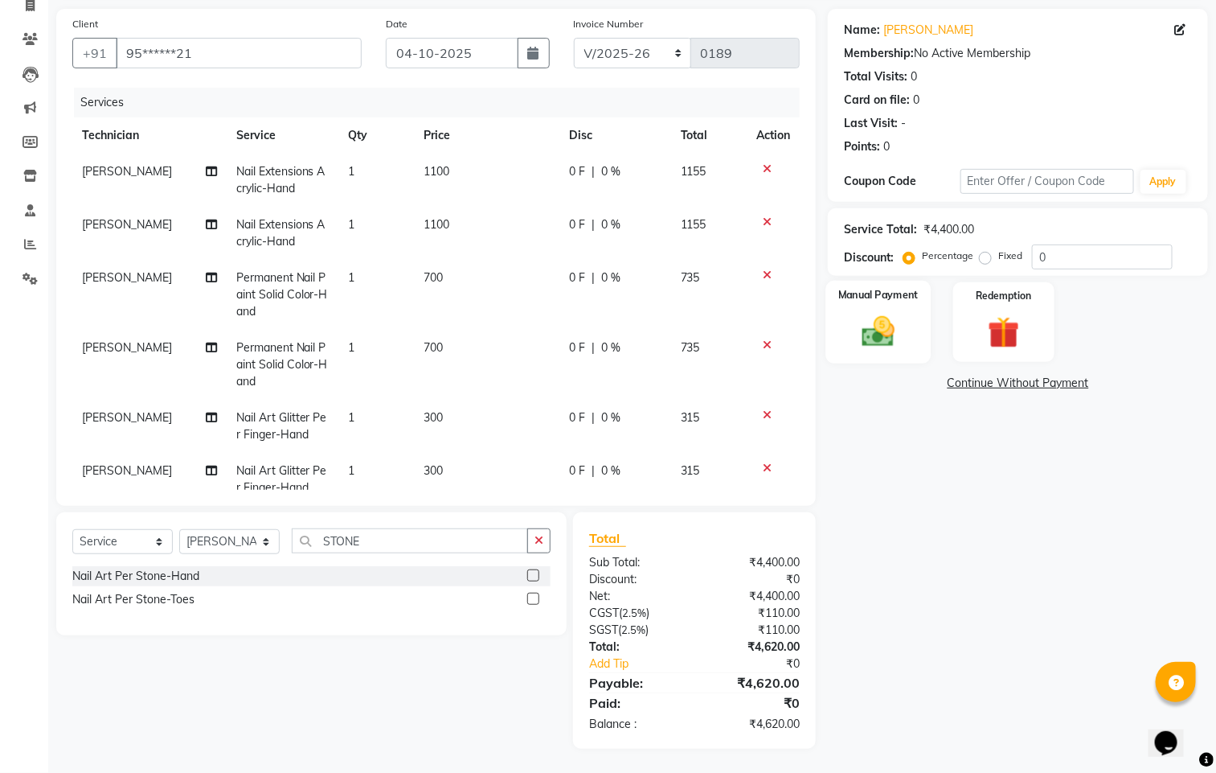
click at [896, 333] on img at bounding box center [879, 332] width 54 height 38
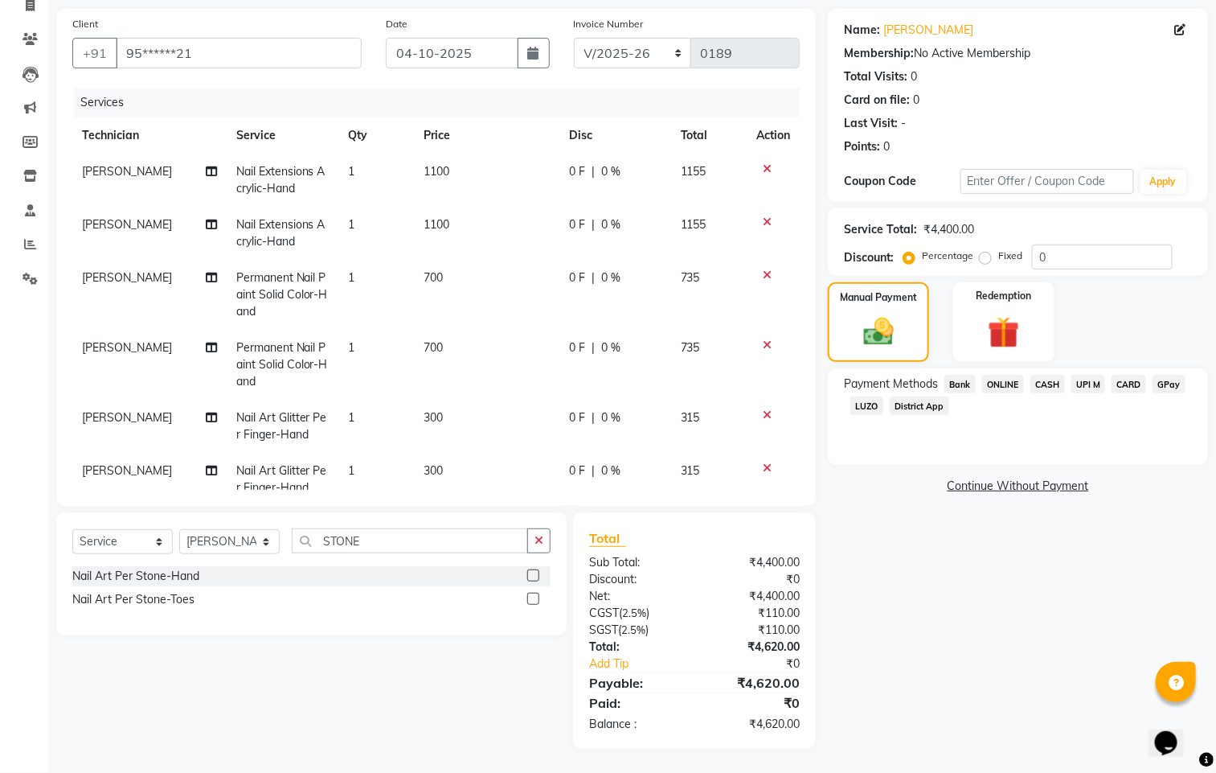
click at [1050, 388] on span "CASH" at bounding box center [1048, 384] width 35 height 18
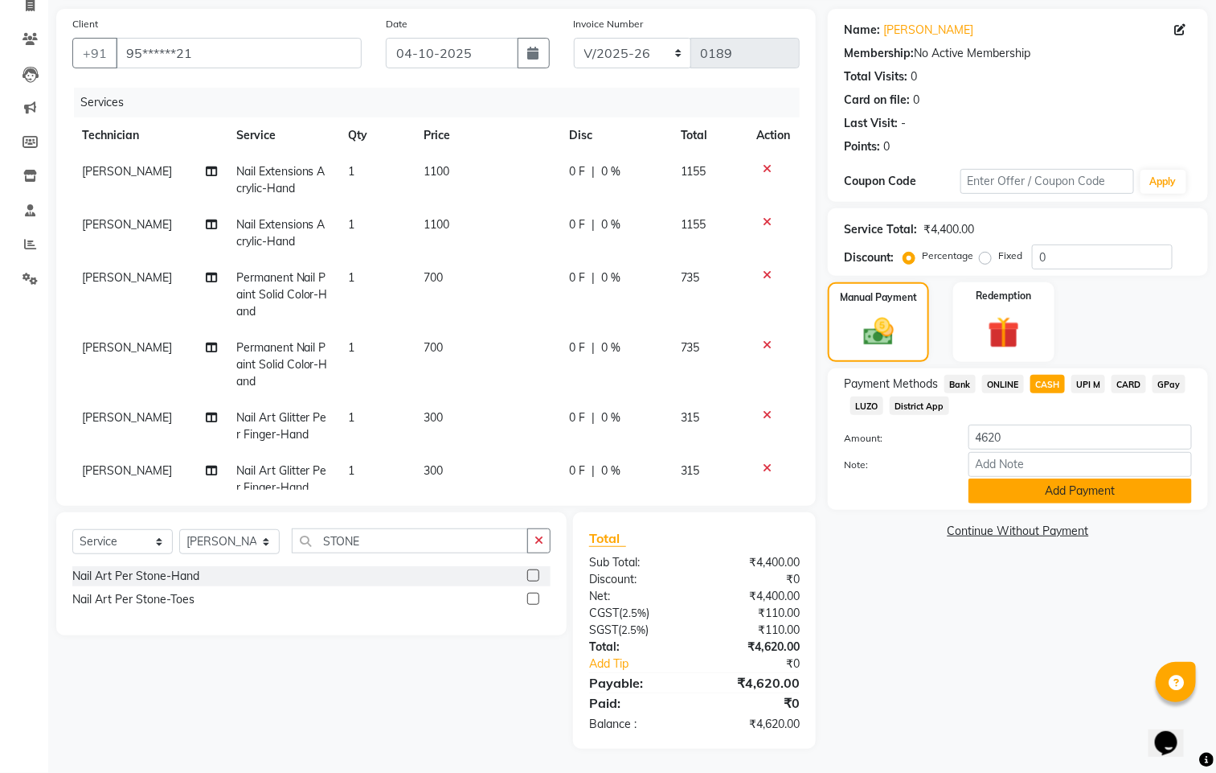
click at [1050, 483] on button "Add Payment" at bounding box center [1081, 490] width 224 height 25
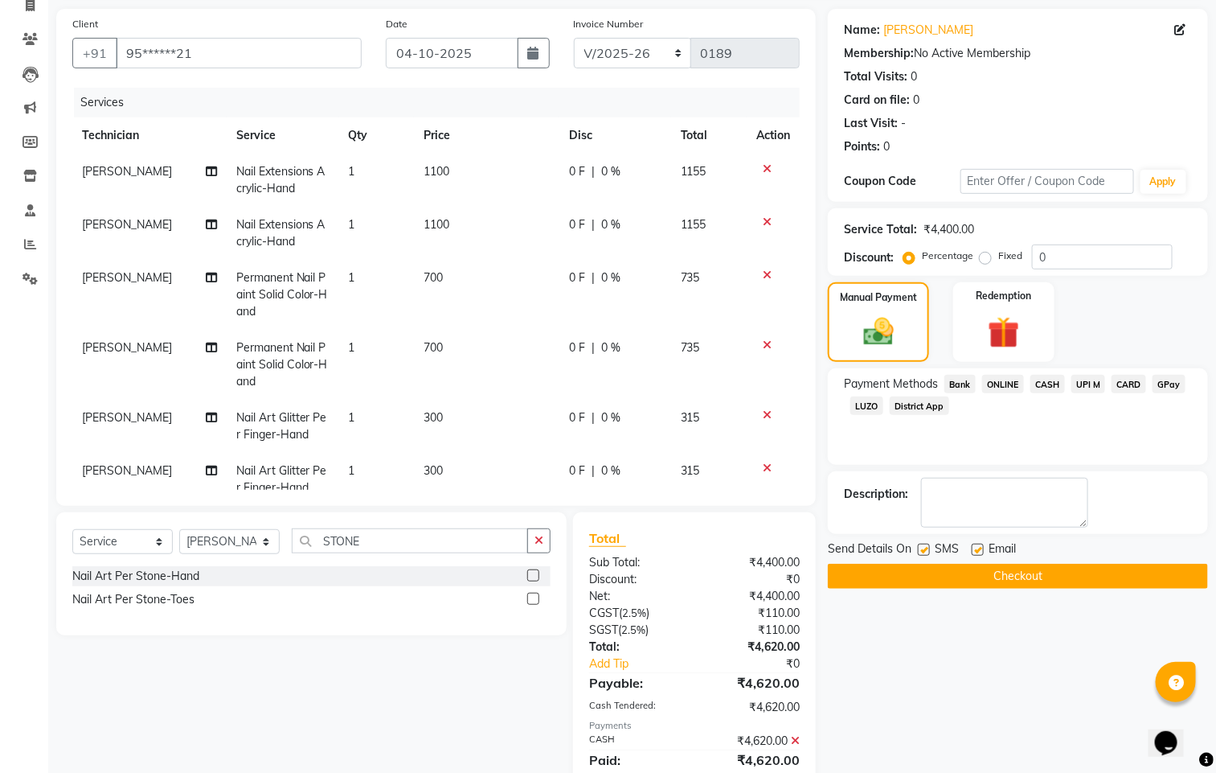
click at [1019, 576] on button "Checkout" at bounding box center [1018, 576] width 380 height 25
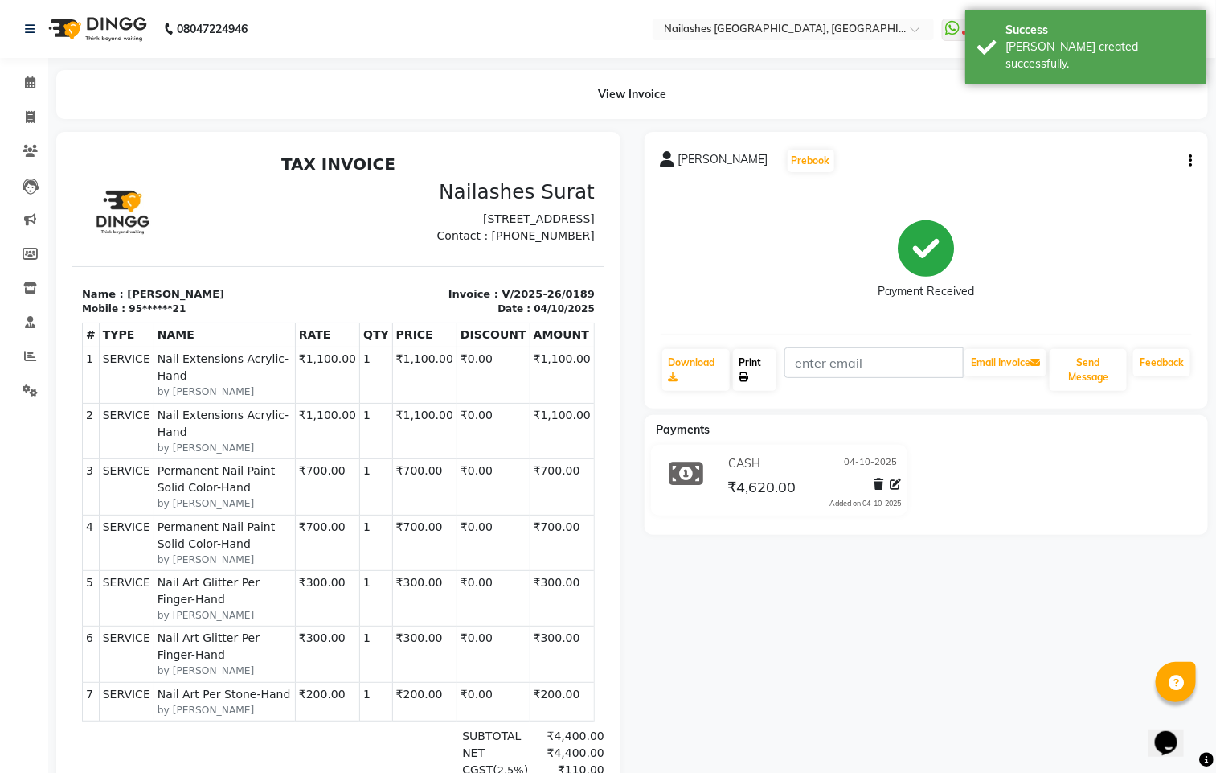
click at [753, 369] on link "Print" at bounding box center [755, 370] width 44 height 42
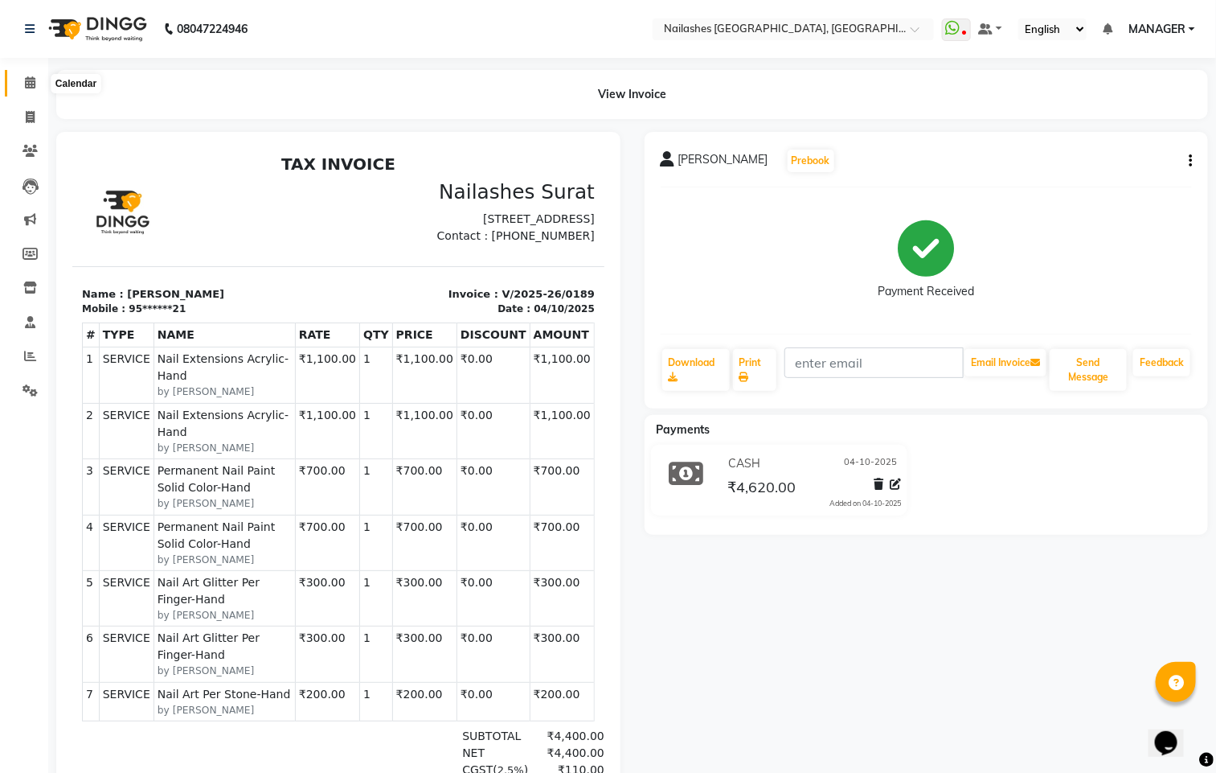
click at [29, 84] on icon at bounding box center [30, 82] width 10 height 12
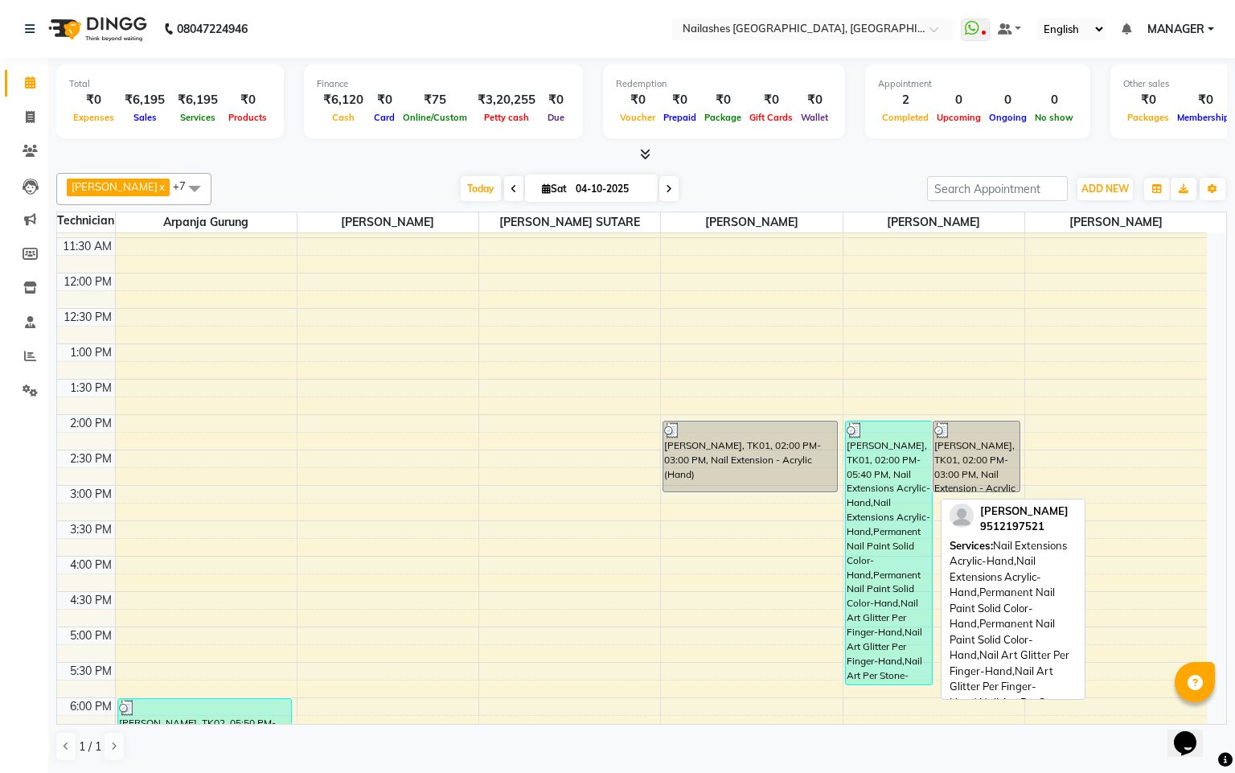
scroll to position [241, 0]
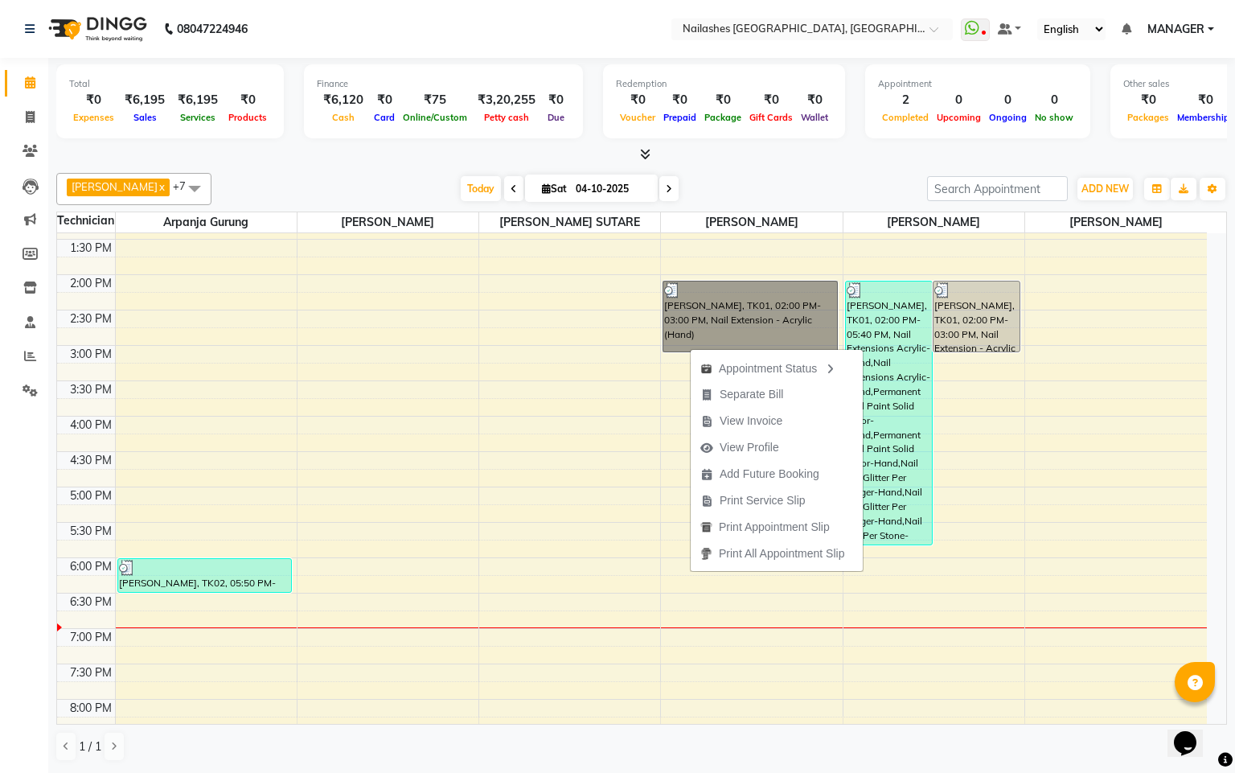
click at [485, 423] on div "10:00 AM 10:30 AM 11:00 AM 11:30 AM 12:00 PM 12:30 PM 1:00 PM 1:30 PM 2:00 PM 2…" at bounding box center [632, 380] width 1150 height 777
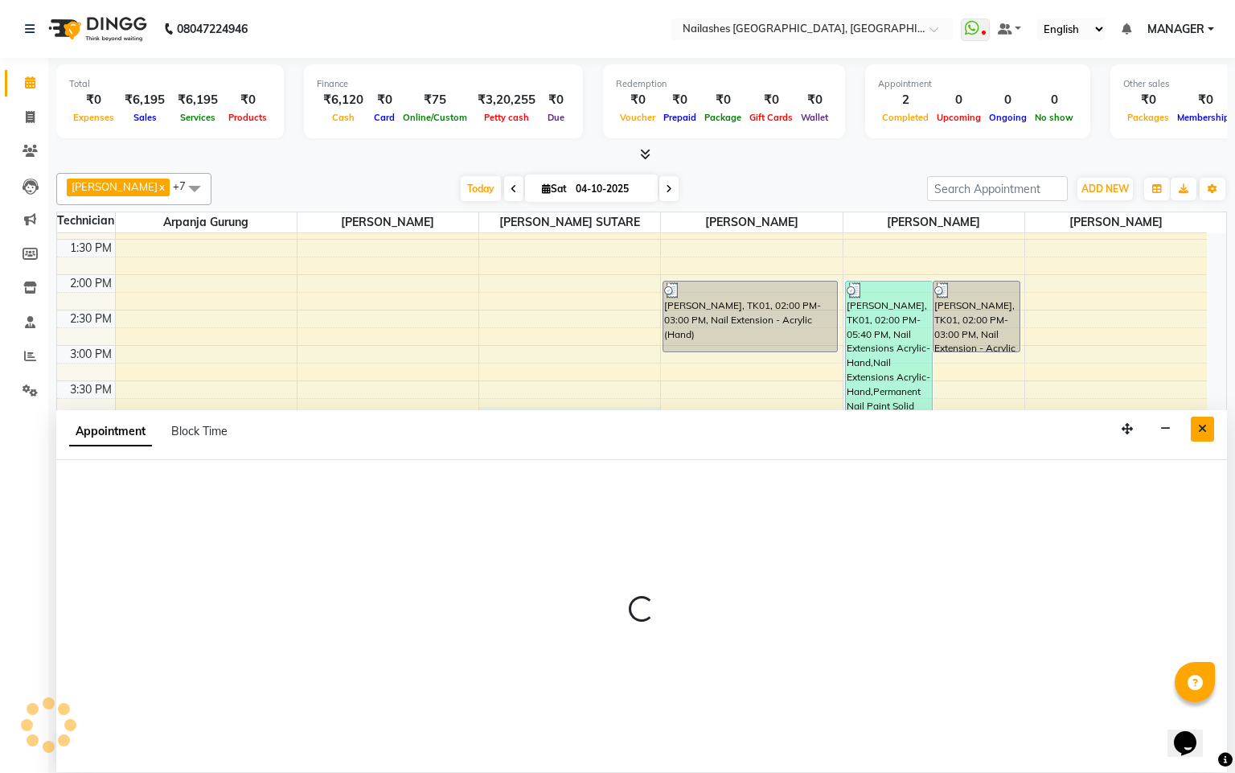
select select "87528"
select select "945"
select select "tentative"
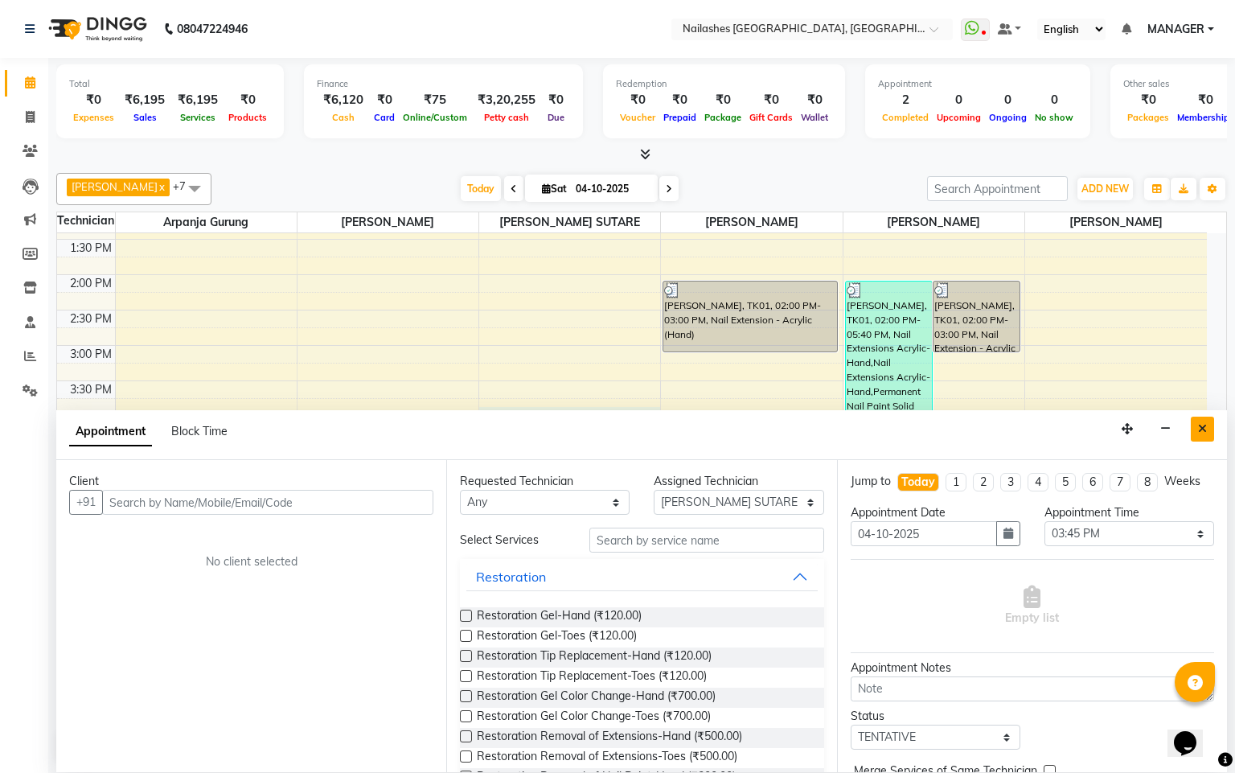
click at [1204, 429] on icon "Close" at bounding box center [1202, 428] width 9 height 11
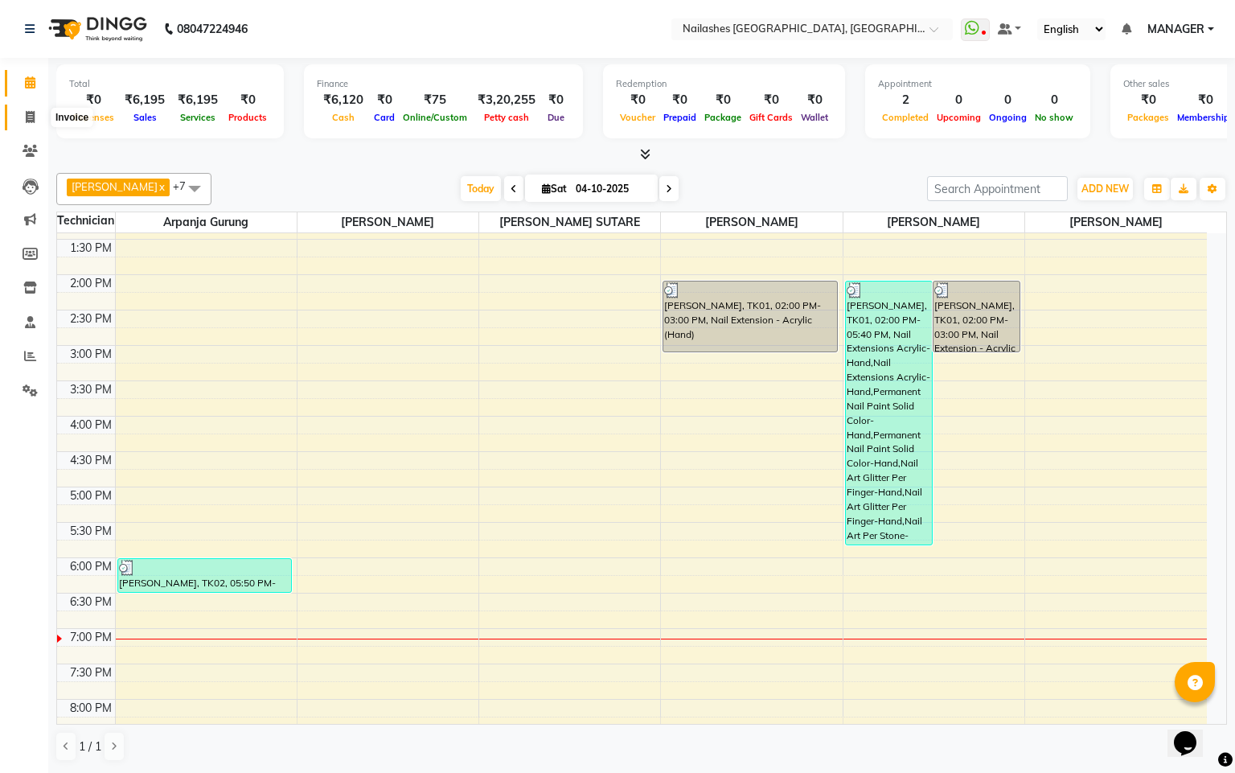
click at [34, 117] on icon at bounding box center [30, 117] width 9 height 12
select select "service"
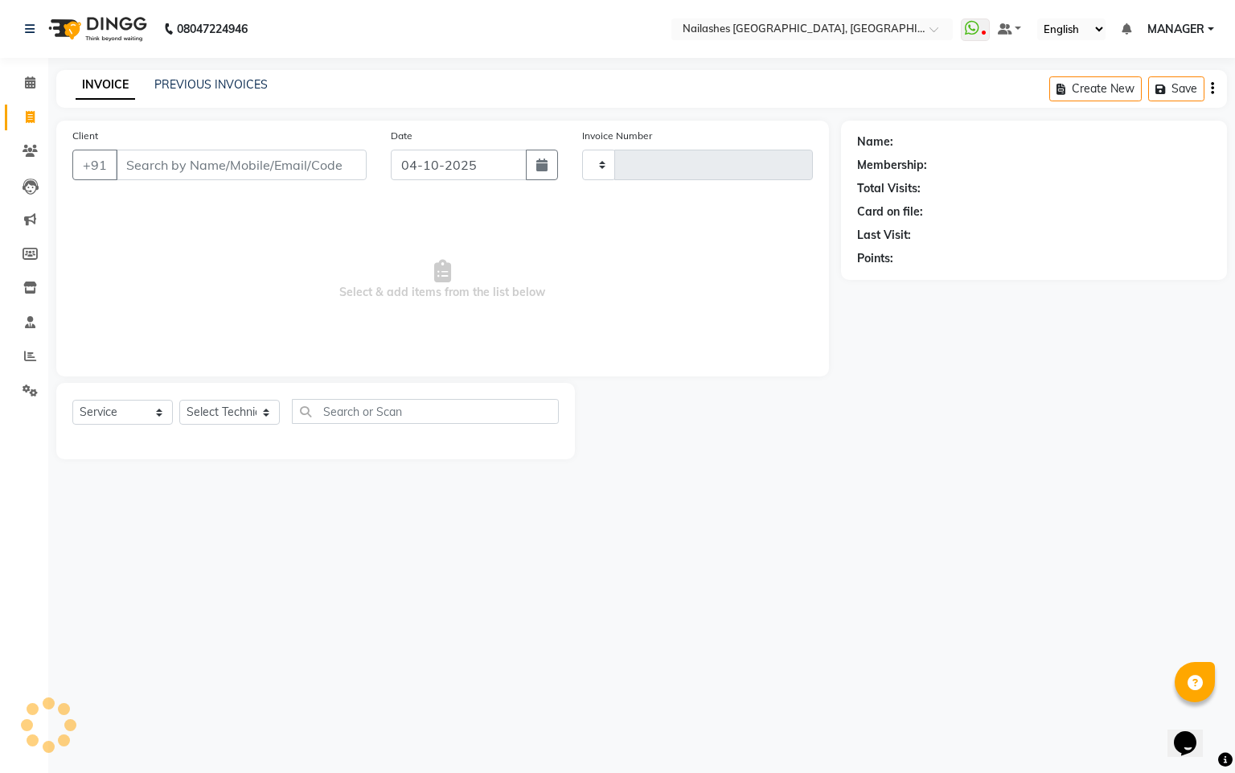
type input "0190"
select select "8442"
click at [236, 83] on link "PREVIOUS INVOICES" at bounding box center [210, 84] width 113 height 14
